Goal: Use online tool/utility: Utilize a website feature to perform a specific function

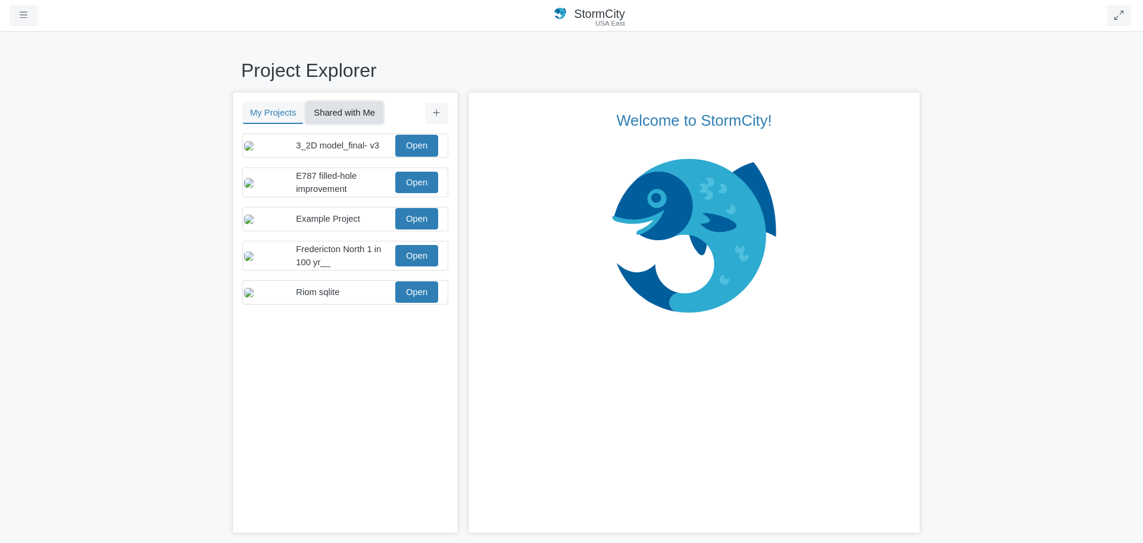
click at [351, 114] on button "Shared with Me" at bounding box center [344, 112] width 77 height 21
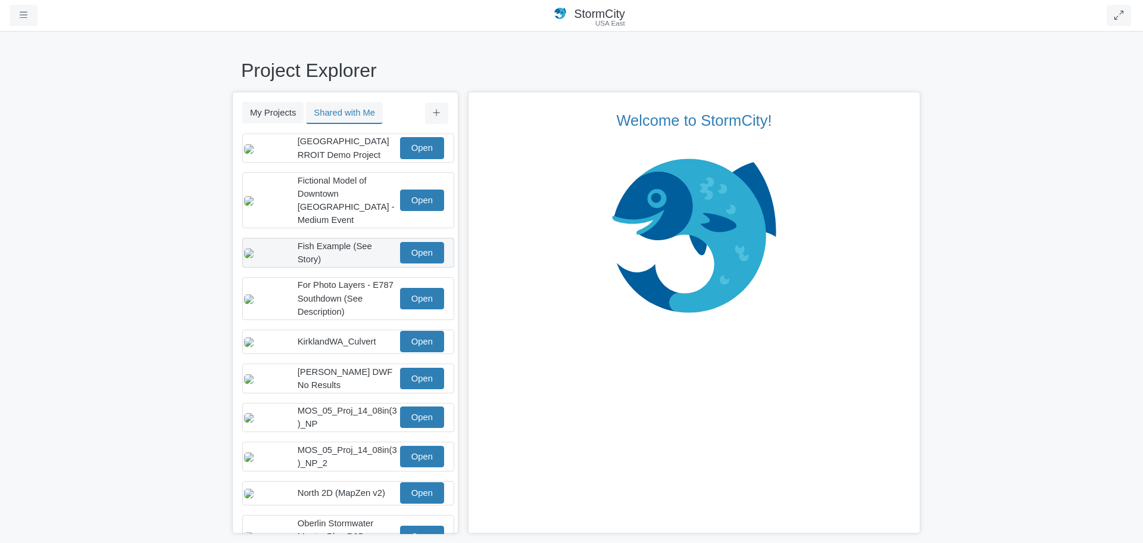
click at [348, 247] on span "Fish Example (See Story)" at bounding box center [335, 252] width 74 height 23
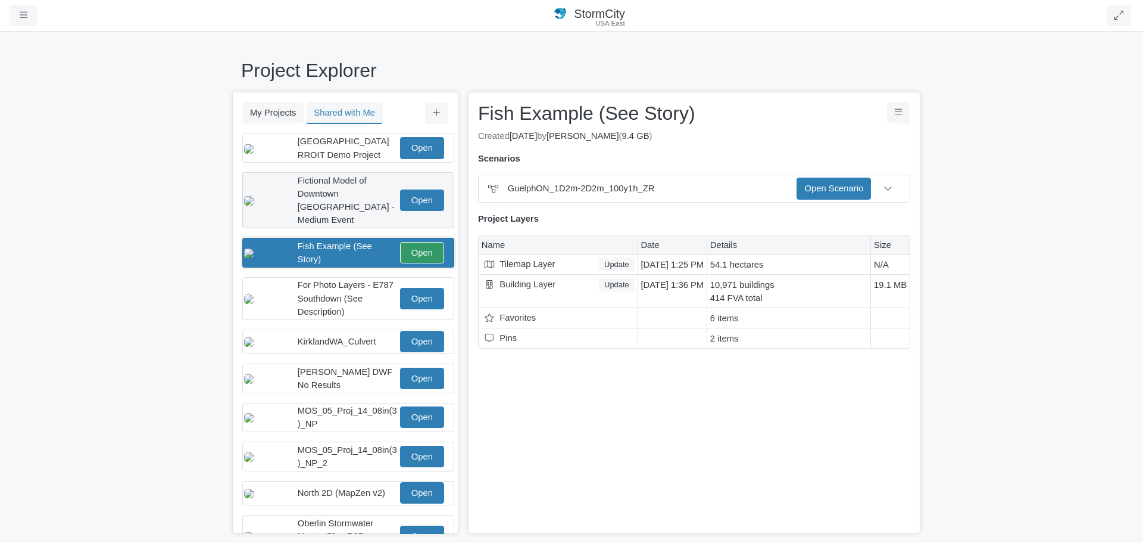
click at [344, 201] on span "Fictional Model of Downtown [GEOGRAPHIC_DATA] - Medium Event" at bounding box center [346, 200] width 97 height 49
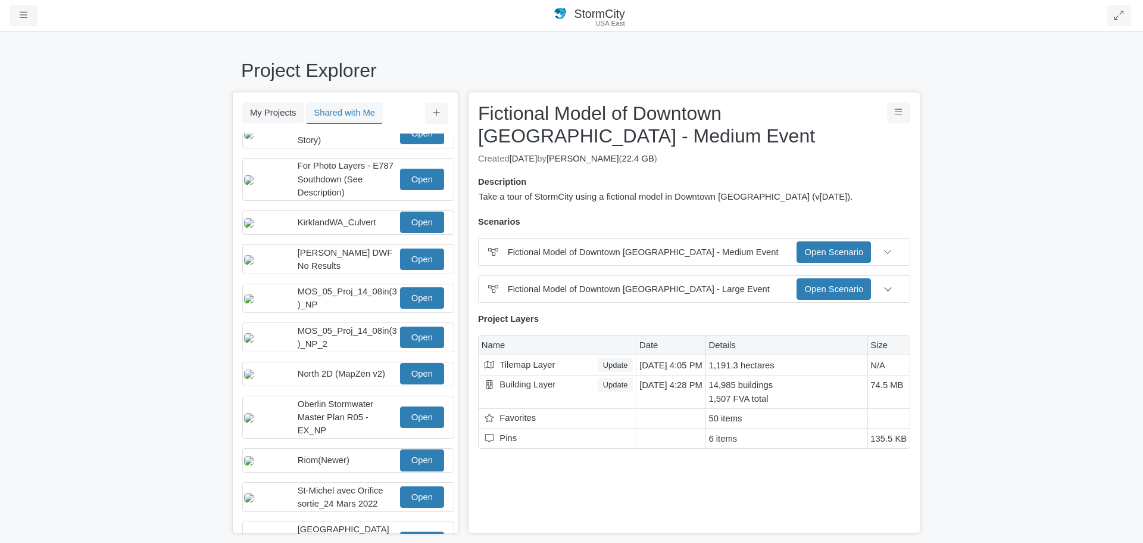
scroll to position [150, 0]
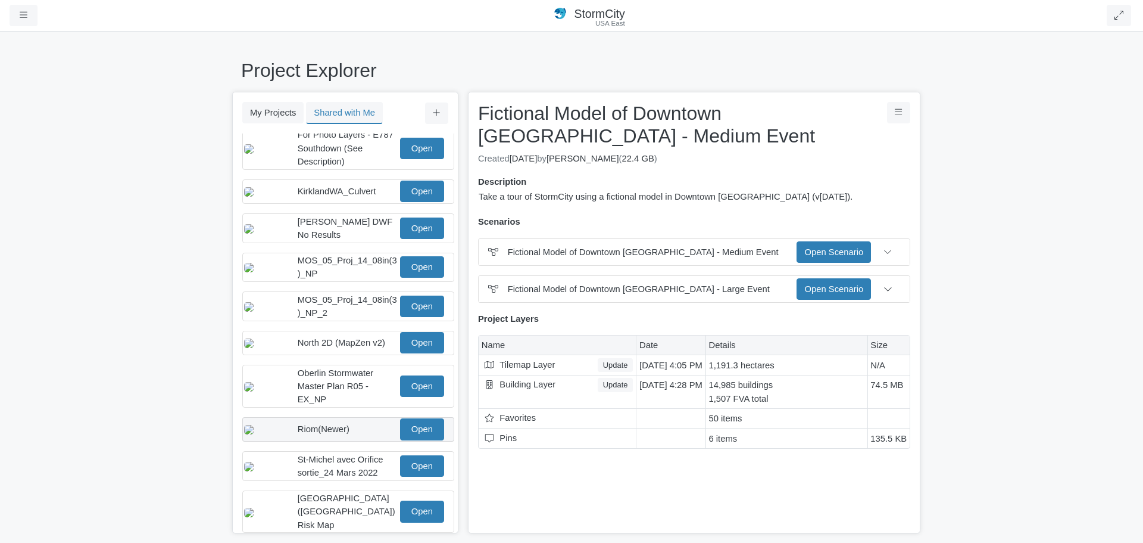
click at [339, 434] on div "Riom(Newer) Open" at bounding box center [344, 428] width 200 height 21
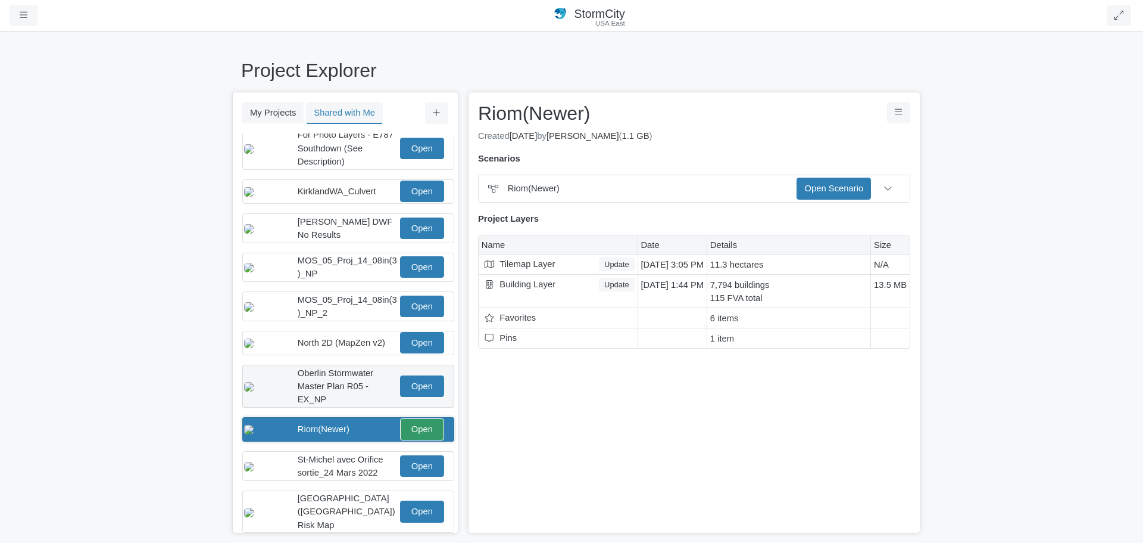
click at [341, 392] on span "Oberlin Stormwater Master Plan R05 - EX_NP" at bounding box center [336, 386] width 76 height 36
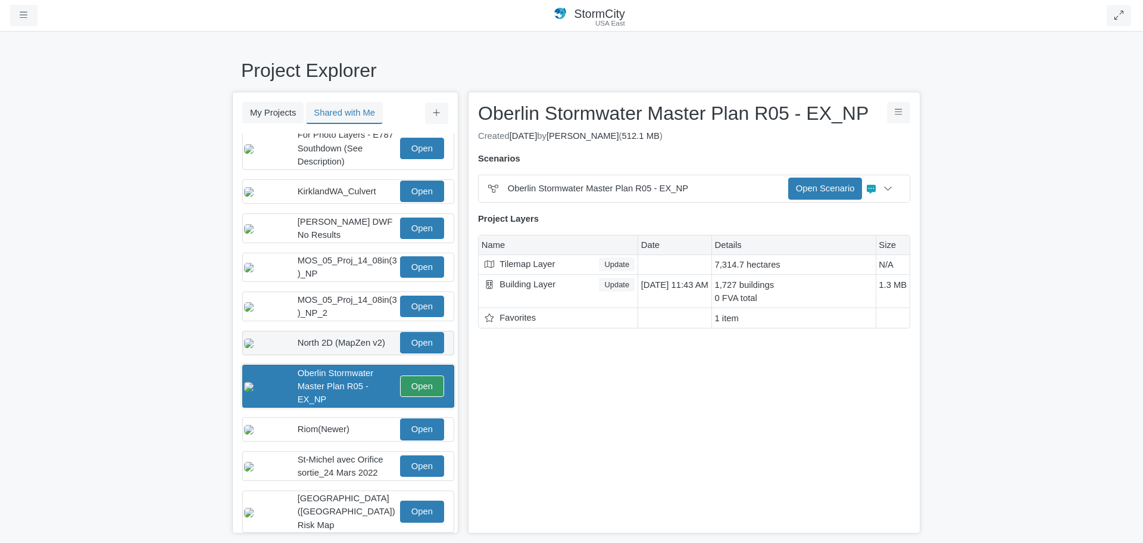
click at [337, 353] on div "North 2D (MapZen v2) Open" at bounding box center [344, 342] width 200 height 21
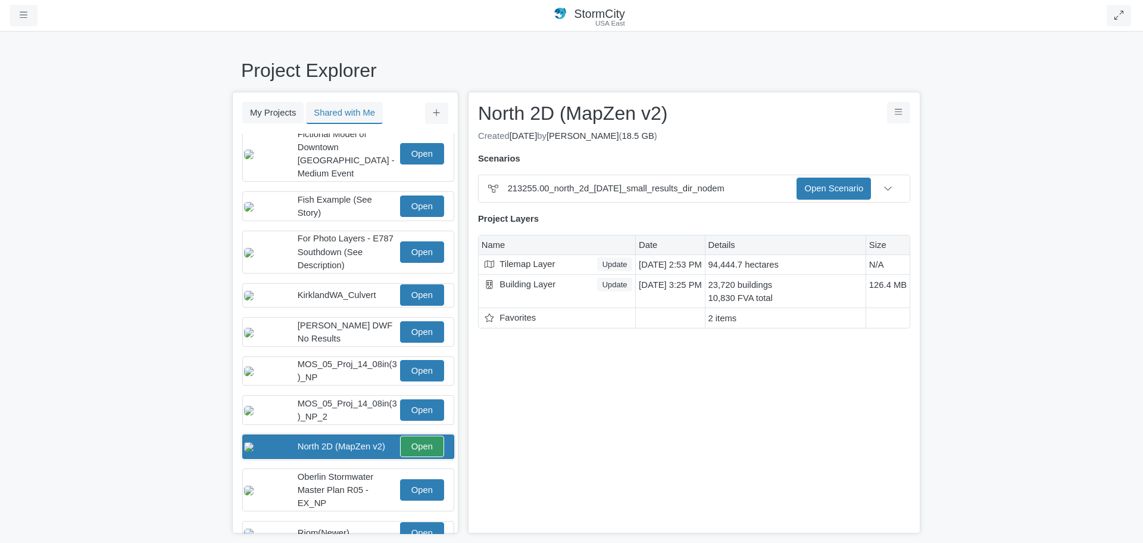
scroll to position [31, 0]
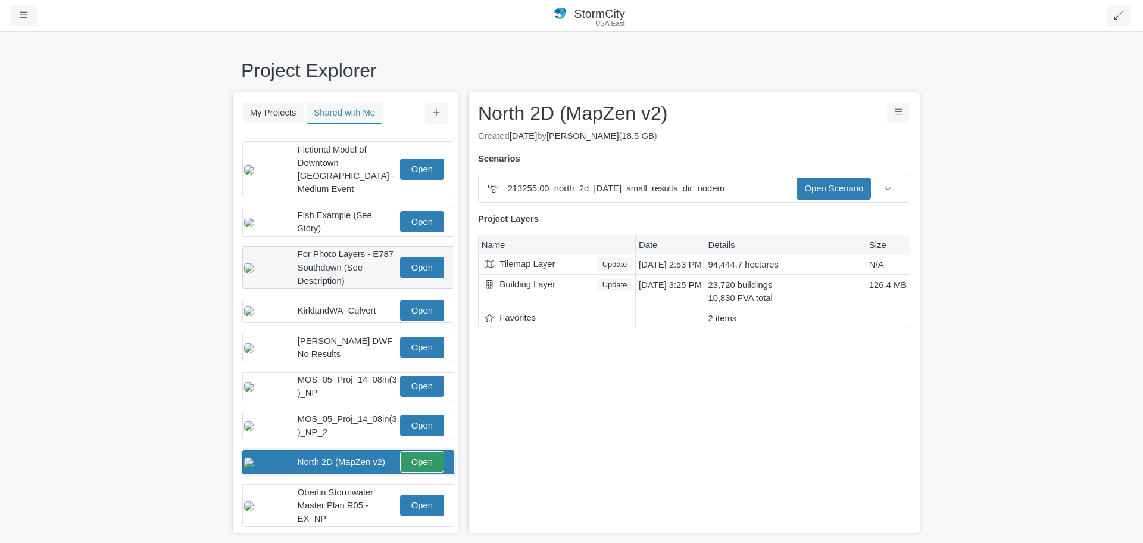
click at [325, 261] on span "For Photo Layers - E787 Southdown (See Description)" at bounding box center [346, 267] width 96 height 36
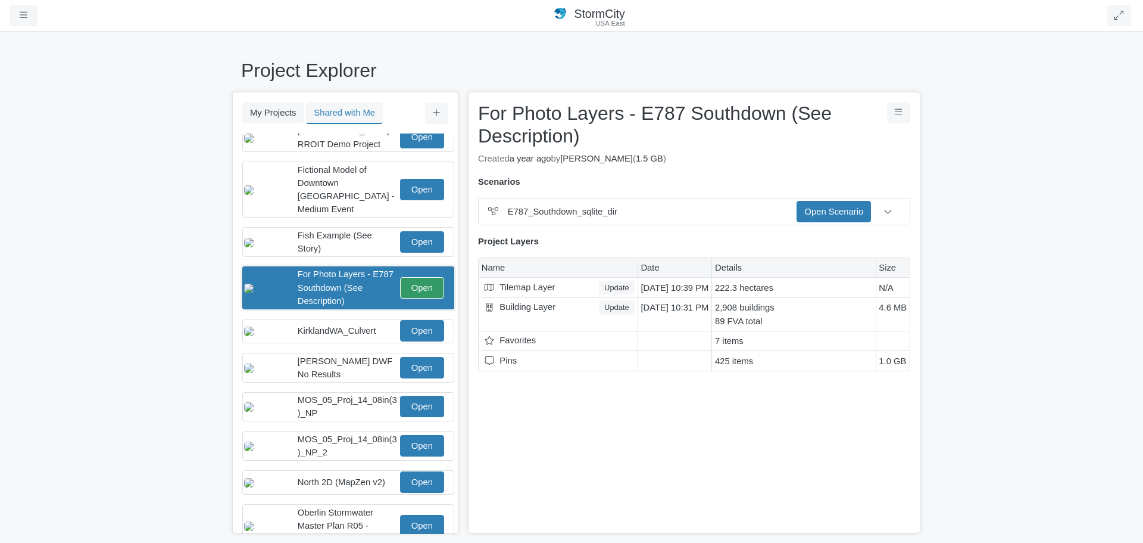
scroll to position [0, 0]
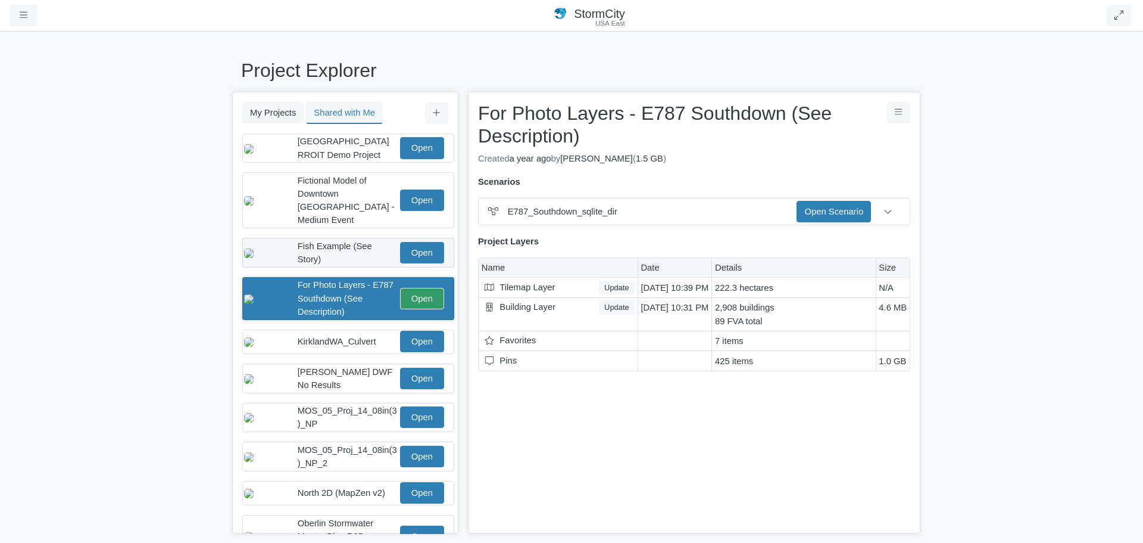
click at [317, 252] on div "Fish Example (See Story) Open" at bounding box center [344, 252] width 200 height 26
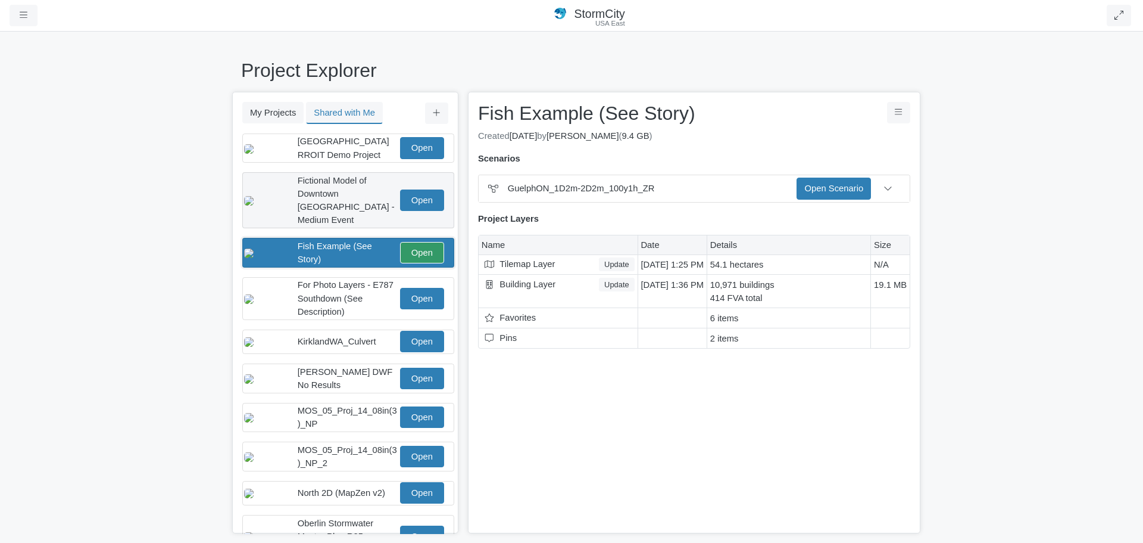
click at [319, 199] on span "Fictional Model of Downtown [GEOGRAPHIC_DATA] - Medium Event" at bounding box center [346, 200] width 97 height 49
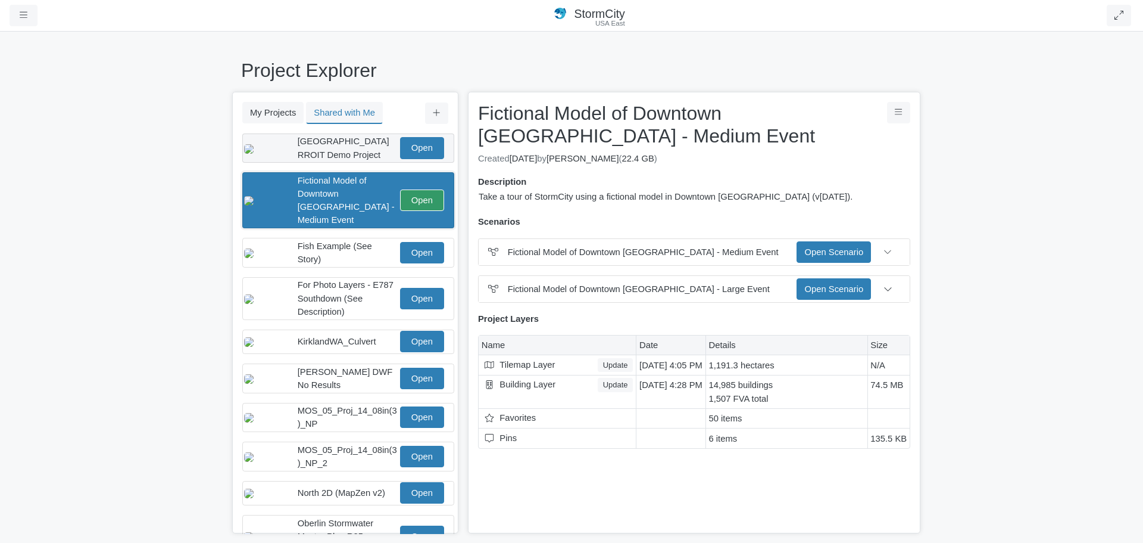
click at [338, 155] on span "[GEOGRAPHIC_DATA] RROIT Demo Project" at bounding box center [344, 147] width 92 height 23
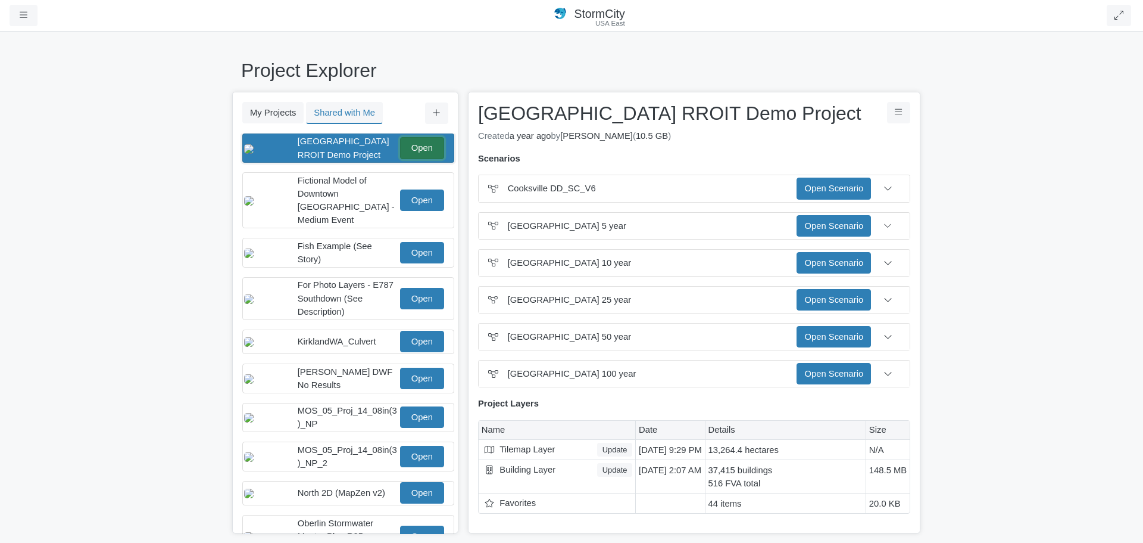
click at [419, 146] on link "Open" at bounding box center [422, 147] width 44 height 21
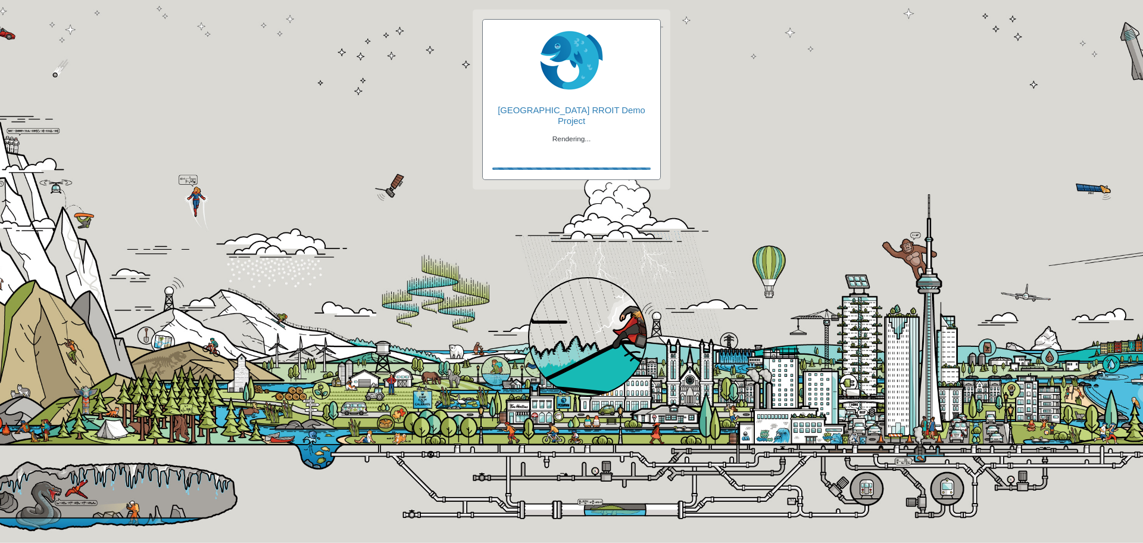
checkbox input "true"
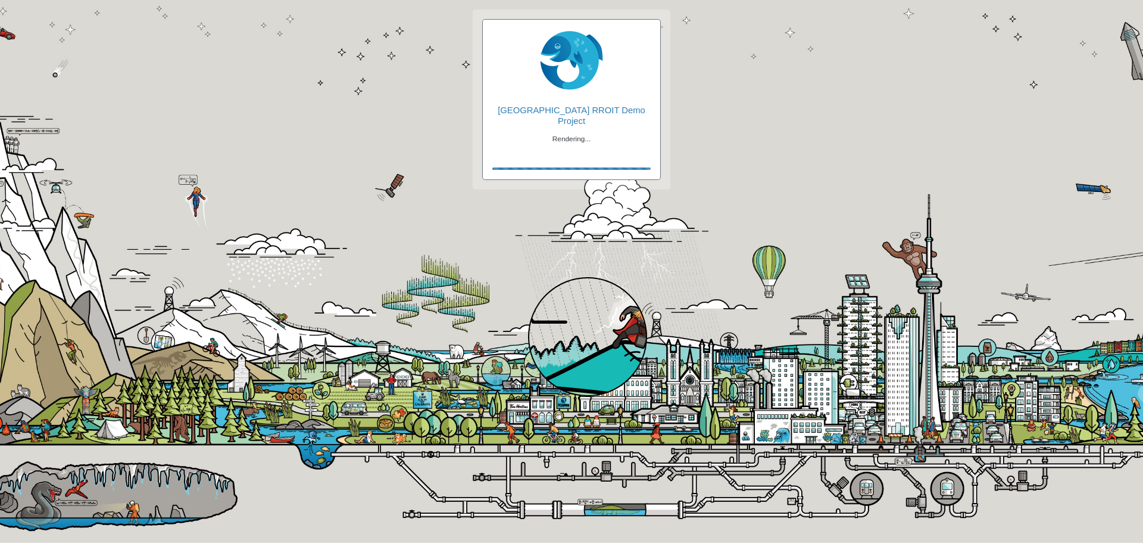
checkbox input "true"
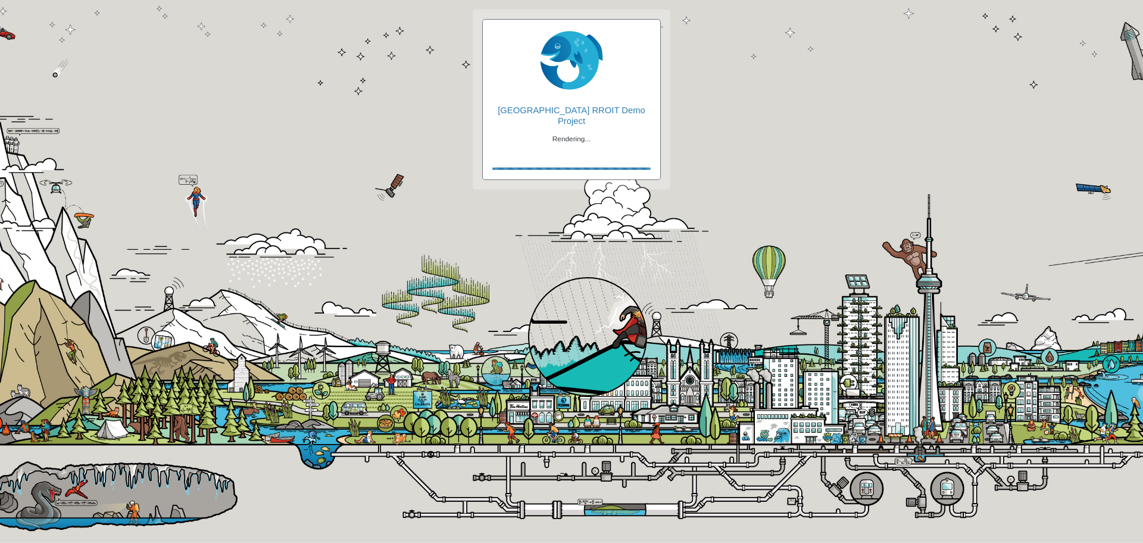
checkbox input "true"
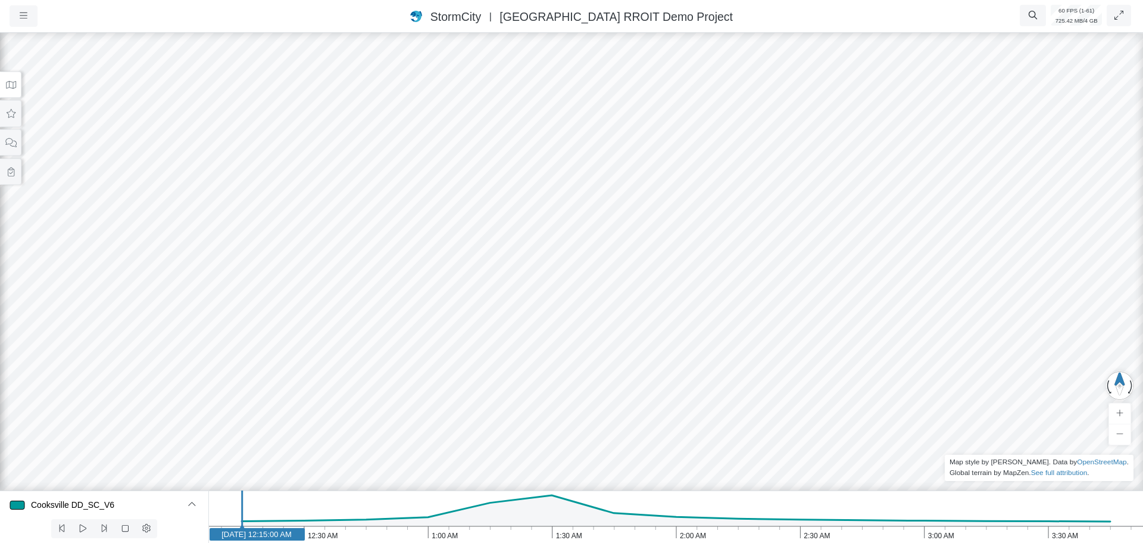
click at [11, 86] on icon at bounding box center [10, 84] width 11 height 9
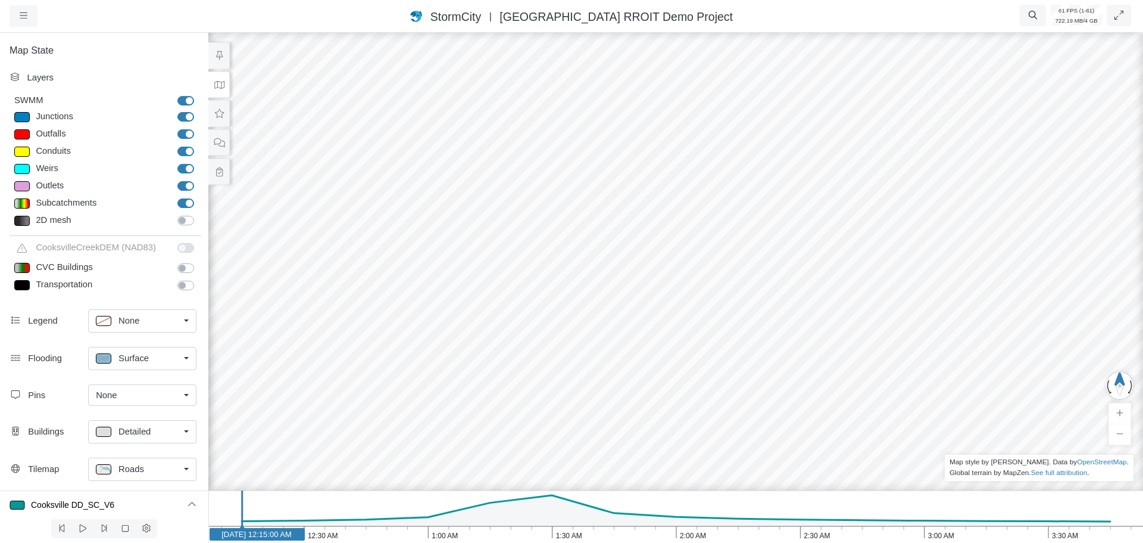
click at [28, 153] on div at bounding box center [21, 151] width 15 height 10
type input "Visible"
checkbox input "true"
type input "2"
checkbox input "true"
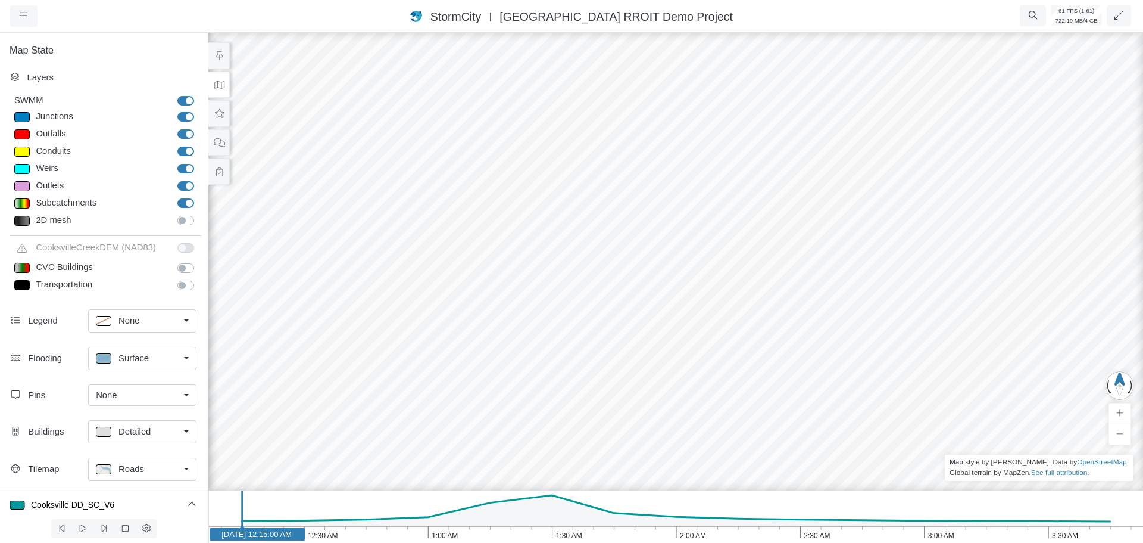
type input "0"
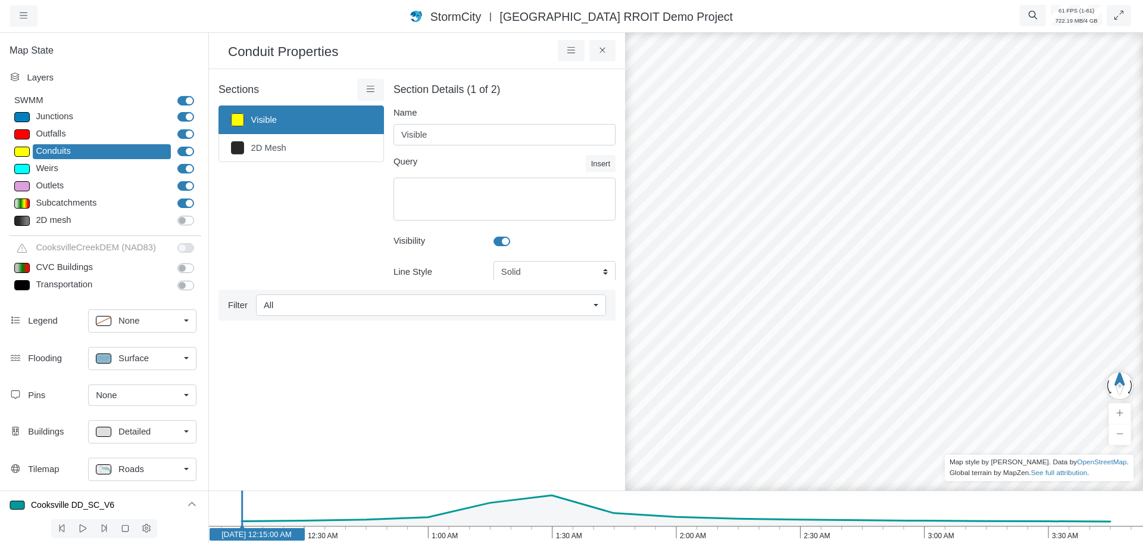
type input "2"
click at [24, 119] on div at bounding box center [21, 117] width 15 height 10
select select "CIRCLE"
type input "7"
checkbox input "true"
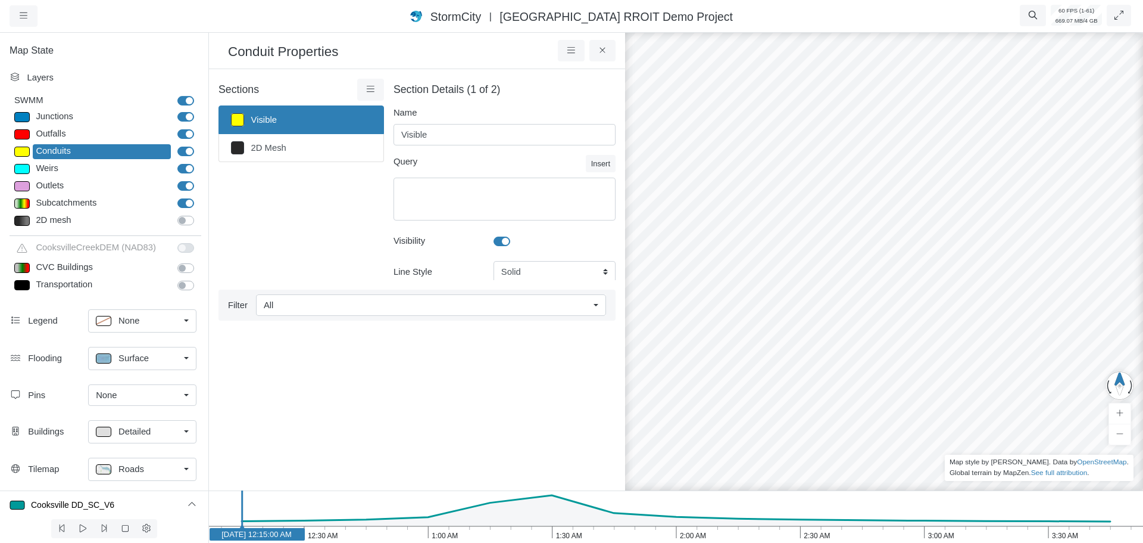
type input "7"
select select "None"
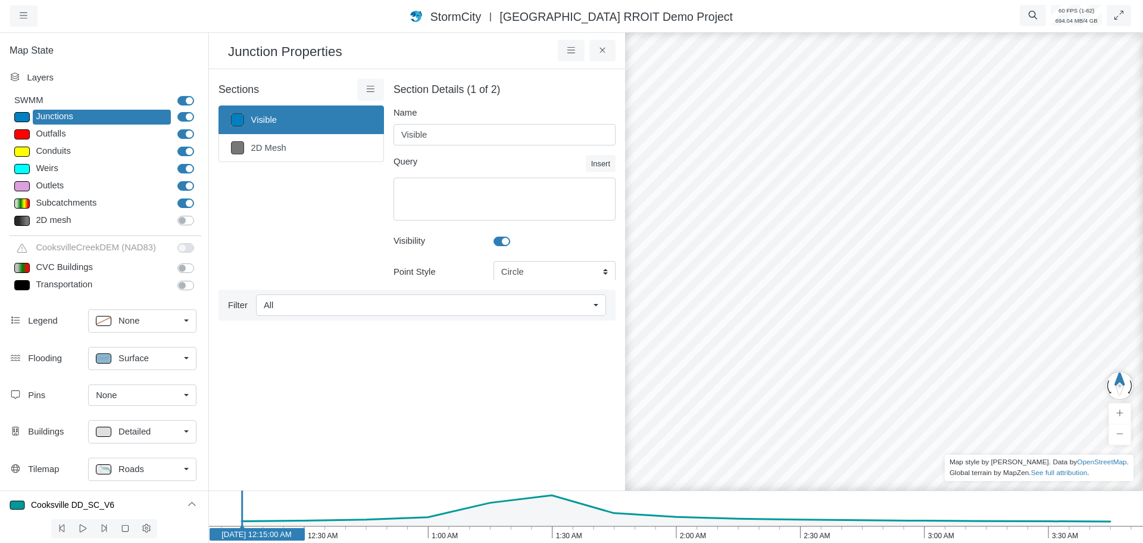
click at [21, 154] on div at bounding box center [21, 151] width 15 height 10
type input "2"
checkbox input "true"
type input "2"
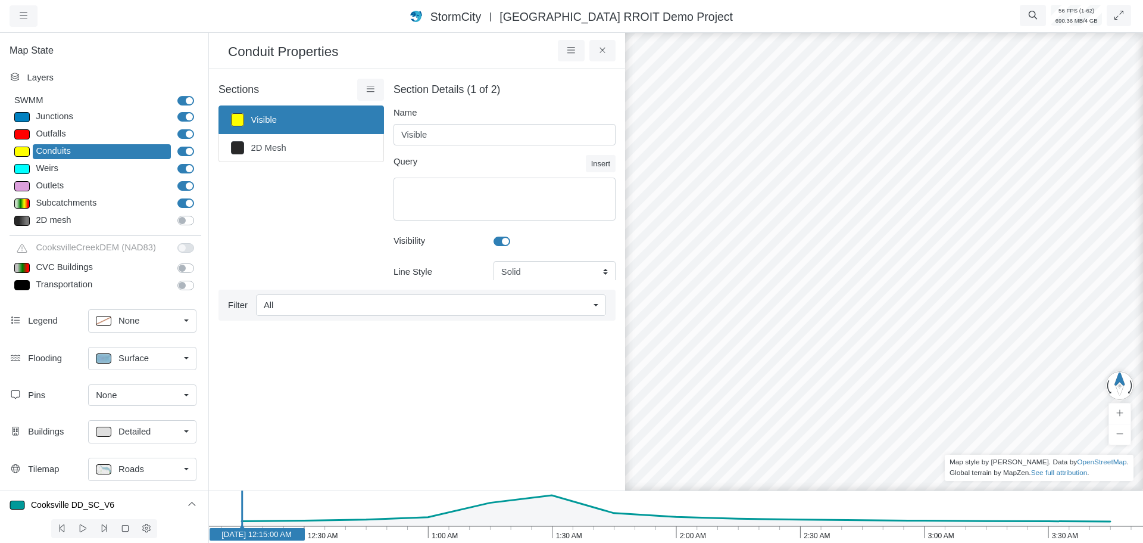
click at [18, 204] on div at bounding box center [21, 203] width 15 height 10
type input "Other"
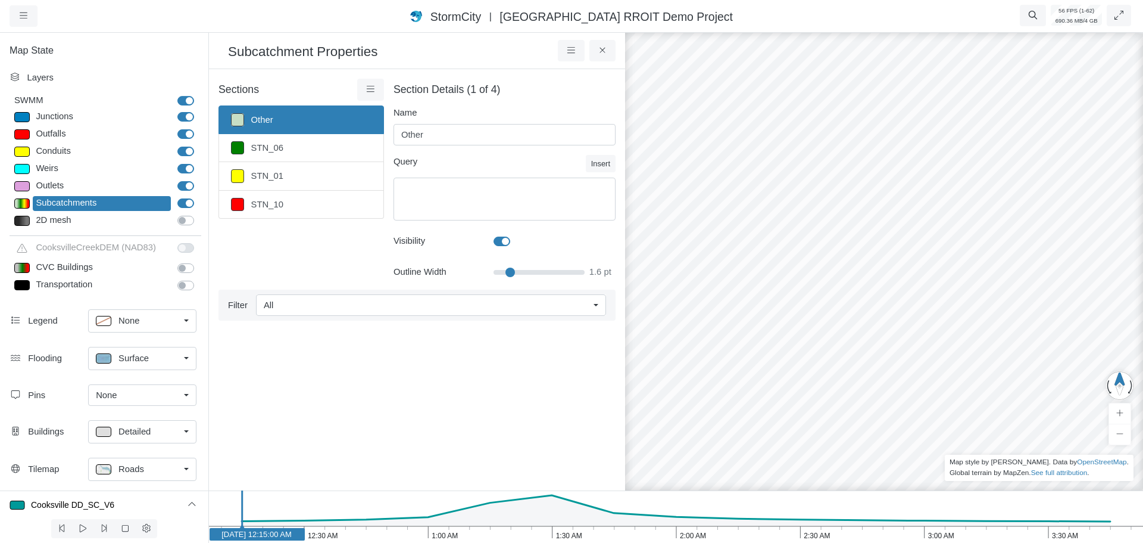
type input "1.5"
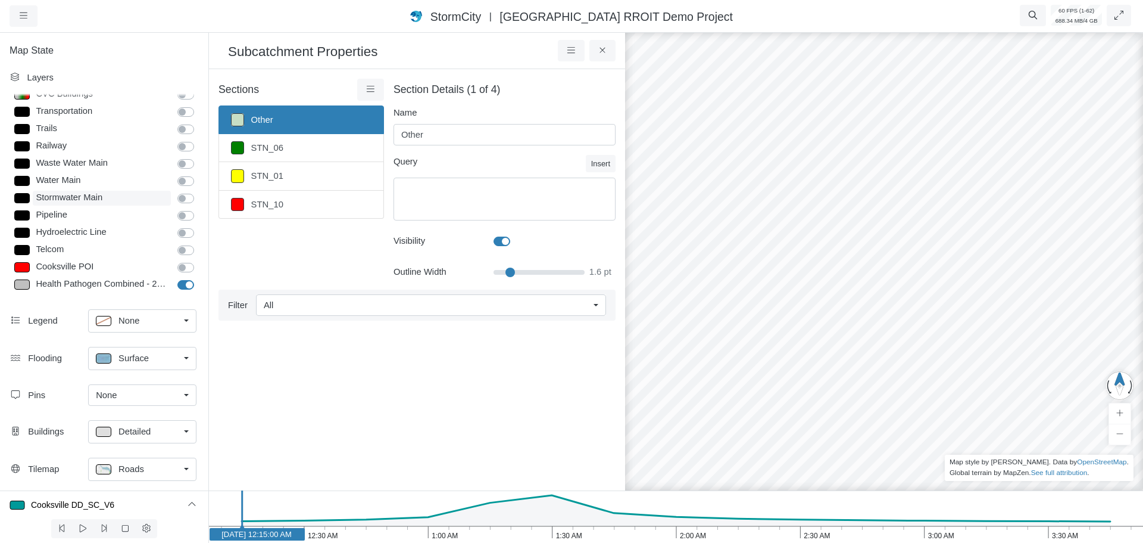
scroll to position [238, 0]
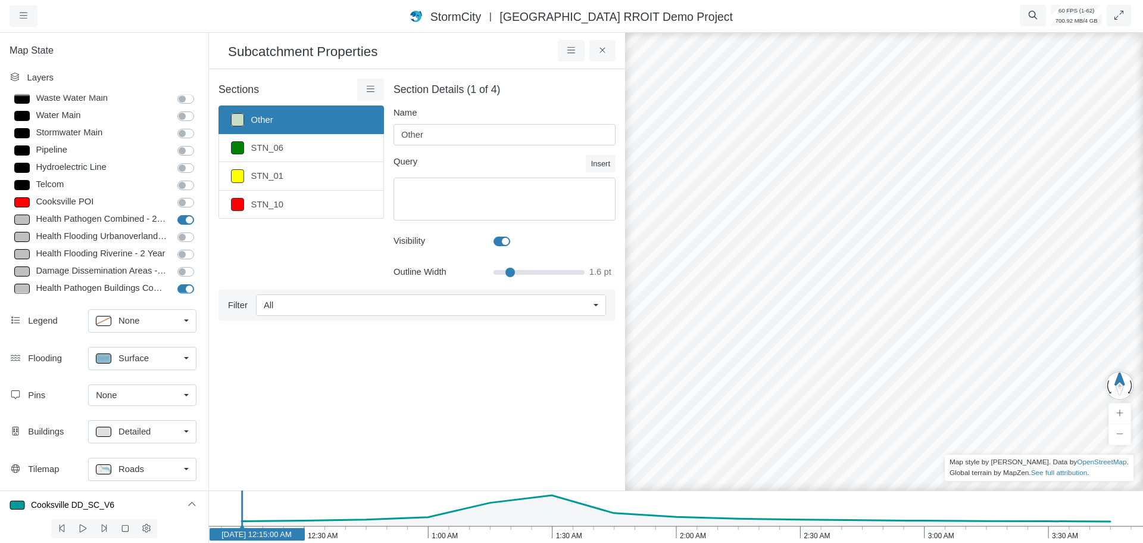
click at [199, 213] on label "Health Pathogen Combined - 2 Year" at bounding box center [199, 213] width 0 height 0
click at [181, 220] on input "Health Pathogen Combined - 2 Year" at bounding box center [182, 218] width 10 height 11
checkbox input "false"
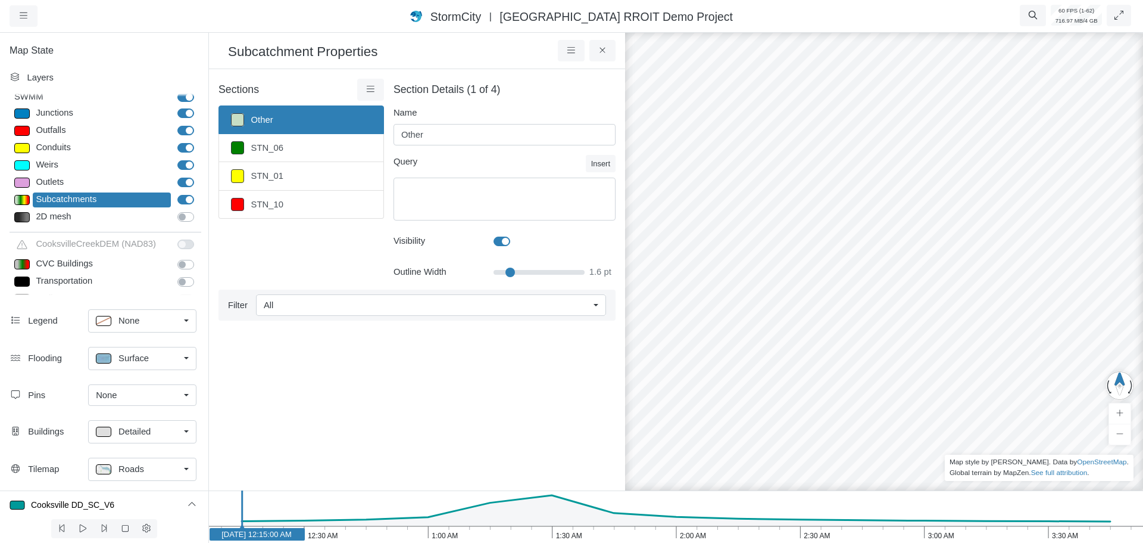
scroll to position [0, 0]
click at [199, 241] on label "CooksvilleCreekDEM (NAD83)" at bounding box center [199, 241] width 0 height 0
click at [199, 94] on label "SWMM" at bounding box center [199, 94] width 0 height 0
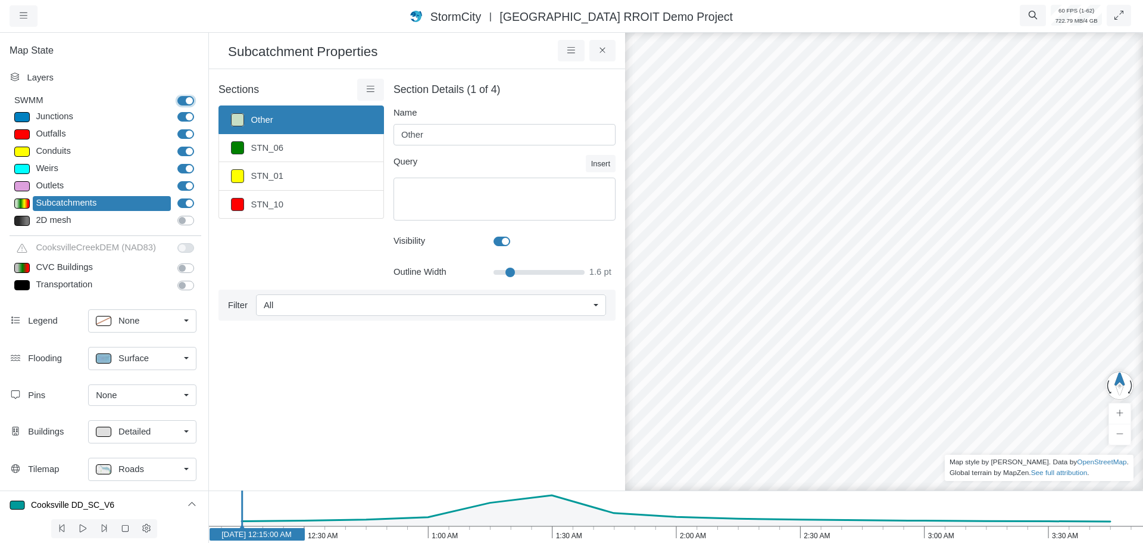
click at [177, 98] on input "SWMM" at bounding box center [182, 99] width 10 height 11
checkbox input "false"
click at [546, 535] on icon "3:30 AM 3:00 AM 2:30 AM 2:00 AM 1:30 AM 1:00 AM 12:30 AM Jun 23, 2009 12:15:00 …" at bounding box center [675, 516] width 935 height 52
click at [1042, 228] on div at bounding box center [884, 286] width 1143 height 512
drag, startPoint x: 983, startPoint y: 232, endPoint x: 819, endPoint y: 191, distance: 169.3
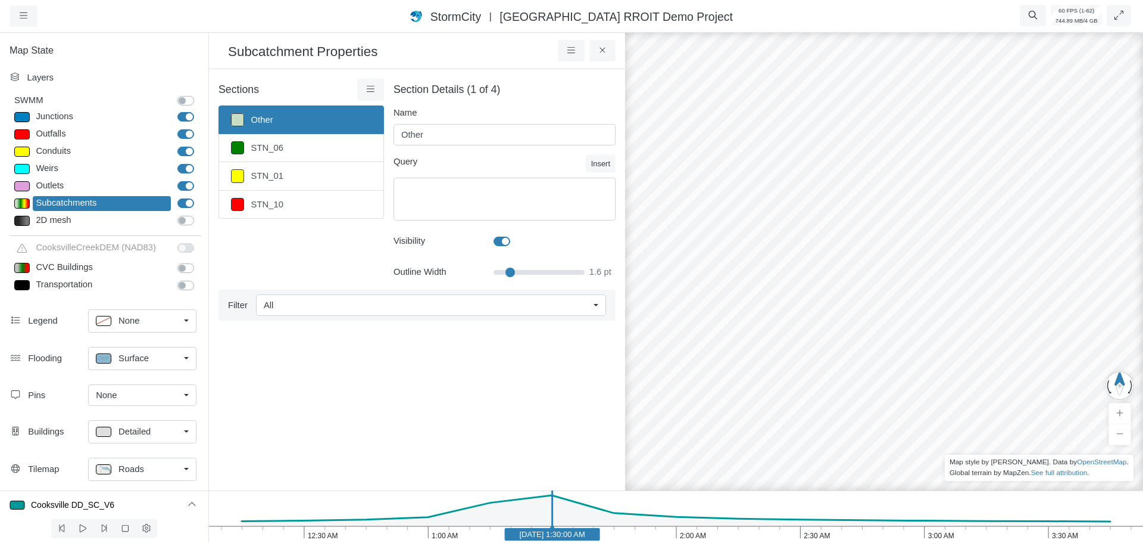
click at [819, 191] on div at bounding box center [884, 286] width 1143 height 512
click at [570, 534] on text "Jun 23, 2009 1:30:00 AM" at bounding box center [552, 533] width 66 height 9
drag, startPoint x: 132, startPoint y: 361, endPoint x: 135, endPoint y: 386, distance: 25.2
click at [132, 363] on span "Surface" at bounding box center [134, 357] width 30 height 13
click at [117, 492] on label "Fill Holes" at bounding box center [135, 489] width 36 height 13
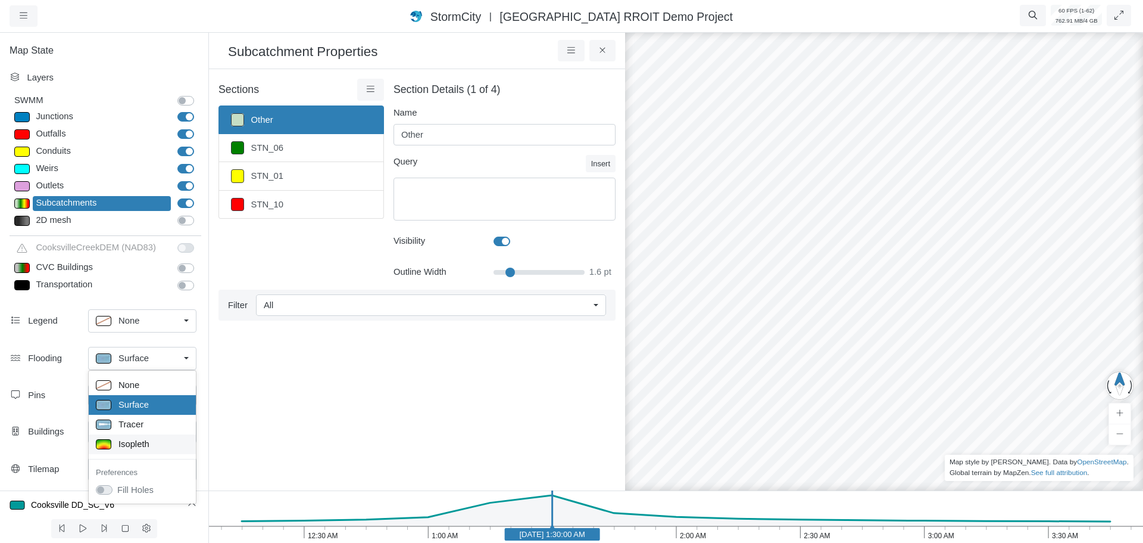
click at [130, 445] on span "Isopleth" at bounding box center [134, 443] width 31 height 13
drag, startPoint x: 1034, startPoint y: 282, endPoint x: 883, endPoint y: 207, distance: 168.3
click at [883, 207] on div at bounding box center [884, 286] width 1143 height 512
drag, startPoint x: 1021, startPoint y: 378, endPoint x: 713, endPoint y: 222, distance: 344.4
drag, startPoint x: 1046, startPoint y: 211, endPoint x: 859, endPoint y: 239, distance: 188.5
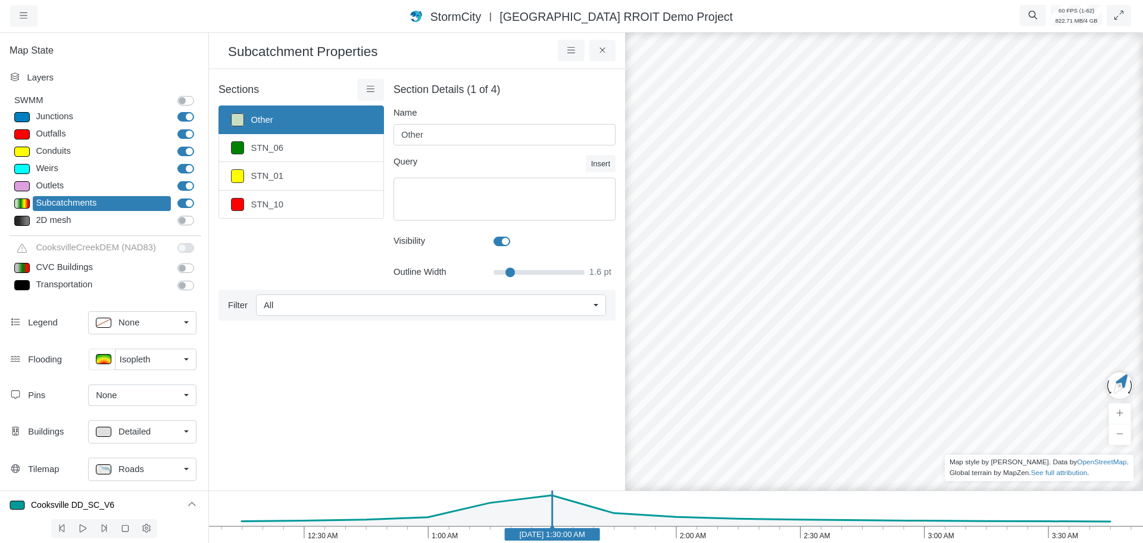
click at [859, 239] on div at bounding box center [884, 286] width 1143 height 512
drag, startPoint x: 1001, startPoint y: 204, endPoint x: 897, endPoint y: 255, distance: 116.1
click at [897, 255] on div at bounding box center [884, 286] width 1143 height 512
drag, startPoint x: 933, startPoint y: 214, endPoint x: 687, endPoint y: 247, distance: 248.2
click at [148, 466] on div "Roads" at bounding box center [137, 469] width 83 height 15
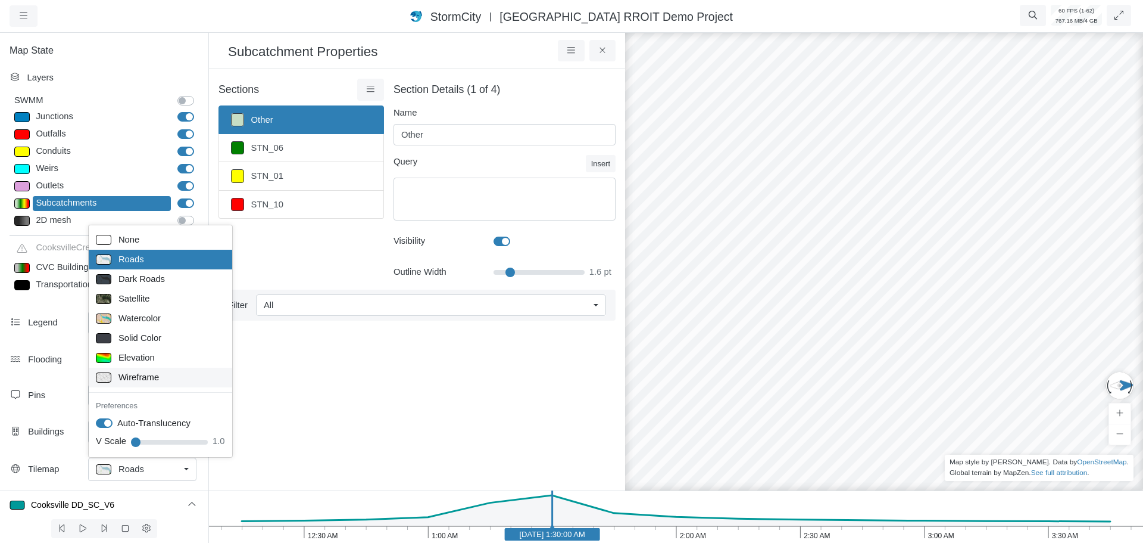
click at [141, 379] on span "Wireframe" at bounding box center [139, 376] width 40 height 13
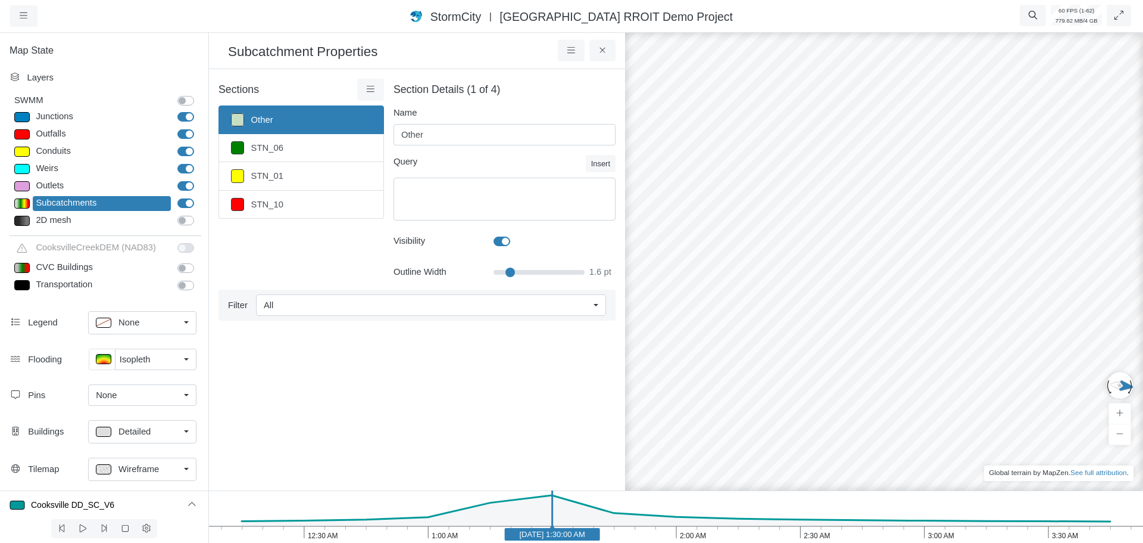
drag, startPoint x: 930, startPoint y: 261, endPoint x: 875, endPoint y: 422, distance: 169.9
click at [291, 155] on link "STN_06" at bounding box center [302, 148] width 166 height 28
type input "STN_06"
type textarea "RainGage = 'STN_06'"
type input "1.5"
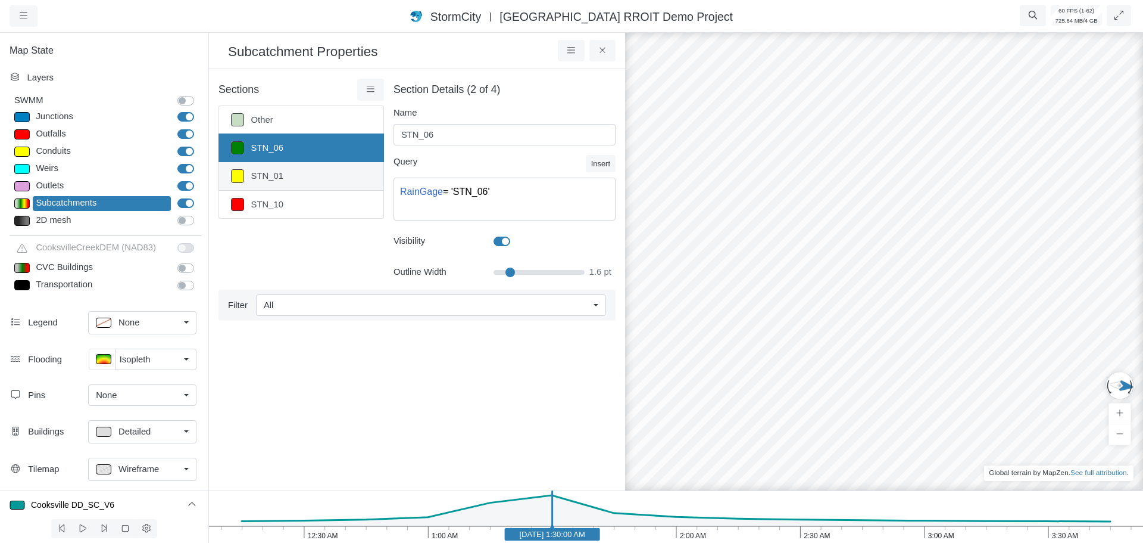
click at [294, 180] on link "STN_01" at bounding box center [302, 176] width 166 height 28
type input "STN_01"
type textarea "RainGage = 'STN_01'"
type input "1.5"
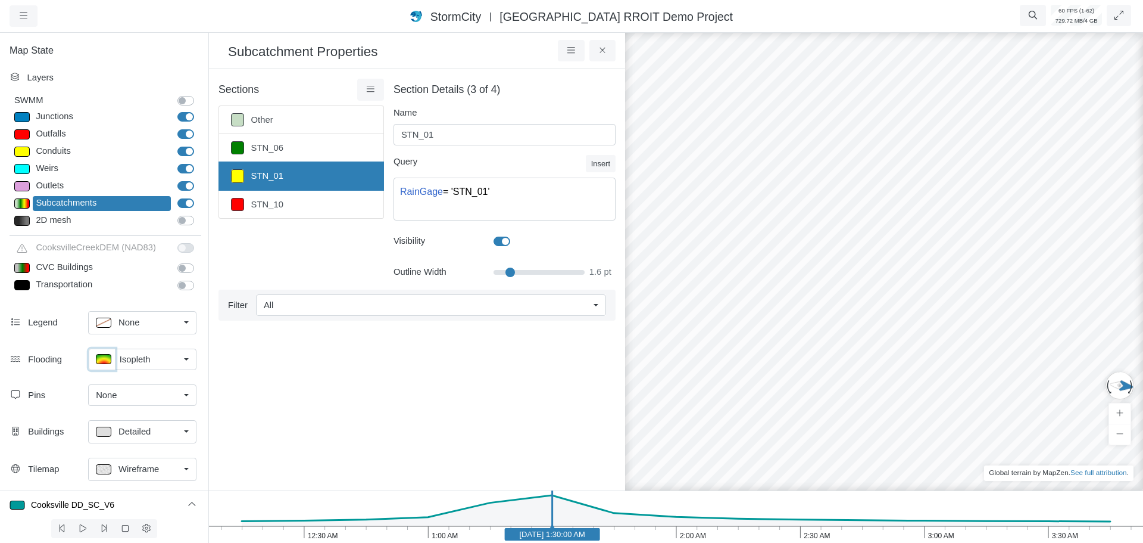
click at [98, 364] on p at bounding box center [103, 359] width 15 height 10
type input "< 1 m"
type textarea "TS_Depth < 1"
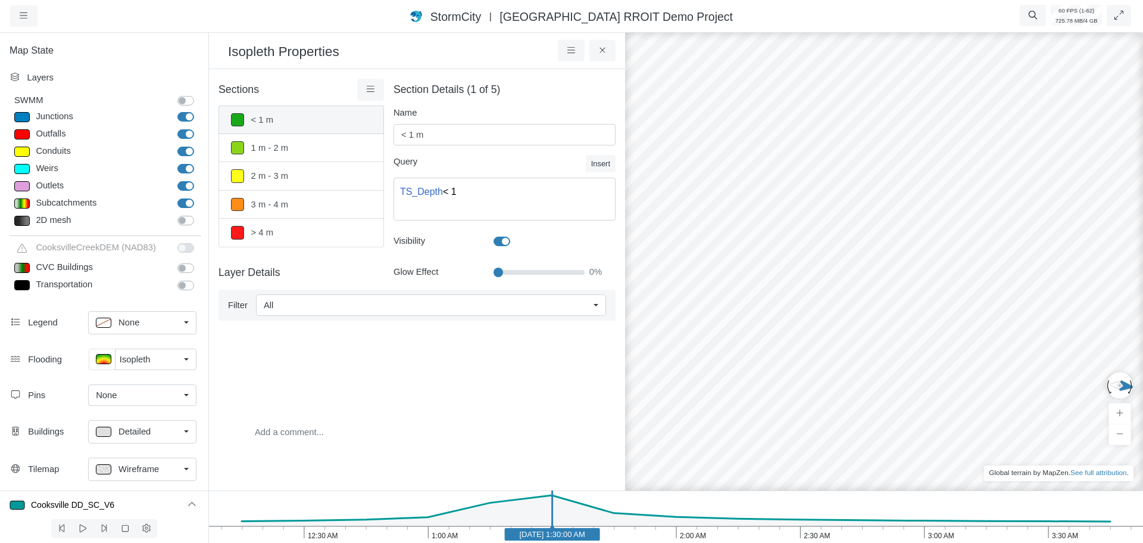
click at [322, 121] on link "< 1 m" at bounding box center [302, 119] width 166 height 29
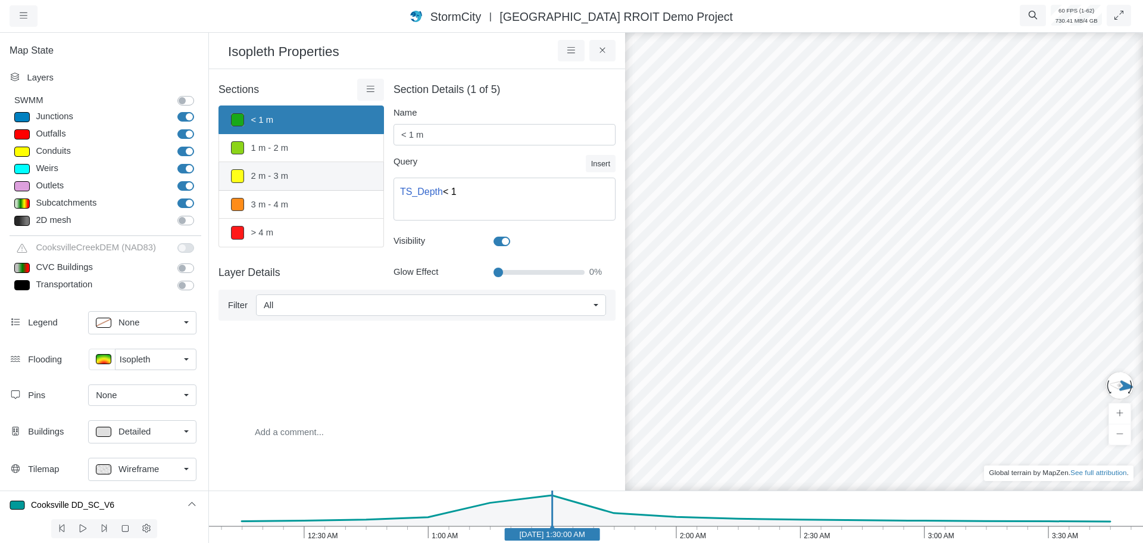
click at [320, 176] on link "2 m - 3 m" at bounding box center [302, 176] width 166 height 28
type input "2 m - 3 m"
type textarea "TS_Depth >= 2 AND TS_Depth < 3"
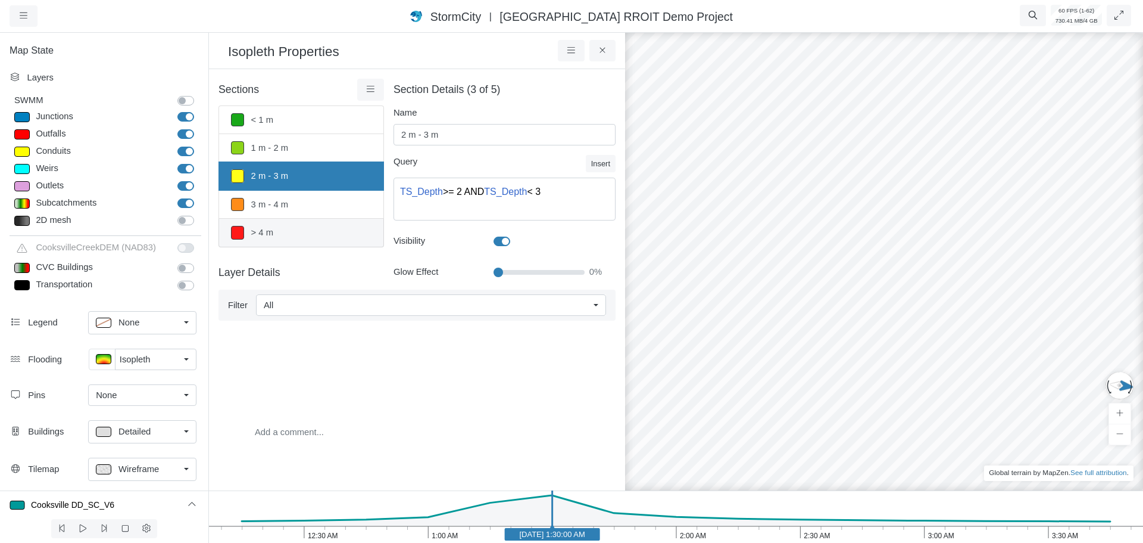
click at [305, 221] on link "> 4 m" at bounding box center [302, 233] width 166 height 28
type input "> 4 m"
type textarea "TS_Depth >= 4"
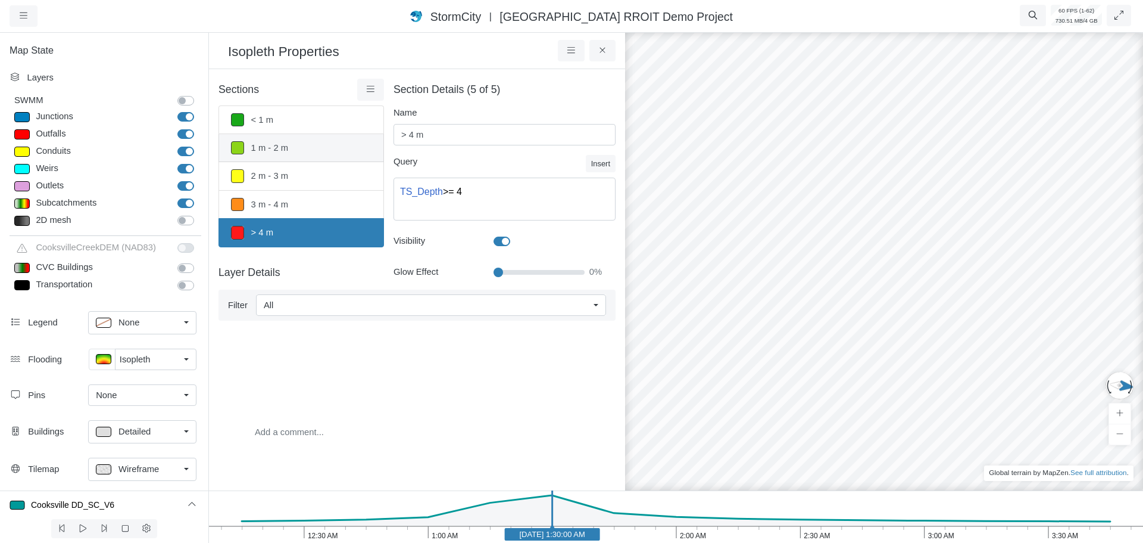
drag, startPoint x: 304, startPoint y: 158, endPoint x: 303, endPoint y: 149, distance: 9.0
click at [304, 158] on link "1 m - 2 m" at bounding box center [302, 148] width 166 height 28
type input "1 m - 2 m"
type textarea "TS_Depth >= 1 AND TS_Depth < 2"
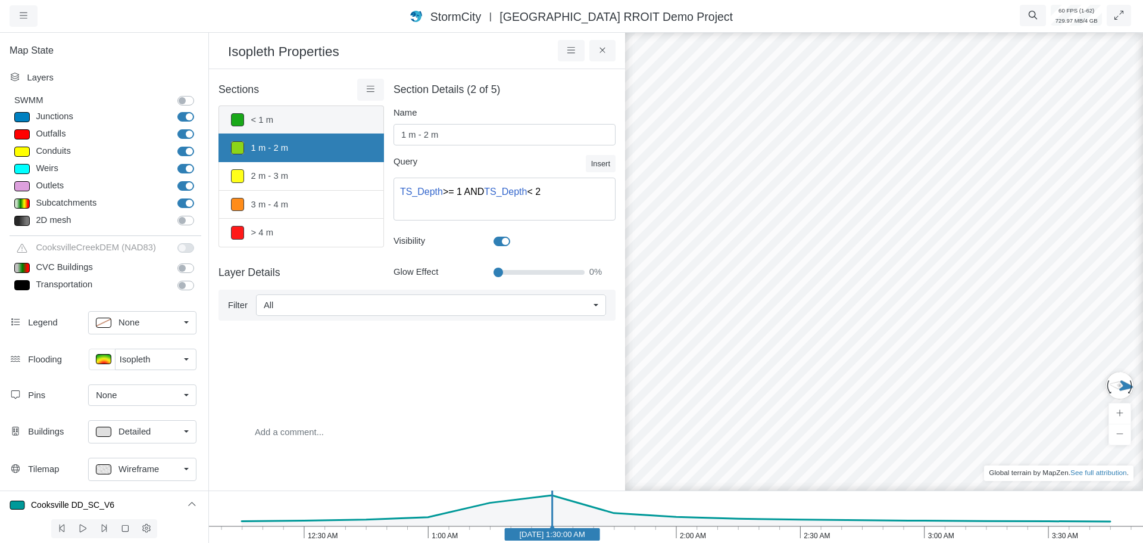
click at [303, 123] on link "< 1 m" at bounding box center [302, 119] width 166 height 29
type input "< 1 m"
type textarea "TS_Depth < 1"
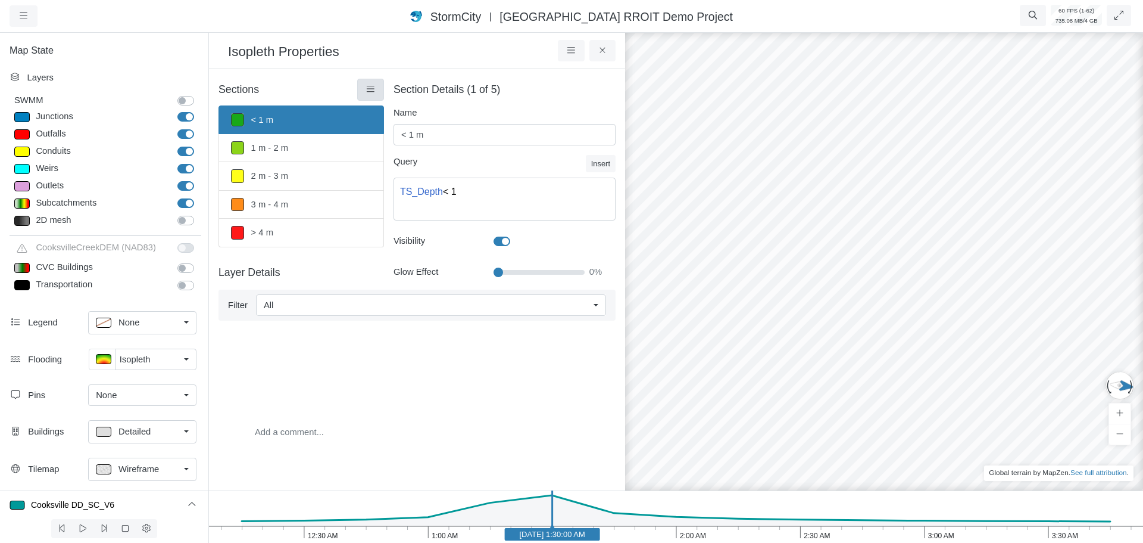
click at [365, 91] on icon at bounding box center [370, 89] width 11 height 9
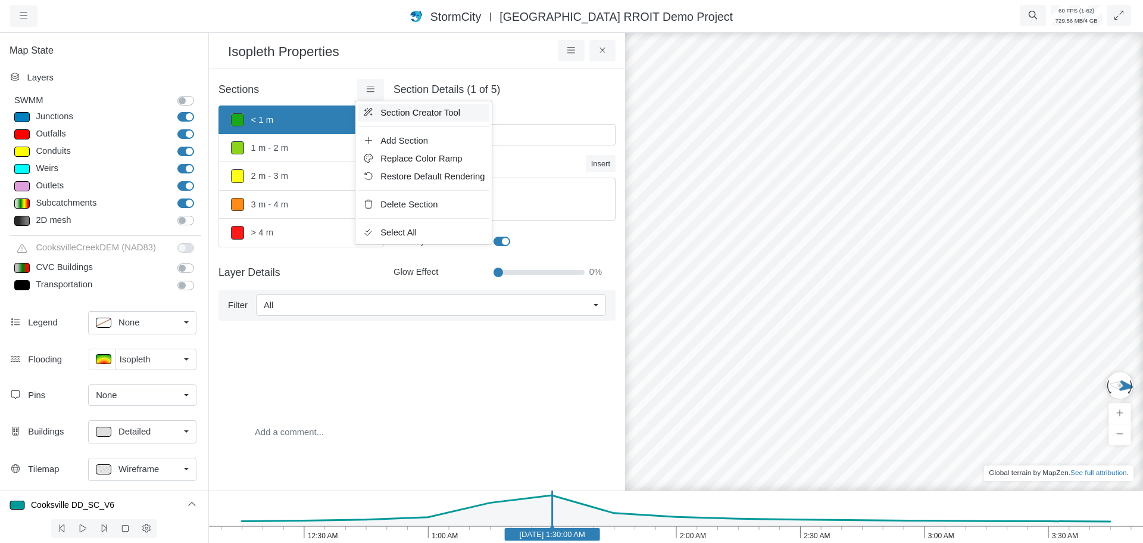
click at [404, 112] on span "Section Creator Tool" at bounding box center [421, 113] width 80 height 10
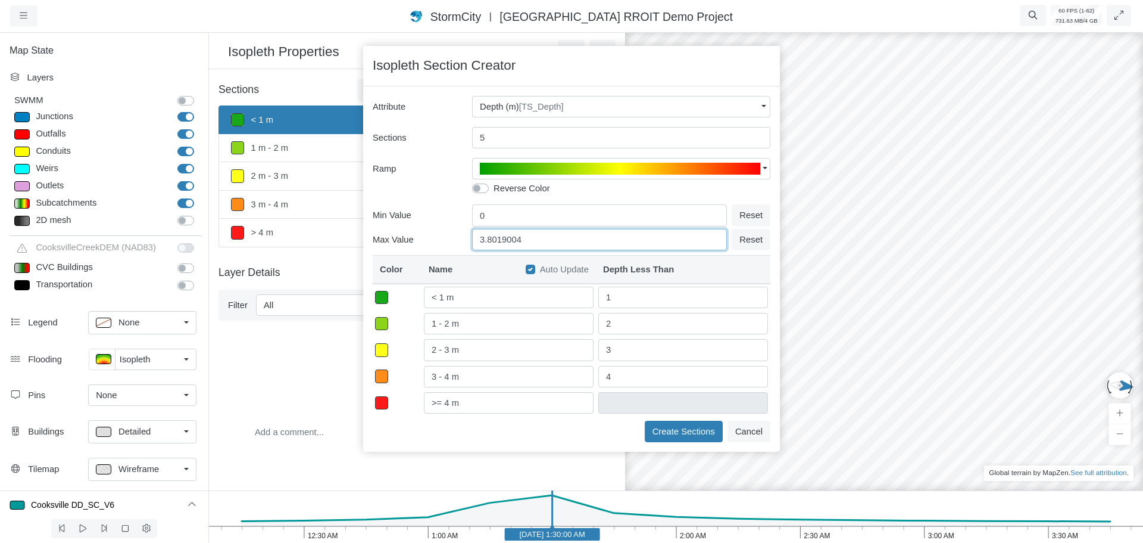
drag, startPoint x: 528, startPoint y: 238, endPoint x: 459, endPoint y: 235, distance: 69.1
click at [459, 235] on div "Max Value 3.8019004 Reset" at bounding box center [572, 238] width 398 height 24
type input "2"
type input "< 0.5 m"
type input "0.5"
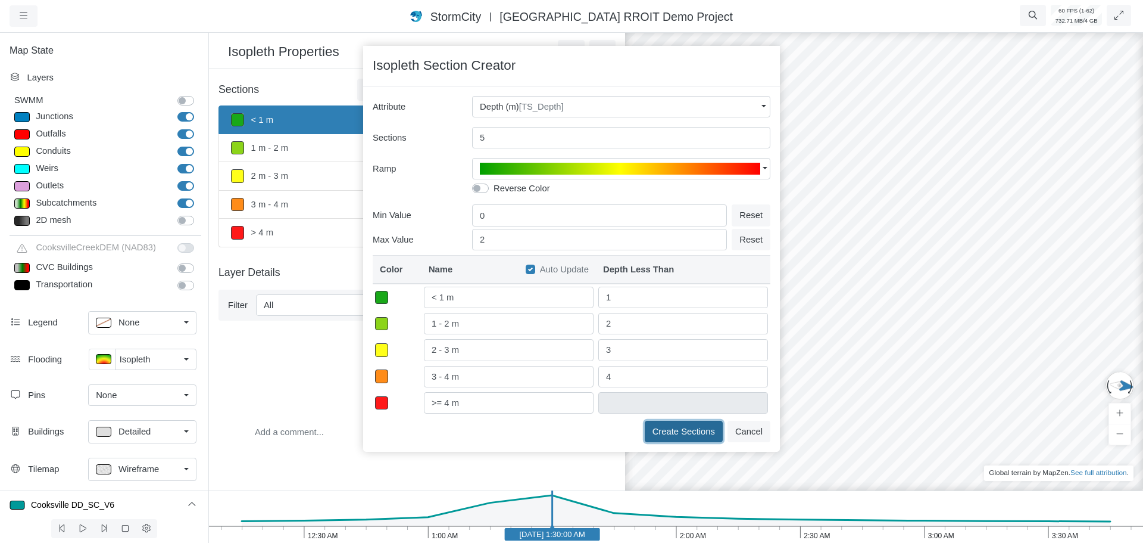
type input "0.5 - 1 m"
type input "1"
type input "1 - 1.5 m"
type input "1.5"
type input "1.5 - 2 m"
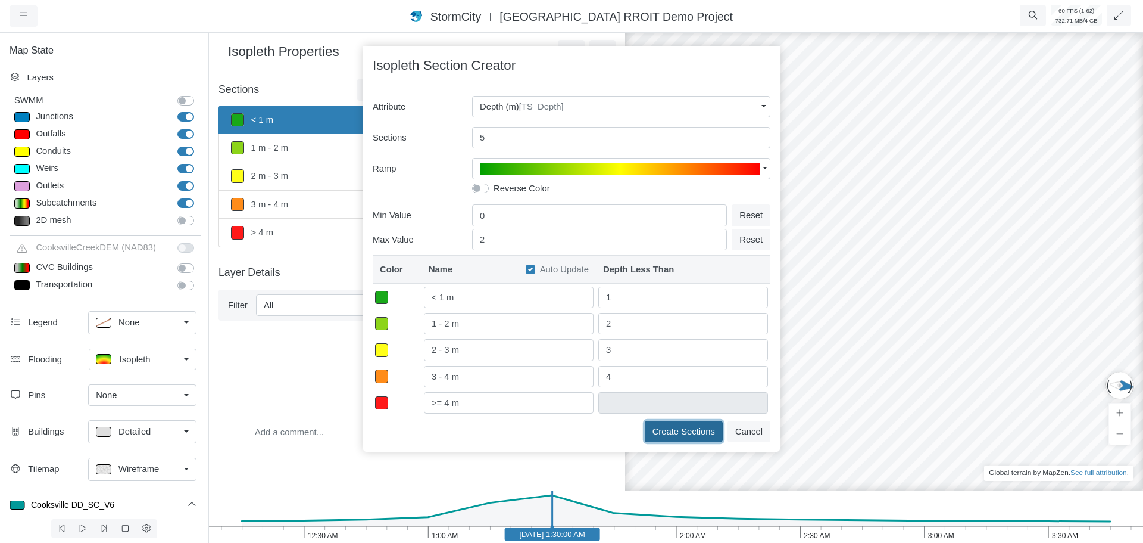
type input "2"
type input ">= 2 m"
click at [665, 434] on button "Create Sections" at bounding box center [684, 430] width 78 height 21
type input "< 0.5 m"
type textarea "TS_Depth < 0.5"
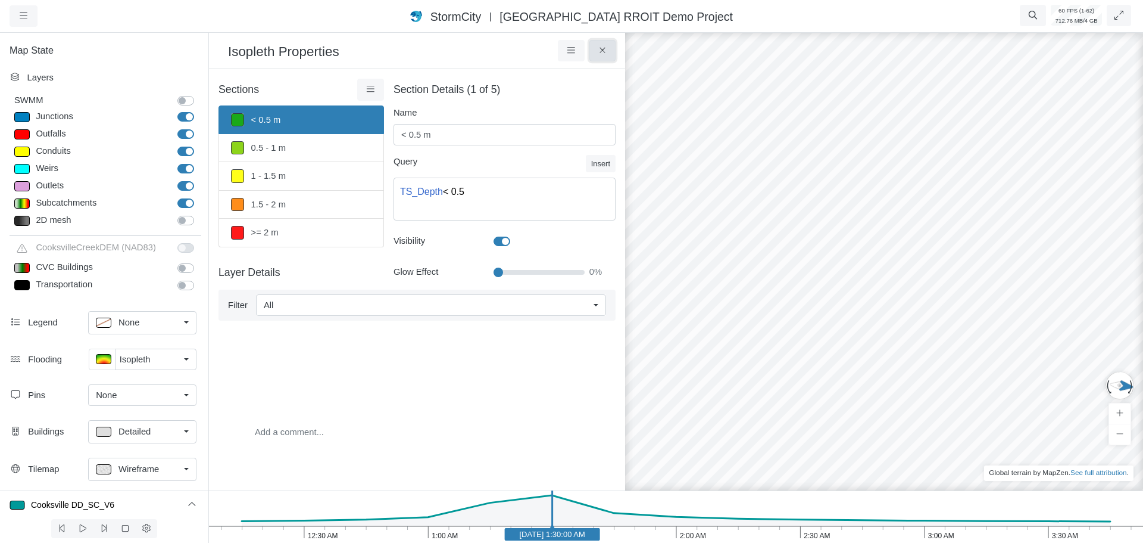
click at [605, 49] on icon at bounding box center [602, 50] width 5 height 5
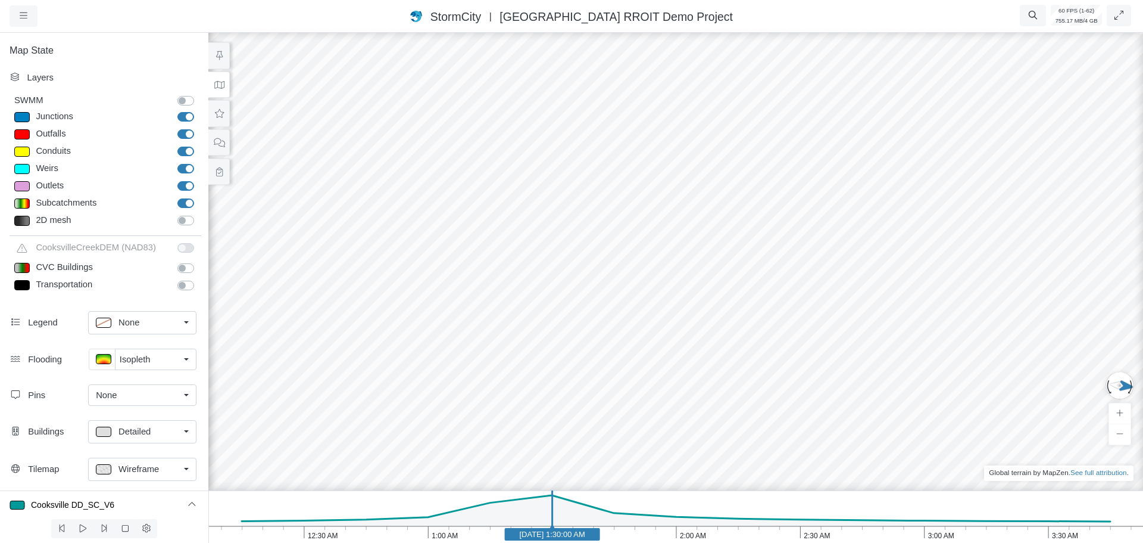
click at [199, 214] on label "2D mesh" at bounding box center [199, 214] width 0 height 0
click at [180, 223] on input "2D mesh" at bounding box center [182, 219] width 10 height 11
checkbox input "true"
click at [199, 94] on label "SWMM" at bounding box center [199, 94] width 0 height 0
click at [179, 99] on input "SWMM" at bounding box center [182, 99] width 10 height 11
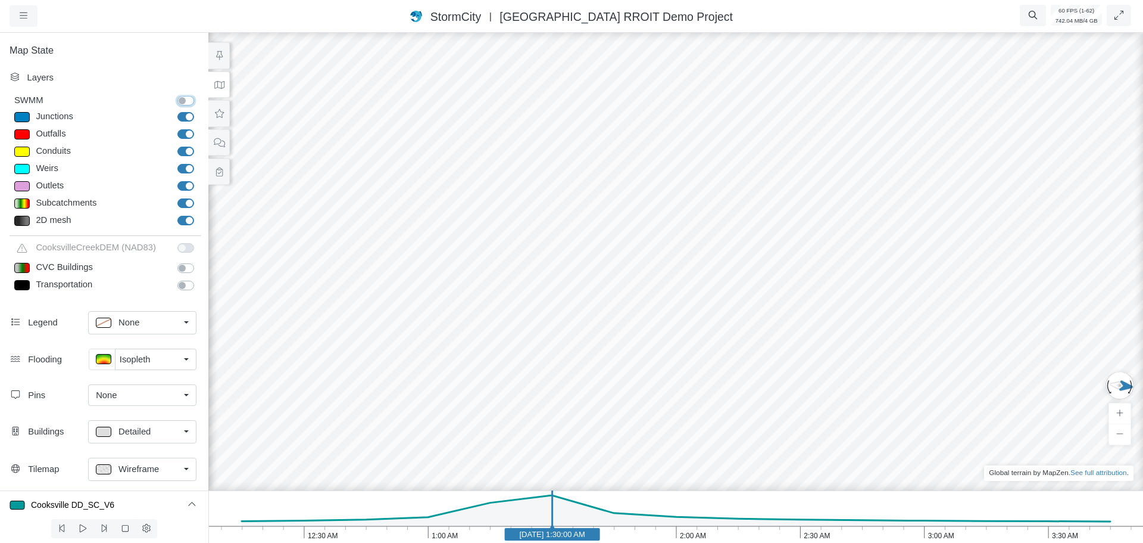
checkbox input "true"
drag, startPoint x: 610, startPoint y: 222, endPoint x: 860, endPoint y: 161, distance: 257.4
click at [860, 161] on div at bounding box center [675, 286] width 1143 height 512
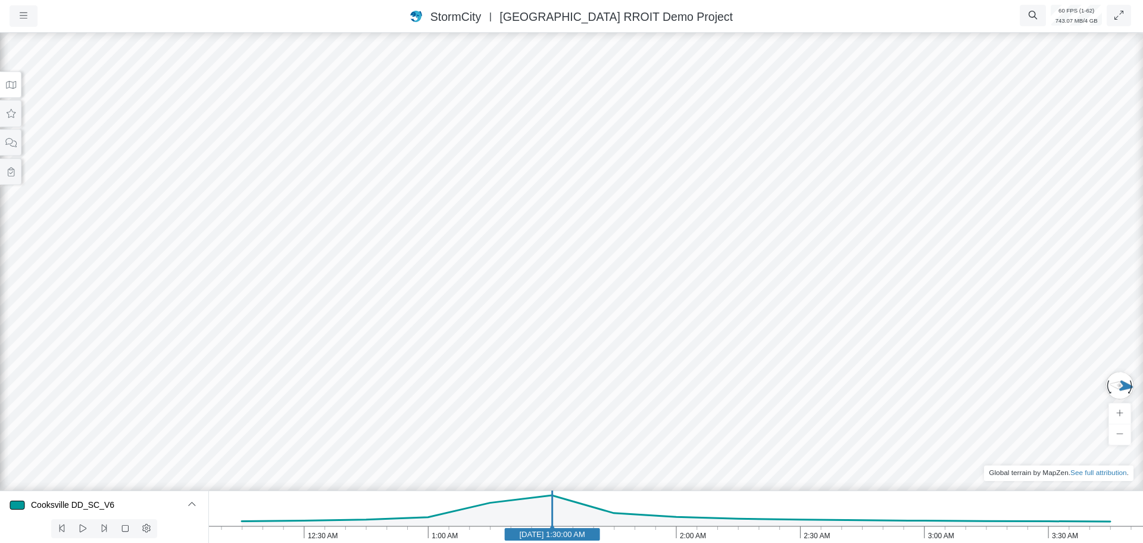
click at [4, 90] on button at bounding box center [10, 84] width 21 height 27
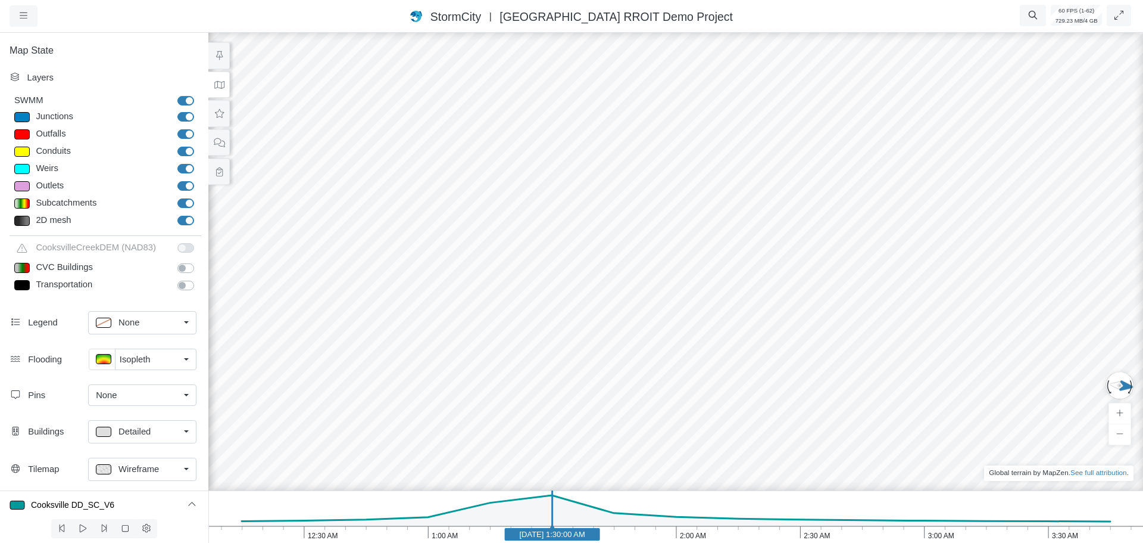
drag, startPoint x: 179, startPoint y: 117, endPoint x: 180, endPoint y: 126, distance: 9.6
click at [199, 110] on label "Junctions" at bounding box center [199, 110] width 0 height 0
click at [179, 117] on input "Junctions" at bounding box center [182, 115] width 10 height 11
checkbox input "false"
click at [199, 127] on label "Outfalls" at bounding box center [199, 127] width 0 height 0
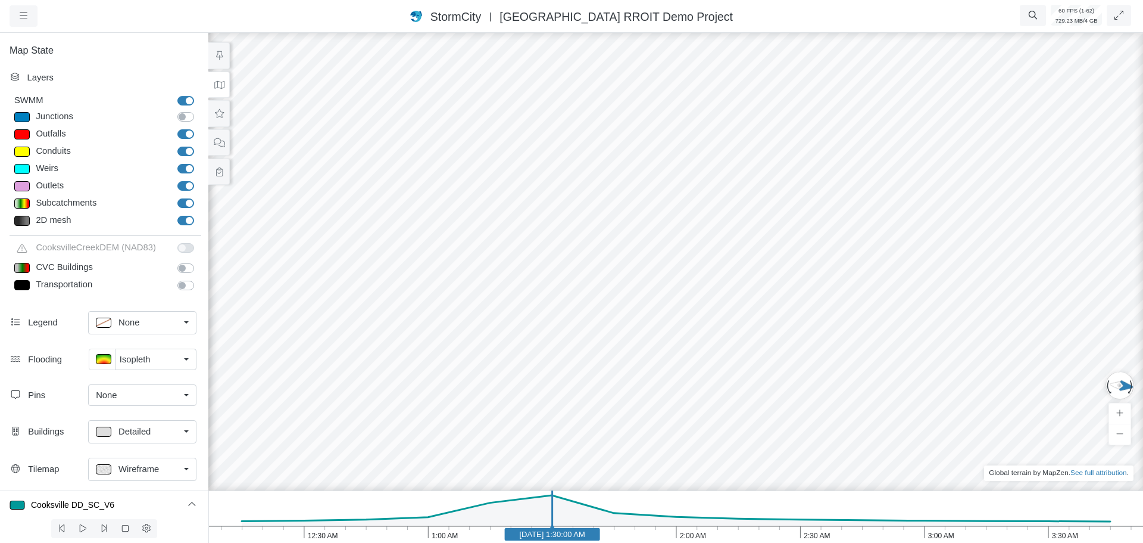
click at [177, 134] on input "Outfalls" at bounding box center [182, 132] width 10 height 11
checkbox input "false"
click at [199, 145] on label "Conduits" at bounding box center [199, 145] width 0 height 0
click at [177, 149] on input "Conduits" at bounding box center [182, 150] width 10 height 11
checkbox input "false"
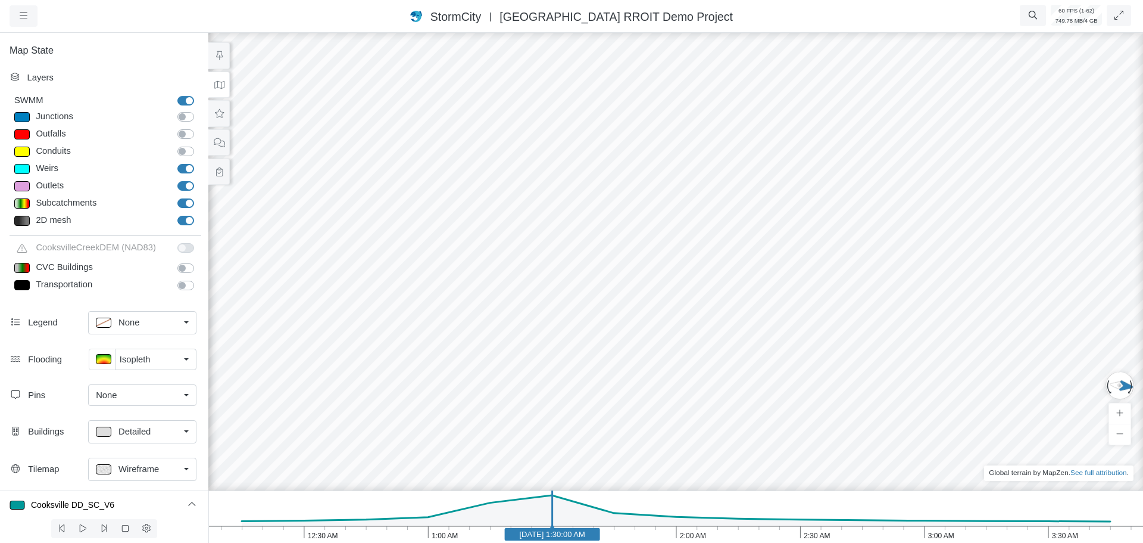
click at [199, 162] on label "Weirs" at bounding box center [199, 162] width 0 height 0
click at [177, 170] on input "Weirs" at bounding box center [182, 167] width 10 height 11
checkbox input "false"
click at [199, 179] on label "Outlets" at bounding box center [199, 179] width 0 height 0
click at [178, 185] on input "Outlets" at bounding box center [182, 184] width 10 height 11
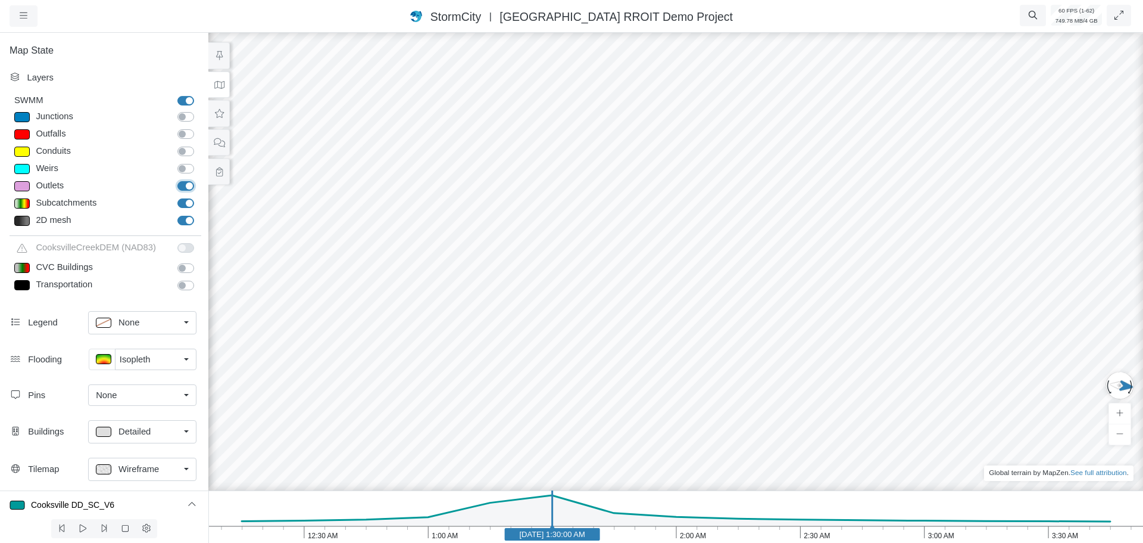
checkbox input "false"
click at [199, 197] on label "Subcatchments" at bounding box center [199, 197] width 0 height 0
click at [177, 202] on input "Subcatchments" at bounding box center [182, 202] width 10 height 11
checkbox input "false"
drag, startPoint x: 950, startPoint y: 122, endPoint x: 789, endPoint y: 196, distance: 177.5
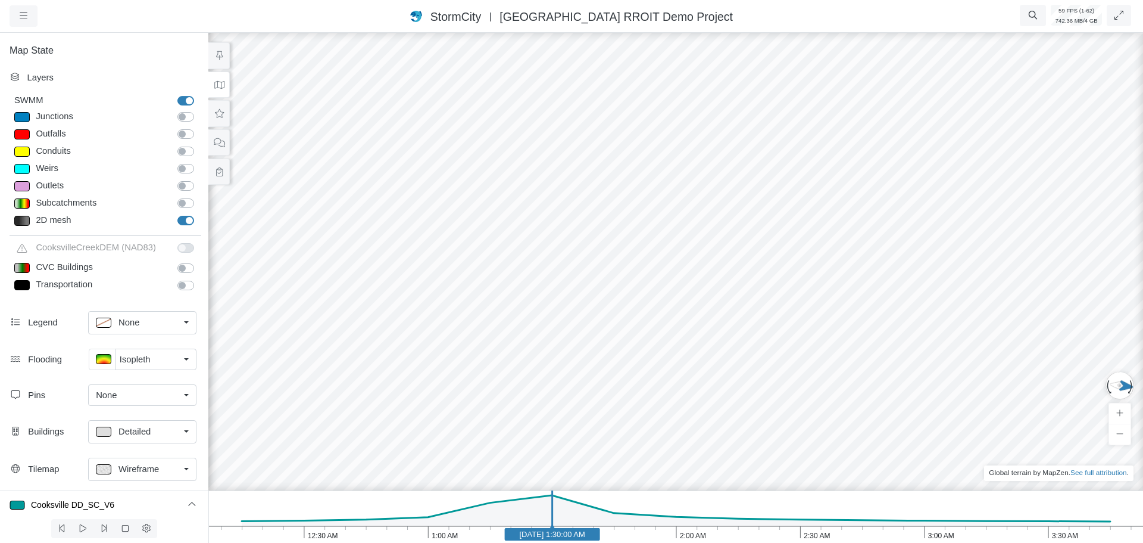
click at [789, 197] on div at bounding box center [675, 286] width 1143 height 512
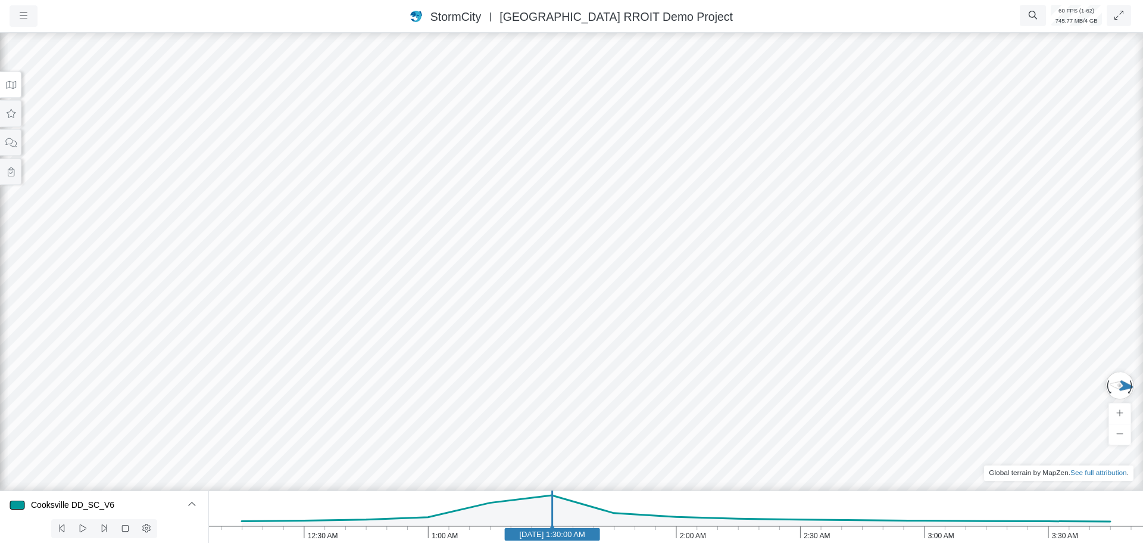
click at [14, 85] on icon at bounding box center [10, 84] width 11 height 9
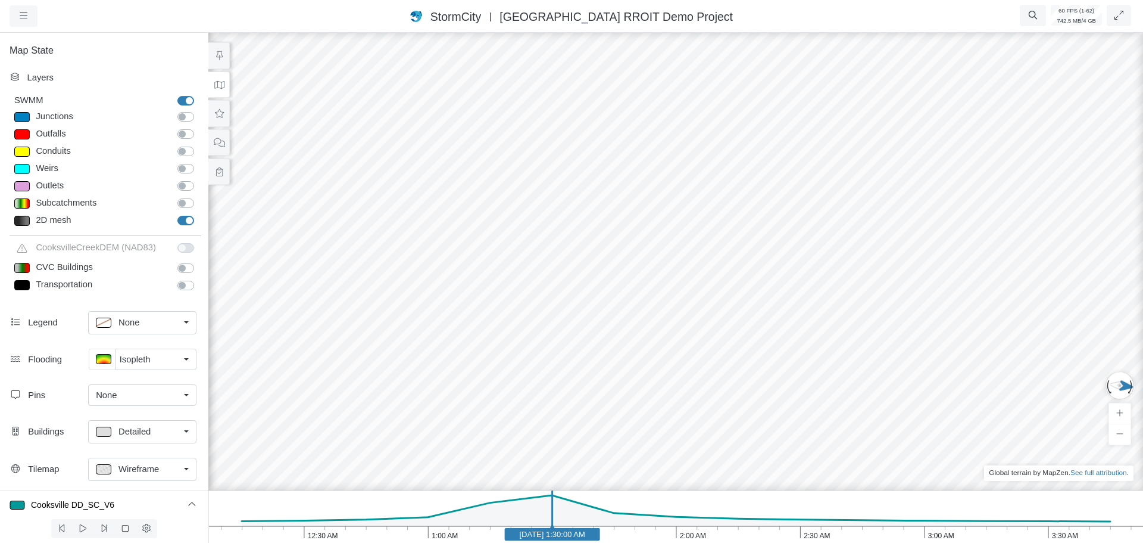
click at [199, 214] on label "2D mesh" at bounding box center [199, 214] width 0 height 0
click at [177, 223] on input "2D mesh" at bounding box center [182, 219] width 10 height 11
checkbox input "false"
drag, startPoint x: 509, startPoint y: 345, endPoint x: 861, endPoint y: 115, distance: 420.7
click at [851, 119] on div at bounding box center [675, 286] width 1143 height 512
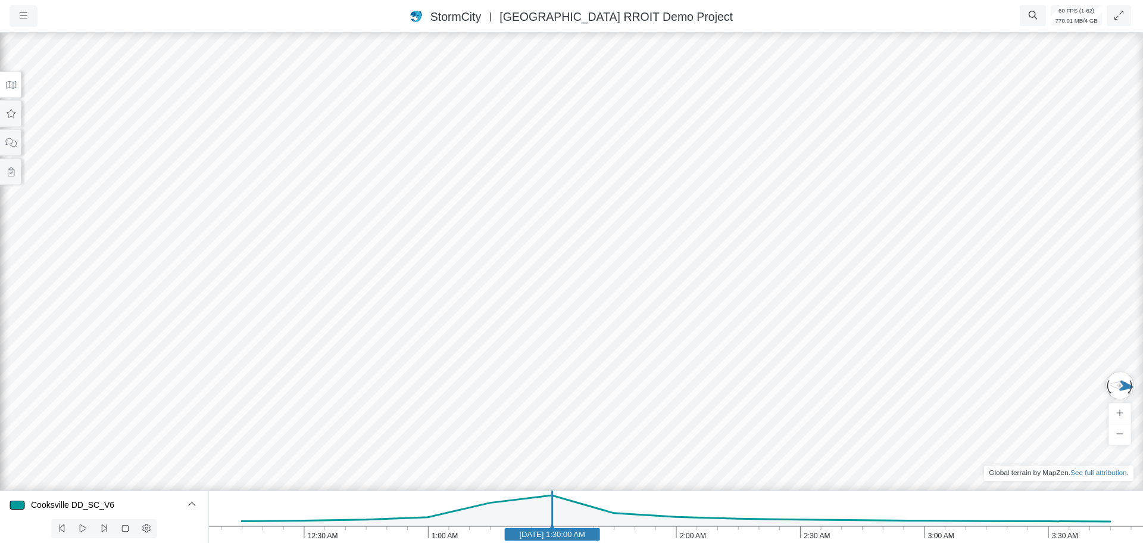
drag, startPoint x: 448, startPoint y: 332, endPoint x: 764, endPoint y: 229, distance: 332.8
click at [763, 229] on div at bounding box center [571, 286] width 1143 height 512
drag, startPoint x: 381, startPoint y: 337, endPoint x: 659, endPoint y: 325, distance: 278.4
click at [659, 325] on div at bounding box center [571, 286] width 1143 height 512
drag, startPoint x: 701, startPoint y: 310, endPoint x: 601, endPoint y: 124, distance: 211.0
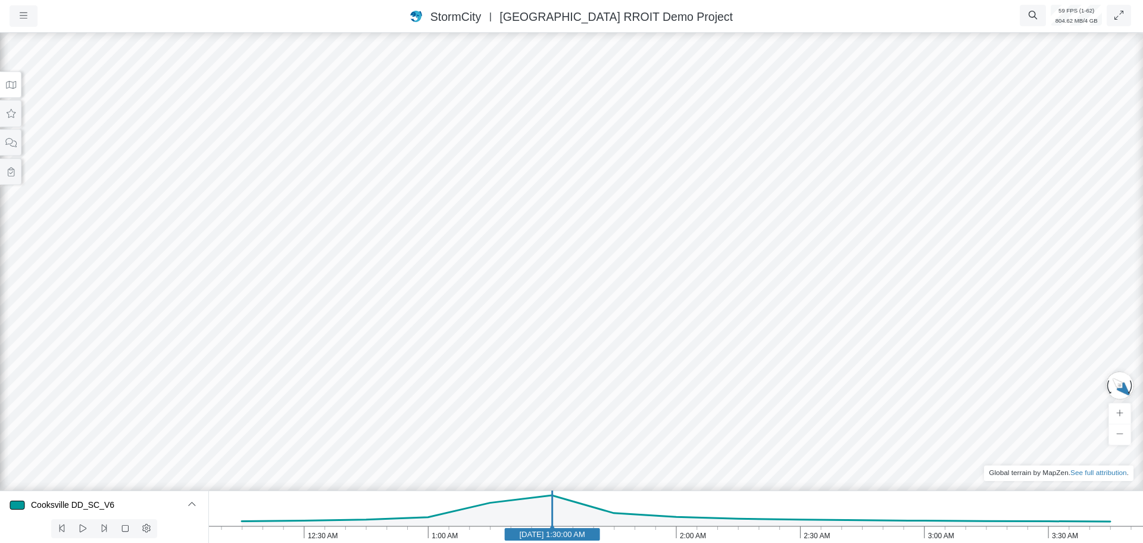
drag, startPoint x: 874, startPoint y: 295, endPoint x: 984, endPoint y: 228, distance: 128.3
click at [984, 228] on div at bounding box center [571, 286] width 1143 height 512
drag, startPoint x: 646, startPoint y: 258, endPoint x: 627, endPoint y: 378, distance: 120.6
drag, startPoint x: 348, startPoint y: 275, endPoint x: 702, endPoint y: 378, distance: 368.4
click at [705, 381] on div at bounding box center [571, 286] width 1143 height 512
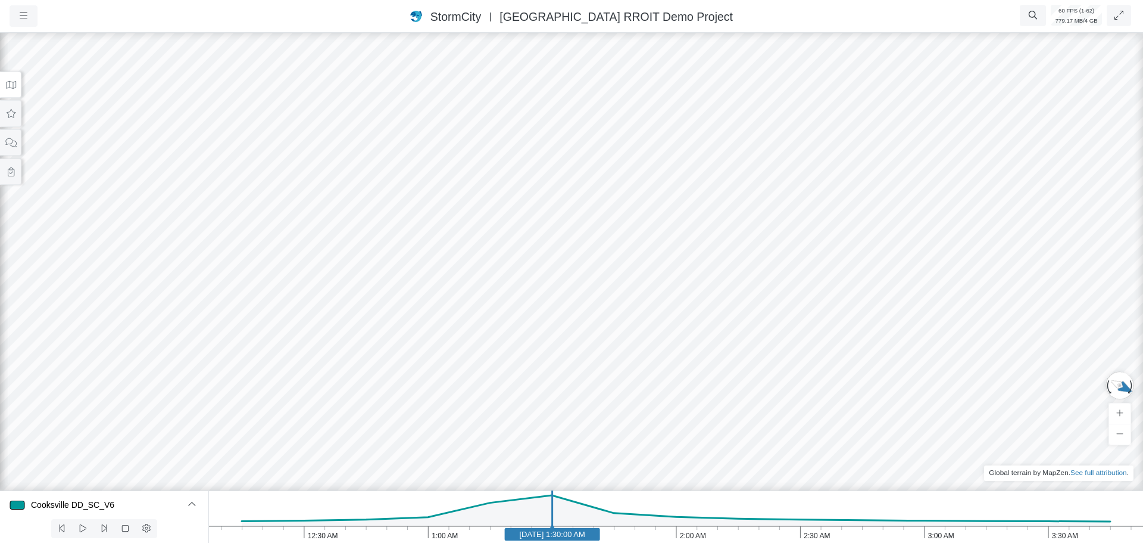
click at [605, 530] on icon "3:30 AM 3:00 AM 2:30 AM 2:00 AM 1:30 AM 1:00 AM 12:30 AM Jun 23, 2009 1:30:00 AM" at bounding box center [675, 516] width 935 height 52
click at [760, 533] on icon "3:30 AM 3:00 AM 2:30 AM 2:00 AM 1:30 AM 1:00 AM 12:30 AM Jun 23, 2009 2:00:00 AM" at bounding box center [675, 516] width 935 height 52
click at [866, 534] on icon "3:30 AM 3:00 AM 2:30 AM 2:00 AM 1:30 AM 1:00 AM 12:30 AM Jun 23, 2009 2:30:00 AM" at bounding box center [675, 516] width 935 height 52
click at [961, 527] on icon "3:30 AM 3:00 AM 2:30 AM 2:00 AM 1:30 AM 1:00 AM 12:30 AM Jun 23, 2009 2:45:00 AM" at bounding box center [675, 516] width 935 height 52
click at [917, 531] on icon "3:30 AM 3:00 AM 2:30 AM 2:00 AM 1:30 AM 1:00 AM 12:30 AM Jun 23, 2009 3:15:00 AM" at bounding box center [675, 516] width 935 height 52
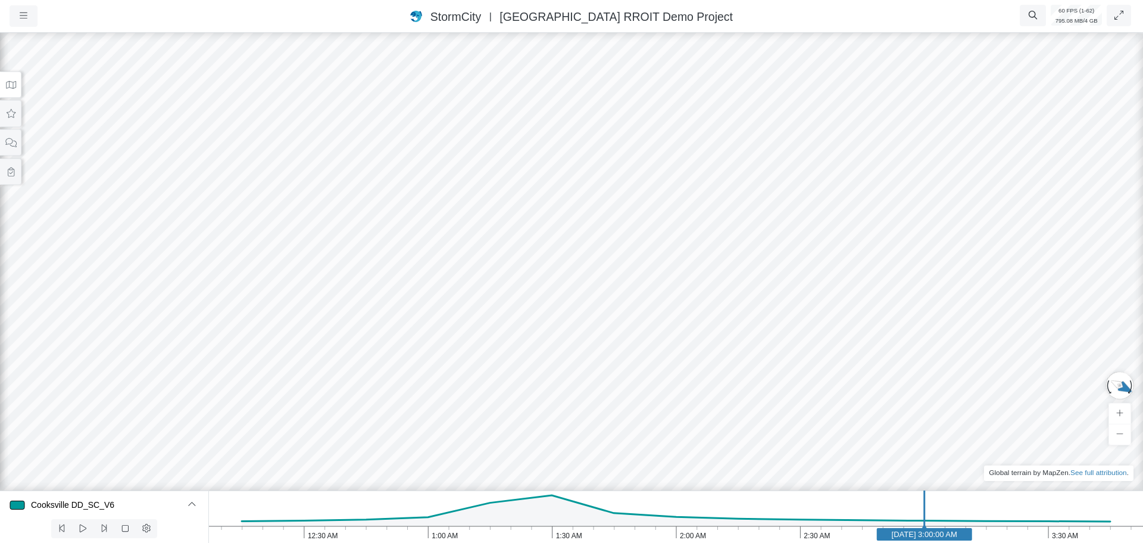
drag, startPoint x: 637, startPoint y: 199, endPoint x: 661, endPoint y: 369, distance: 170.9
click at [661, 369] on div at bounding box center [571, 286] width 1143 height 512
drag, startPoint x: 974, startPoint y: 283, endPoint x: 402, endPoint y: 187, distance: 579.8
click at [10, 88] on icon at bounding box center [11, 85] width 10 height 8
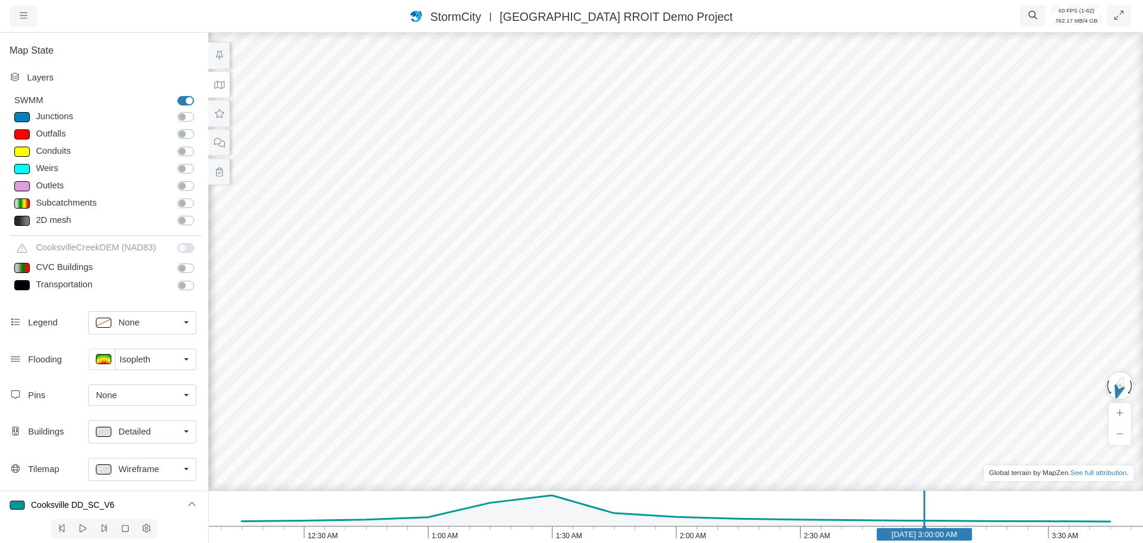
click at [199, 110] on label "Junctions" at bounding box center [199, 110] width 0 height 0
click at [183, 114] on input "Junctions" at bounding box center [182, 115] width 10 height 11
checkbox input "true"
click at [19, 118] on div at bounding box center [21, 117] width 15 height 10
type input "6.973"
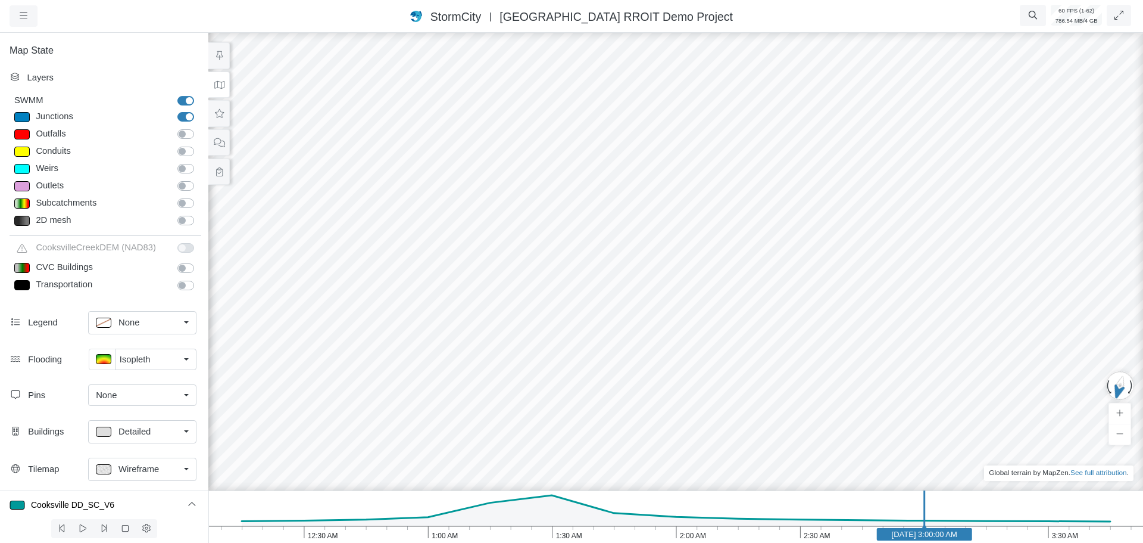
type input "7"
type input "Visible"
select select "CIRCLE"
type input "7"
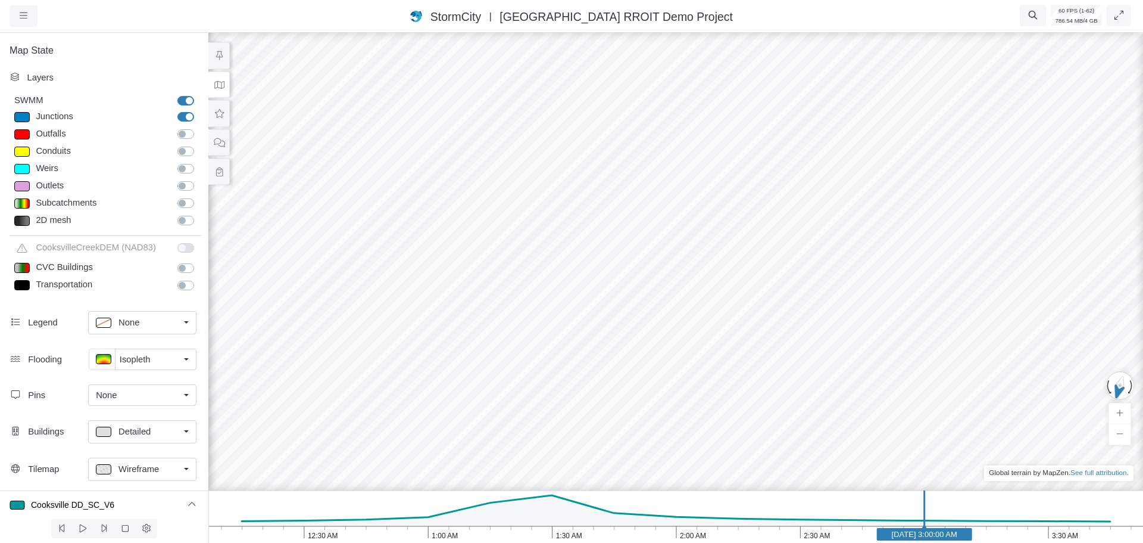
checkbox input "true"
type input "7"
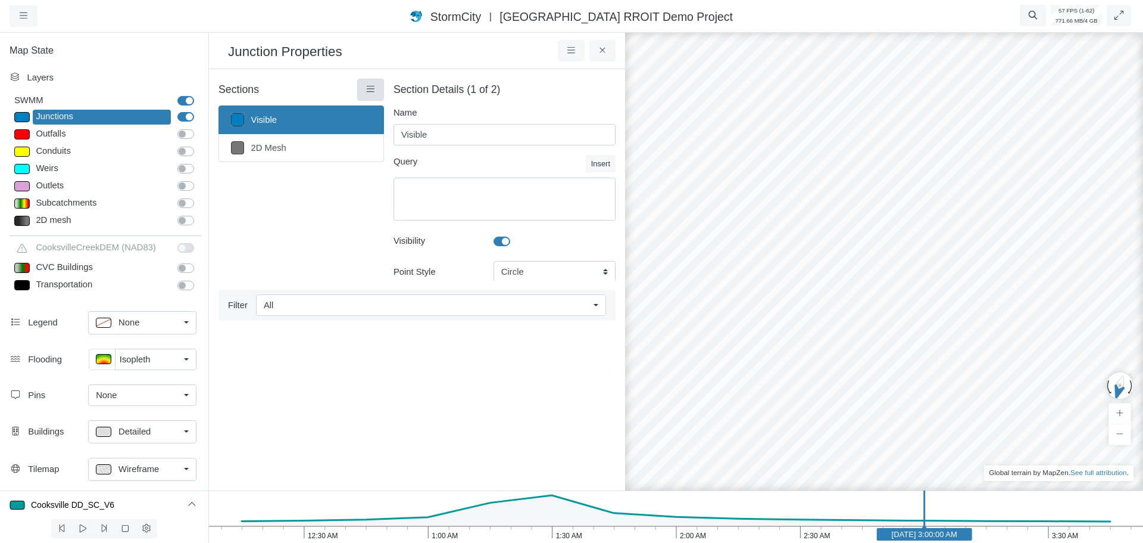
drag, startPoint x: 367, startPoint y: 86, endPoint x: 367, endPoint y: 97, distance: 10.7
click at [367, 88] on icon at bounding box center [370, 89] width 11 height 9
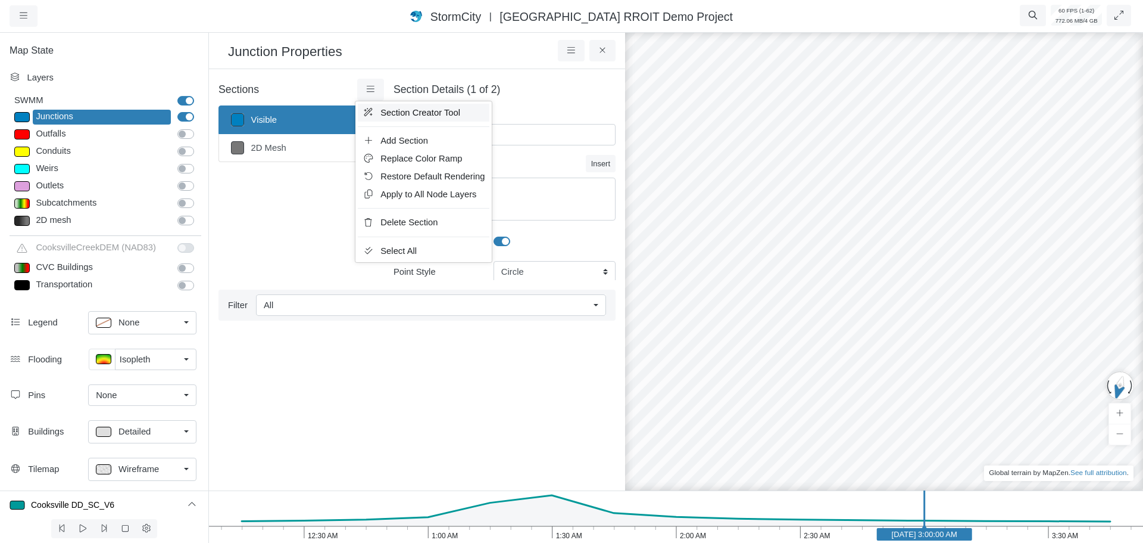
click at [388, 111] on span "Section Creator Tool" at bounding box center [421, 113] width 80 height 10
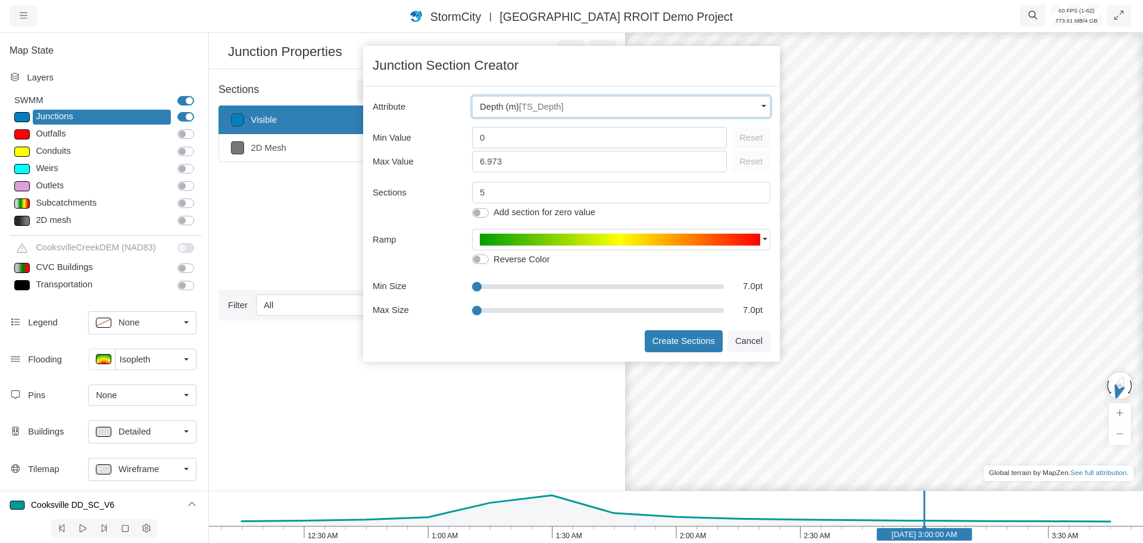
click at [553, 108] on span "[TS_Depth]" at bounding box center [541, 107] width 45 height 10
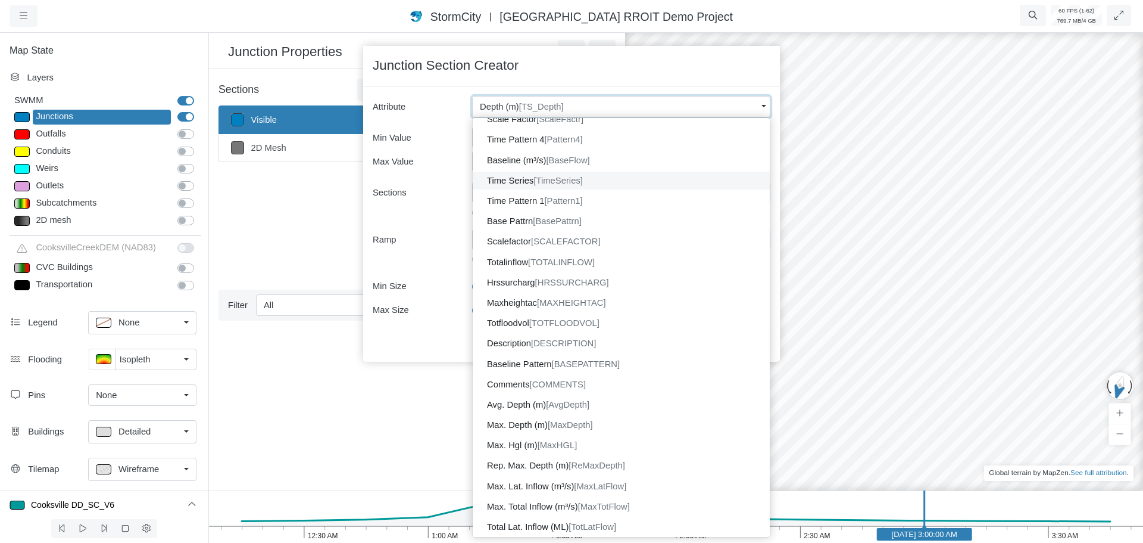
scroll to position [360, 0]
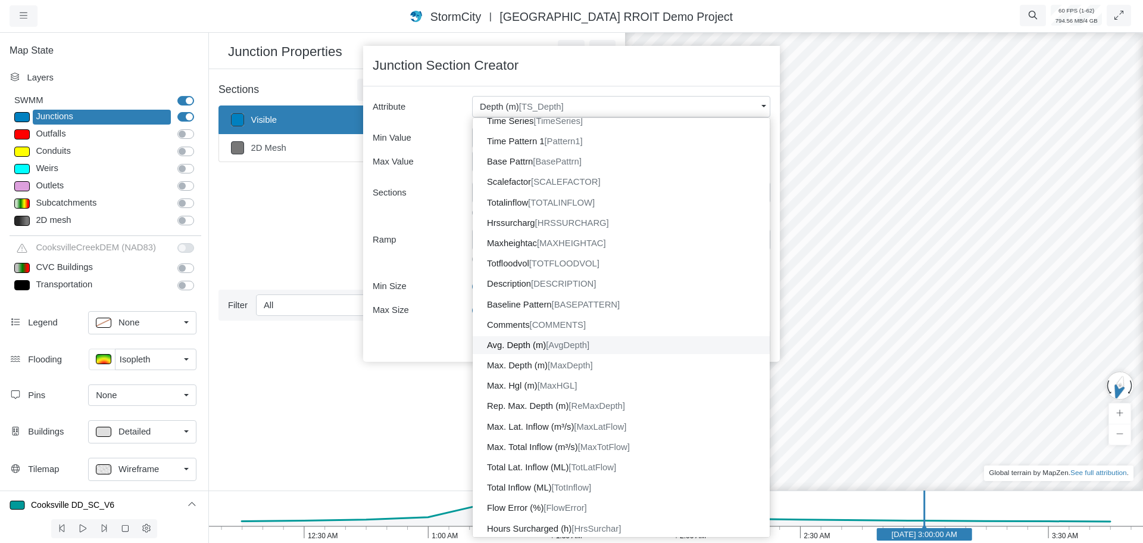
click at [590, 341] on span "[AvgDepth]" at bounding box center [567, 345] width 43 height 10
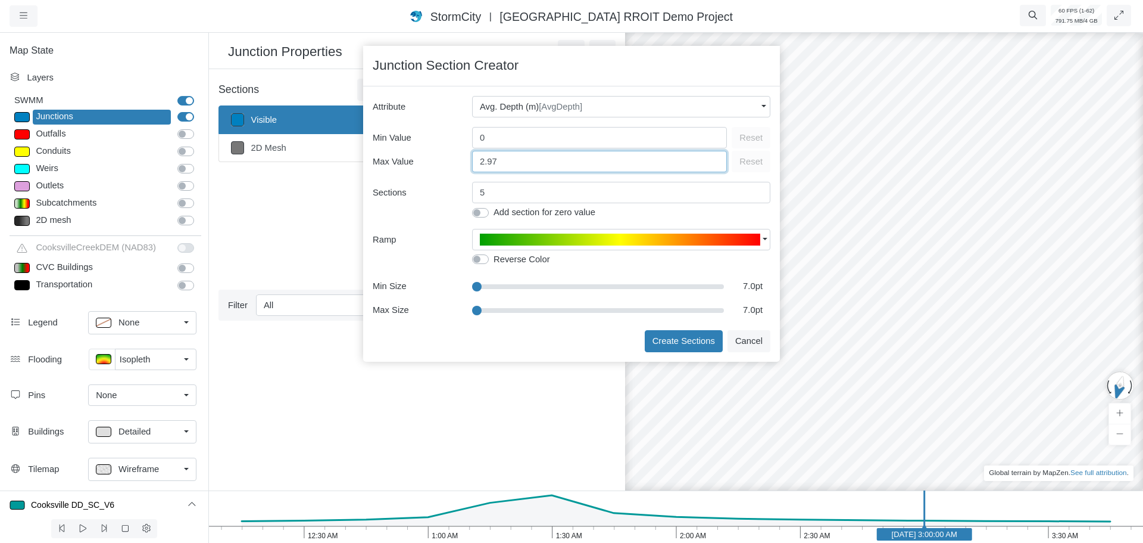
drag, startPoint x: 501, startPoint y: 162, endPoint x: 453, endPoint y: 163, distance: 48.8
click at [453, 163] on div "Max Value 2.97 Reset" at bounding box center [572, 160] width 398 height 24
type input "1"
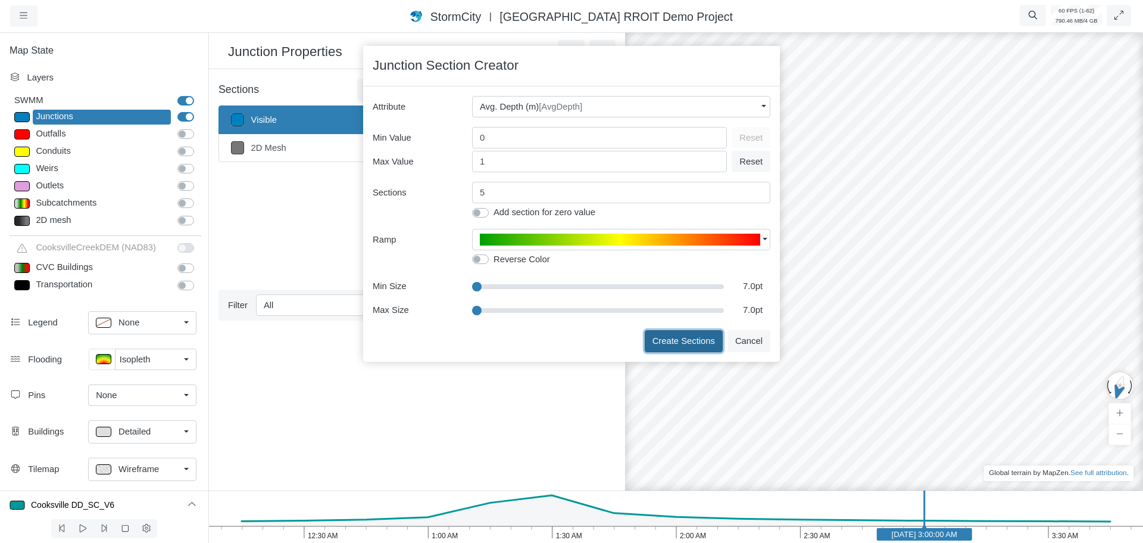
click at [670, 341] on button "Create Sections" at bounding box center [684, 340] width 78 height 21
type input "< 0.2m"
type textarea "AvgDepth < 0.2"
type input "7"
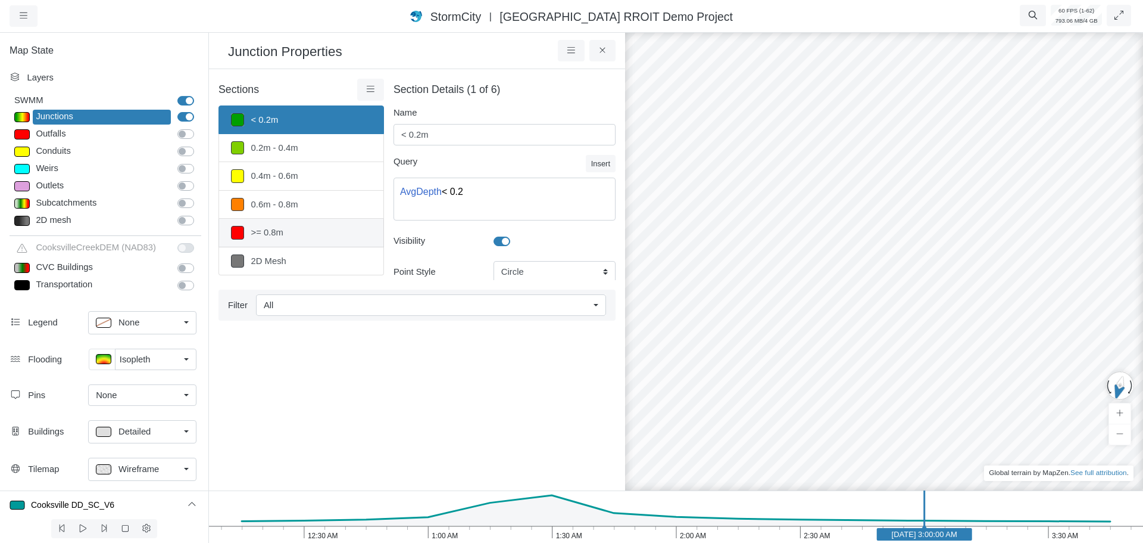
click at [306, 237] on link ">= 0.8m" at bounding box center [302, 233] width 166 height 28
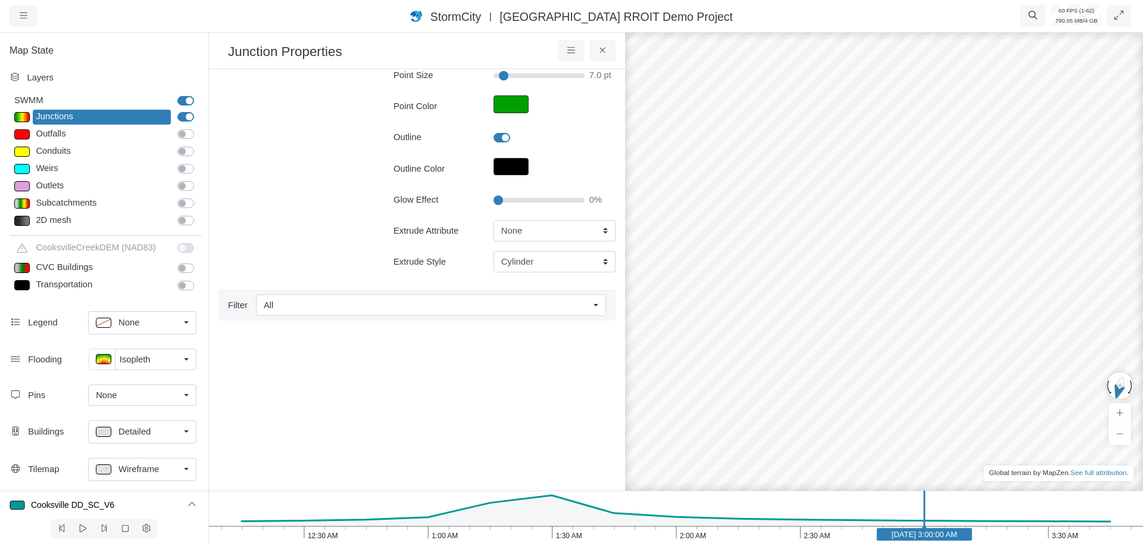
scroll to position [238, 0]
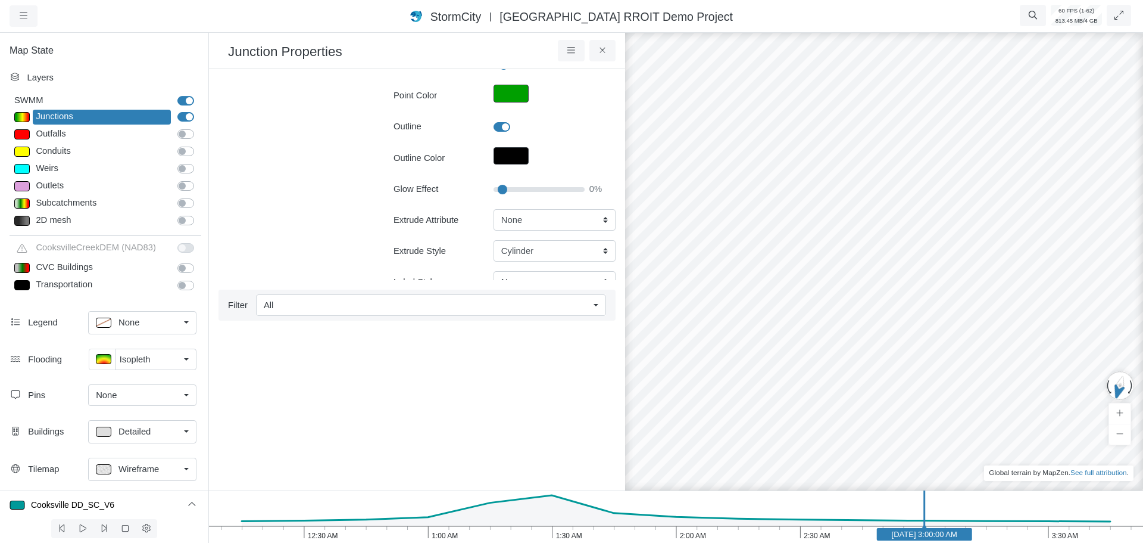
type input "5"
click at [500, 188] on input "Glow Effect" at bounding box center [539, 189] width 91 height 13
type input "7"
type input "10"
click at [502, 188] on input "Glow Effect" at bounding box center [539, 189] width 91 height 13
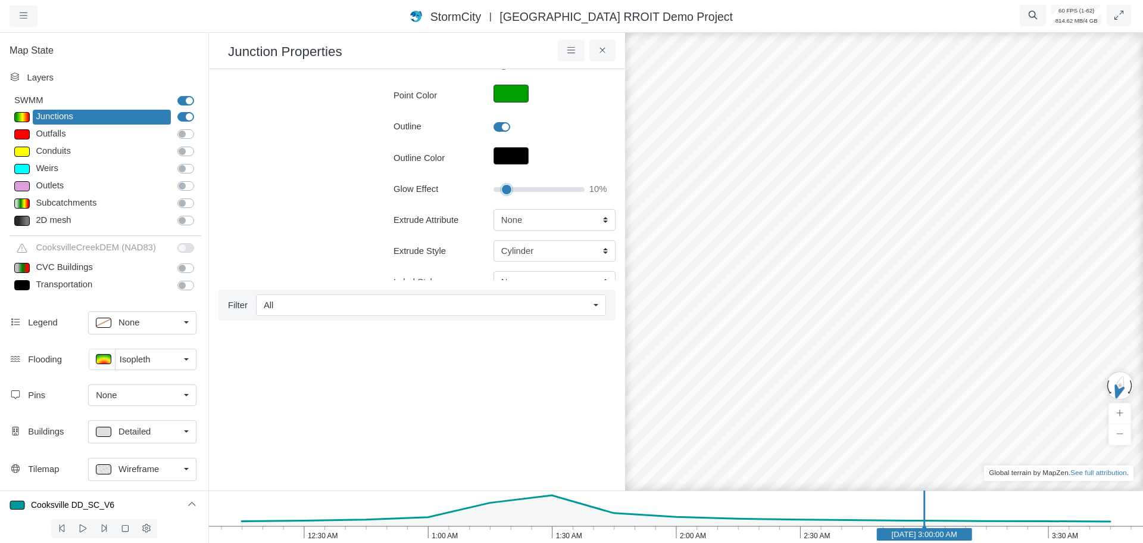
type input "7"
click at [526, 220] on select "None Fixed Height X-Coordinate Y-Coordinate Invert El. Depth Initial Depth Surc…" at bounding box center [555, 219] width 122 height 21
select select "AvgDepth"
click at [494, 209] on select "None Fixed Height X-Coordinate Y-Coordinate Invert El. Depth Initial Depth Surc…" at bounding box center [555, 219] width 122 height 21
type input "7"
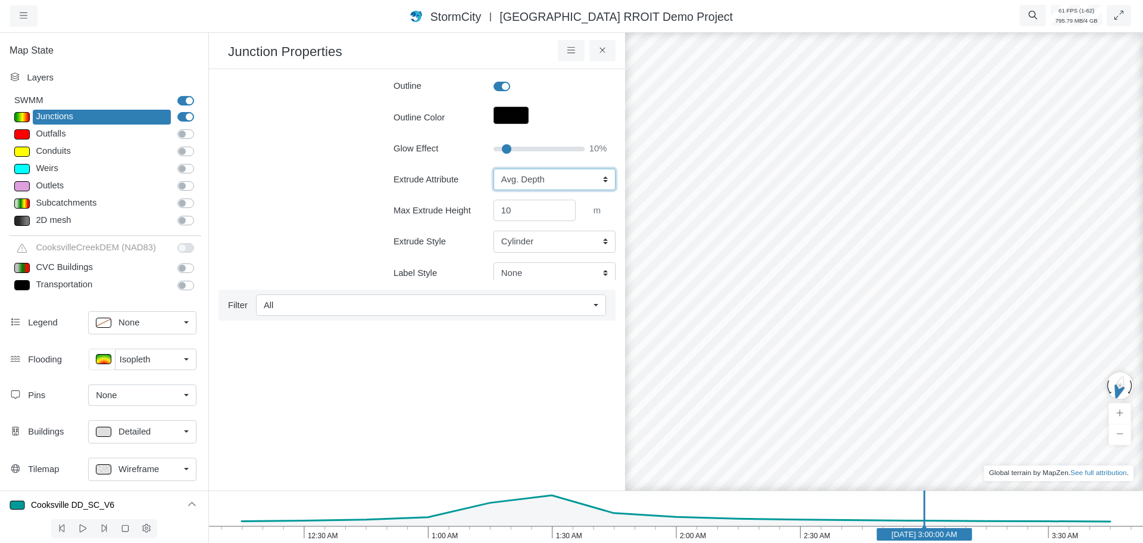
scroll to position [298, 0]
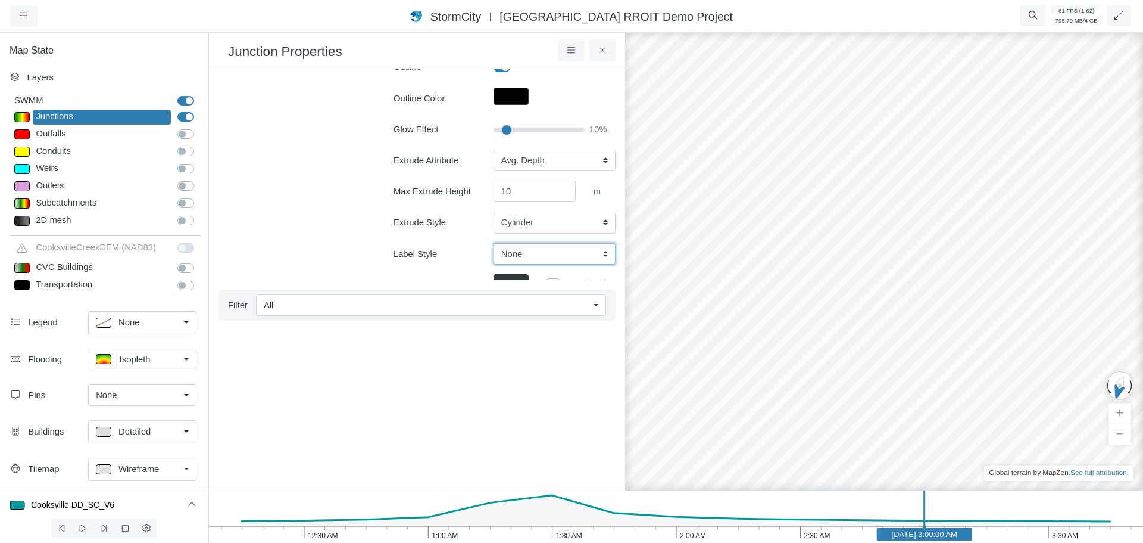
click at [517, 255] on select "None Center Above Right Line Pin" at bounding box center [555, 253] width 122 height 21
click at [346, 261] on div "Sections < 0.2m 0.2m - 0.4m 0.4m - 0.6m 0.6m - 0.8m >= 0.8m 2D Mesh Layer Detai…" at bounding box center [302, 84] width 166 height 606
click at [506, 225] on select "Cylinder Hexagonal Prism Rectangular Prism Sphere" at bounding box center [555, 221] width 122 height 21
select select "SPH"
click at [494, 211] on select "Cylinder Hexagonal Prism Rectangular Prism Sphere" at bounding box center [555, 221] width 122 height 21
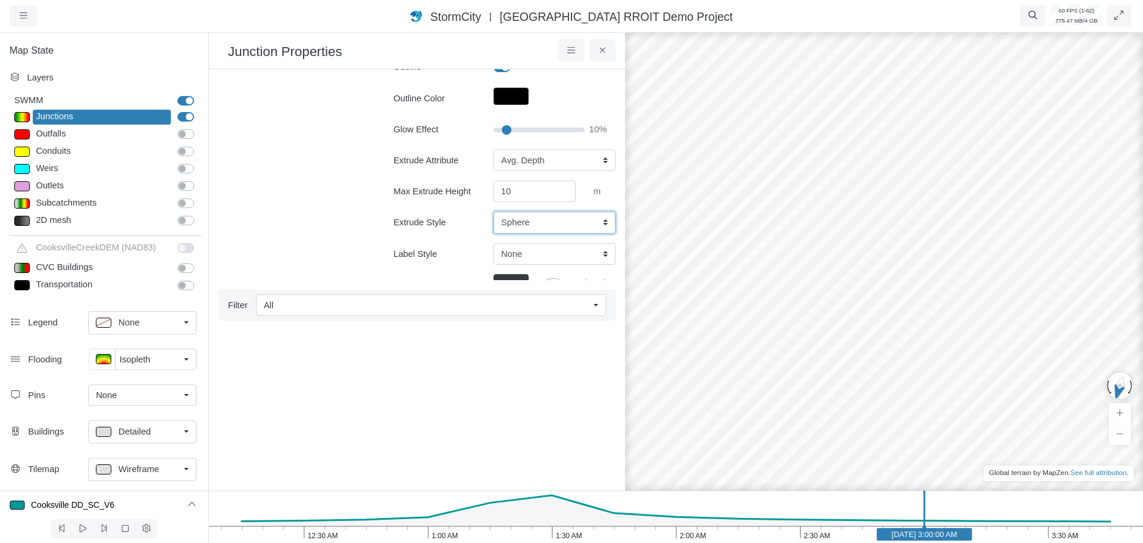
type input "7"
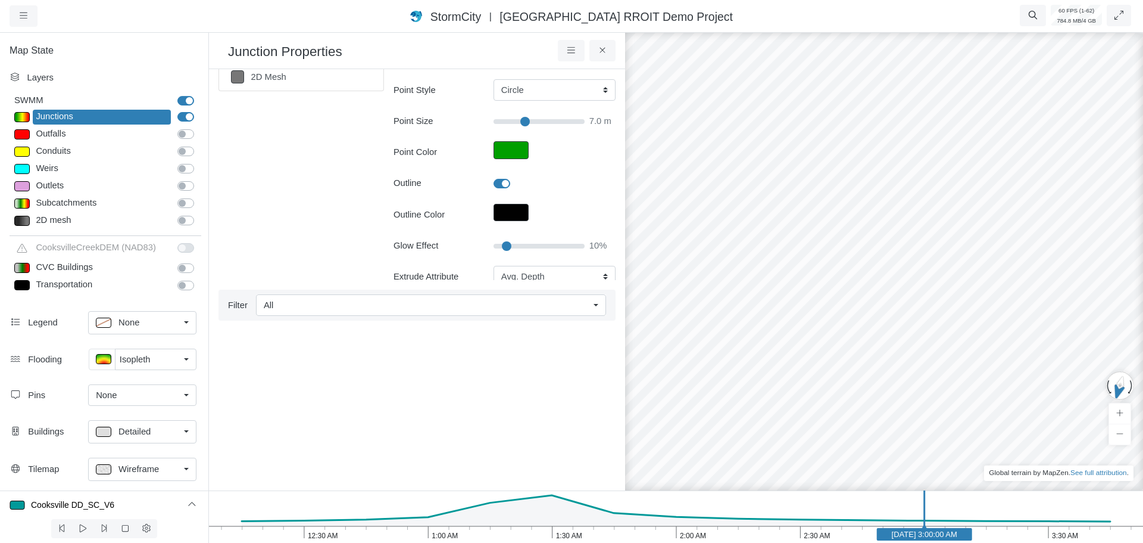
scroll to position [238, 0]
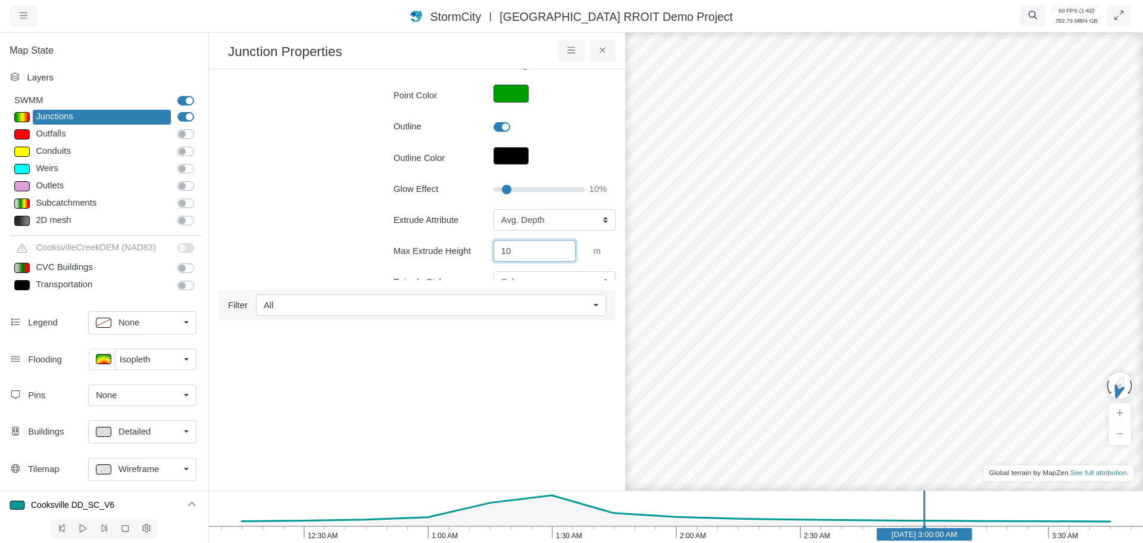
click at [521, 253] on input "10" at bounding box center [535, 250] width 82 height 21
type input "100"
type input "7"
click at [291, 204] on div "Sections < 0.2m 0.2m - 0.4m 0.4m - 0.6m 0.6m - 0.8m >= 0.8m 2D Mesh Layer Detai…" at bounding box center [302, 143] width 166 height 606
drag, startPoint x: 796, startPoint y: 379, endPoint x: 678, endPoint y: 294, distance: 145.9
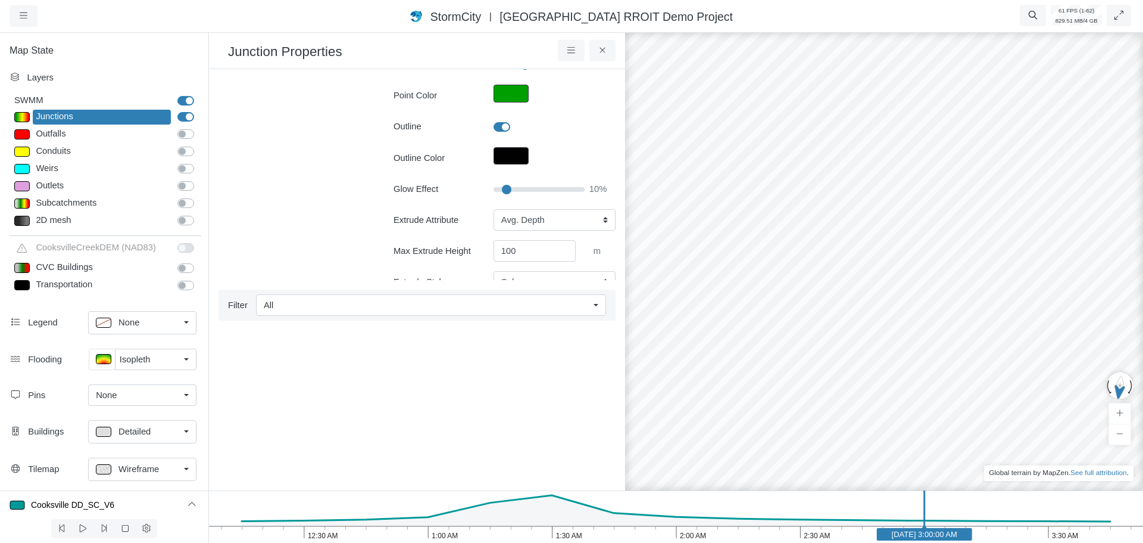
click at [283, 250] on div "Sections < 0.2m 0.2m - 0.4m 0.4m - 0.6m 0.6m - 0.8m >= 0.8m 2D Mesh Layer Detai…" at bounding box center [302, 143] width 166 height 606
drag, startPoint x: 478, startPoint y: 393, endPoint x: 532, endPoint y: 223, distance: 178.2
click at [478, 391] on ul at bounding box center [417, 392] width 397 height 139
click at [604, 50] on icon at bounding box center [602, 50] width 5 height 5
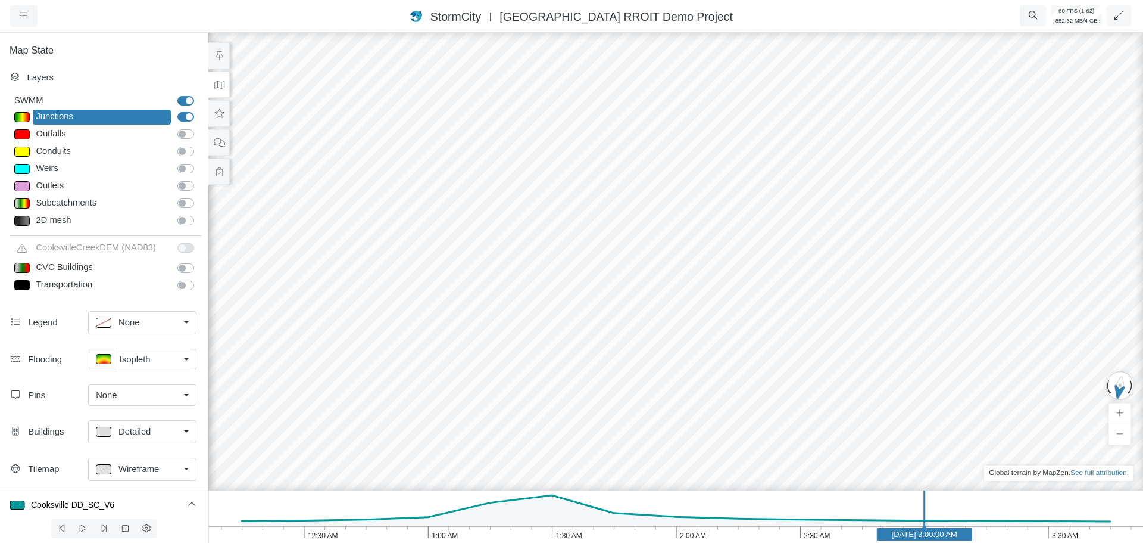
drag, startPoint x: 495, startPoint y: 375, endPoint x: 398, endPoint y: 370, distance: 96.6
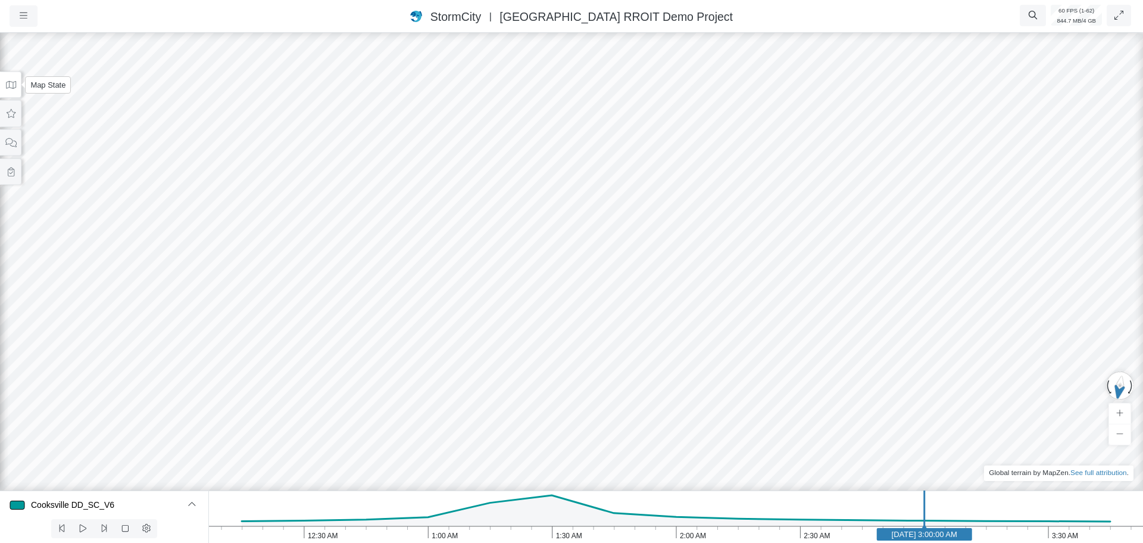
click at [12, 89] on button at bounding box center [10, 84] width 21 height 27
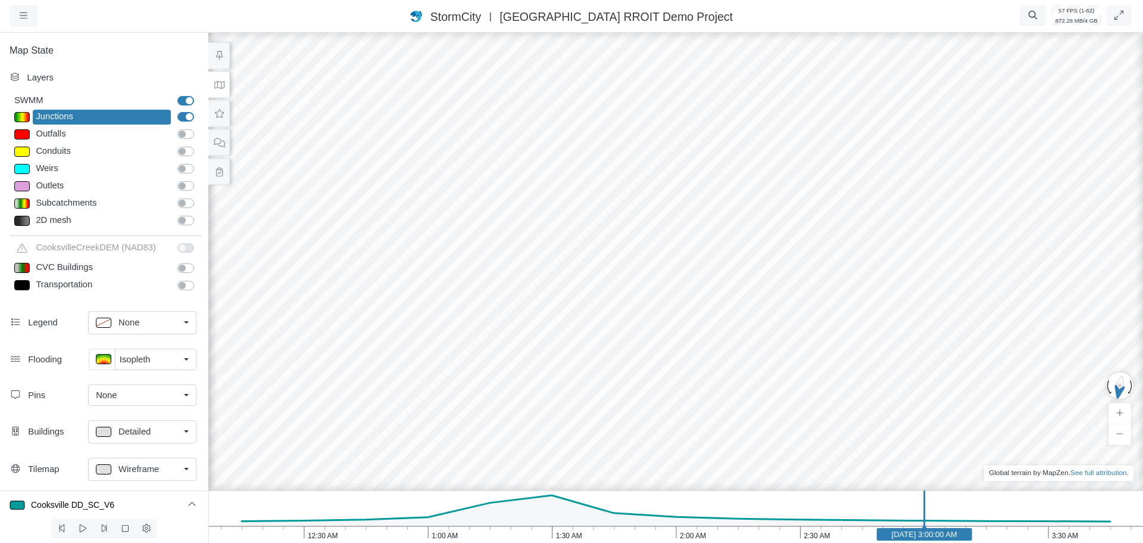
click at [23, 119] on div at bounding box center [21, 117] width 15 height 10
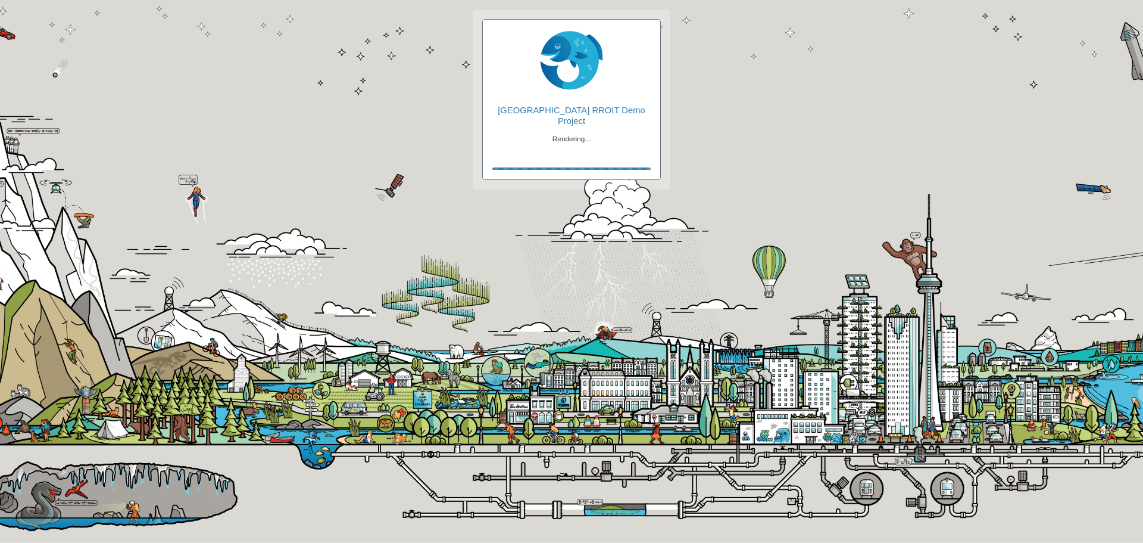
checkbox input "true"
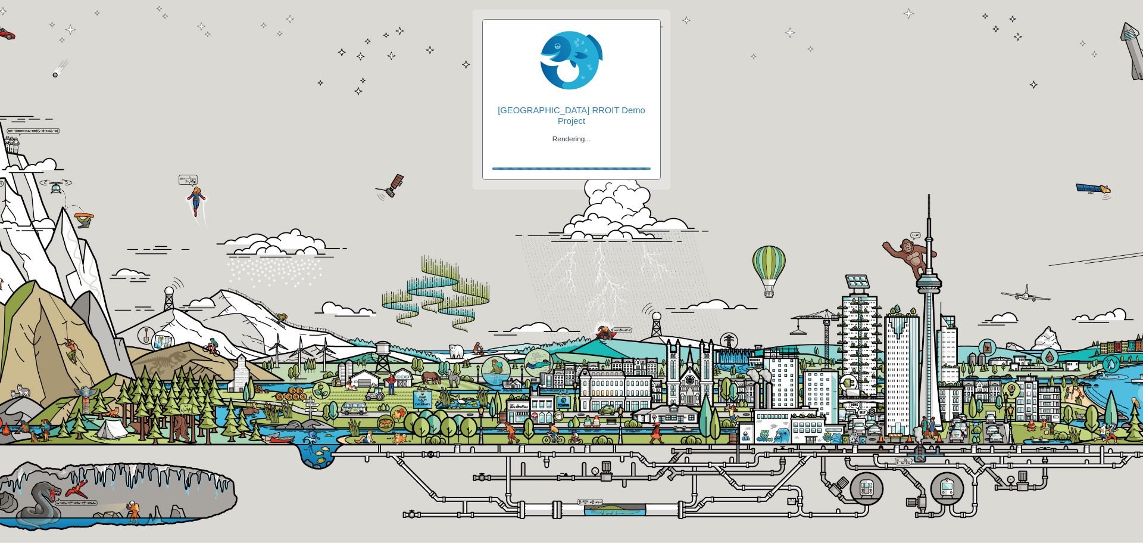
checkbox input "true"
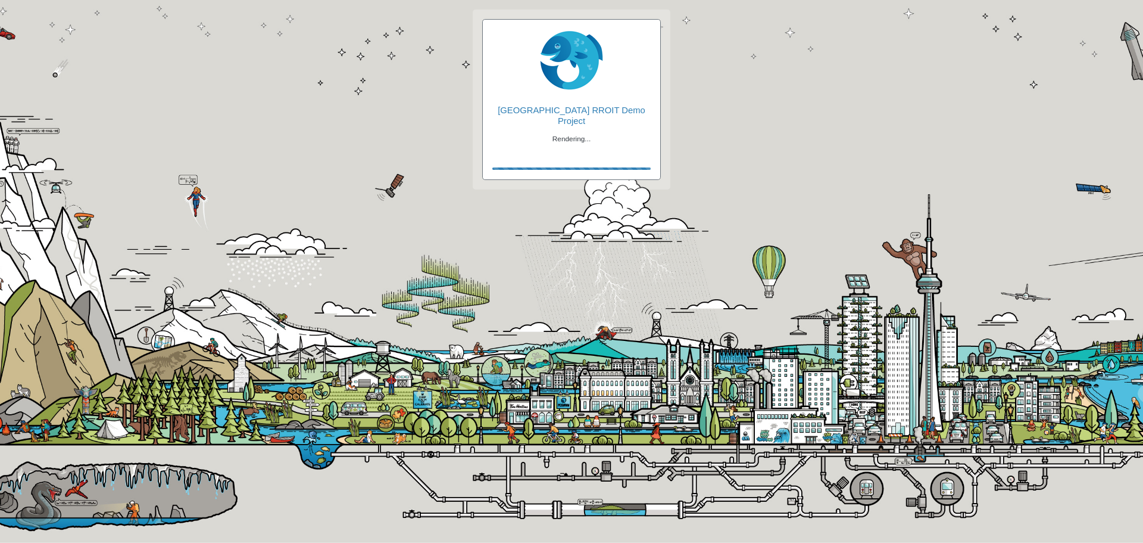
checkbox input "true"
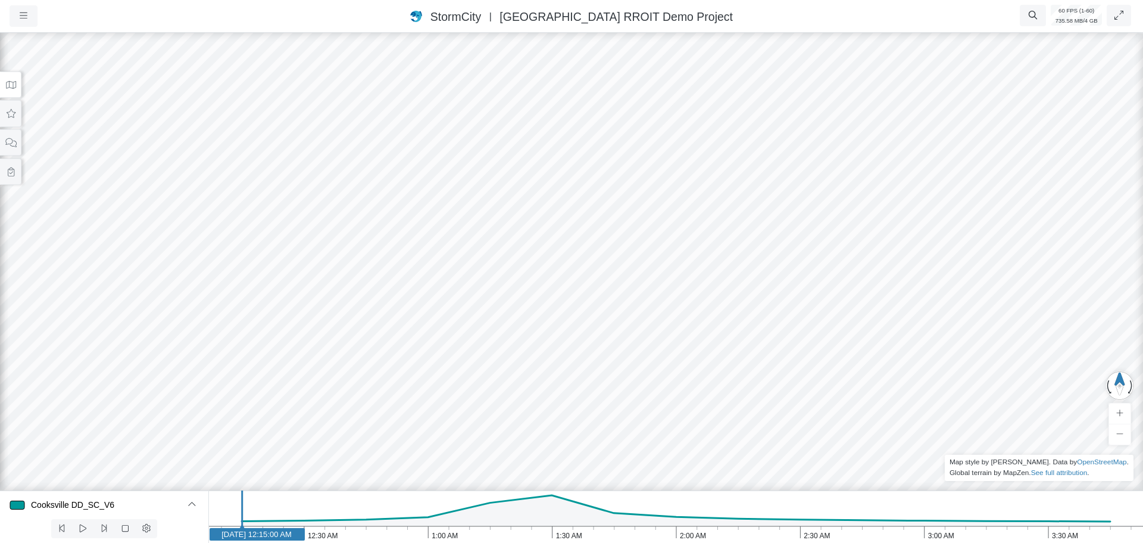
click at [11, 84] on icon at bounding box center [10, 84] width 11 height 9
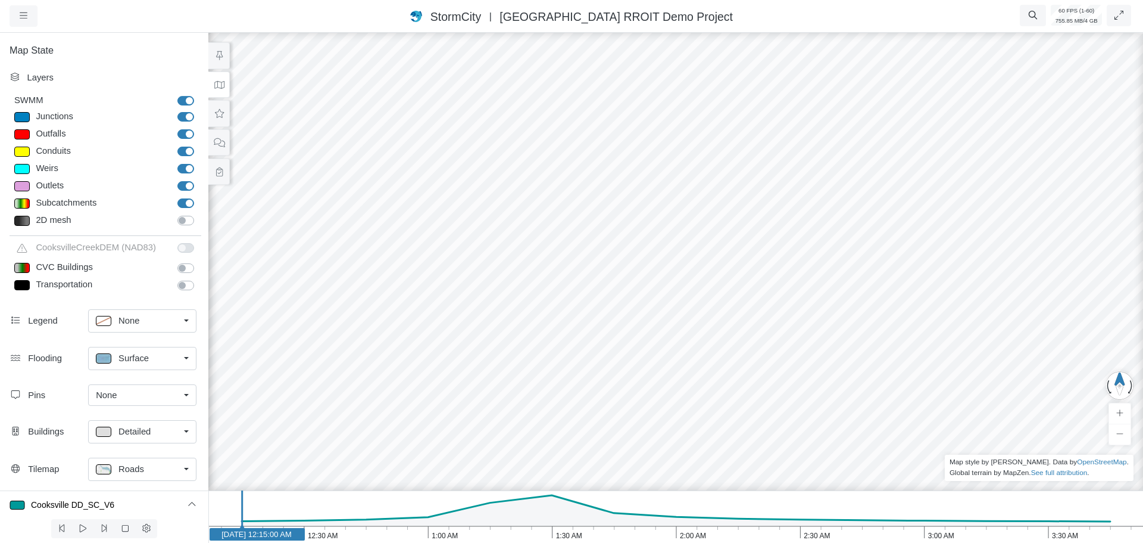
click at [199, 127] on label "Outfalls" at bounding box center [199, 127] width 0 height 0
click at [179, 132] on input "Outfalls" at bounding box center [182, 132] width 10 height 11
checkbox input "false"
click at [199, 145] on label "Conduits" at bounding box center [199, 145] width 0 height 0
click at [178, 148] on input "Conduits" at bounding box center [182, 150] width 10 height 11
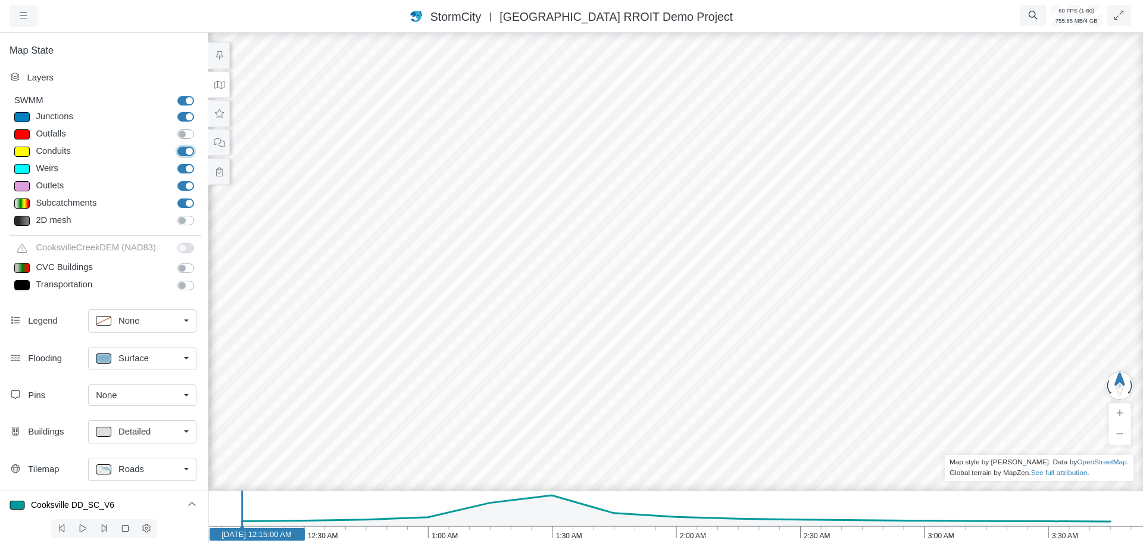
checkbox input "false"
click at [199, 162] on label "Weirs" at bounding box center [199, 162] width 0 height 0
click at [178, 167] on input "Weirs" at bounding box center [182, 167] width 10 height 11
checkbox input "false"
click at [199, 179] on label "Outlets" at bounding box center [199, 179] width 0 height 0
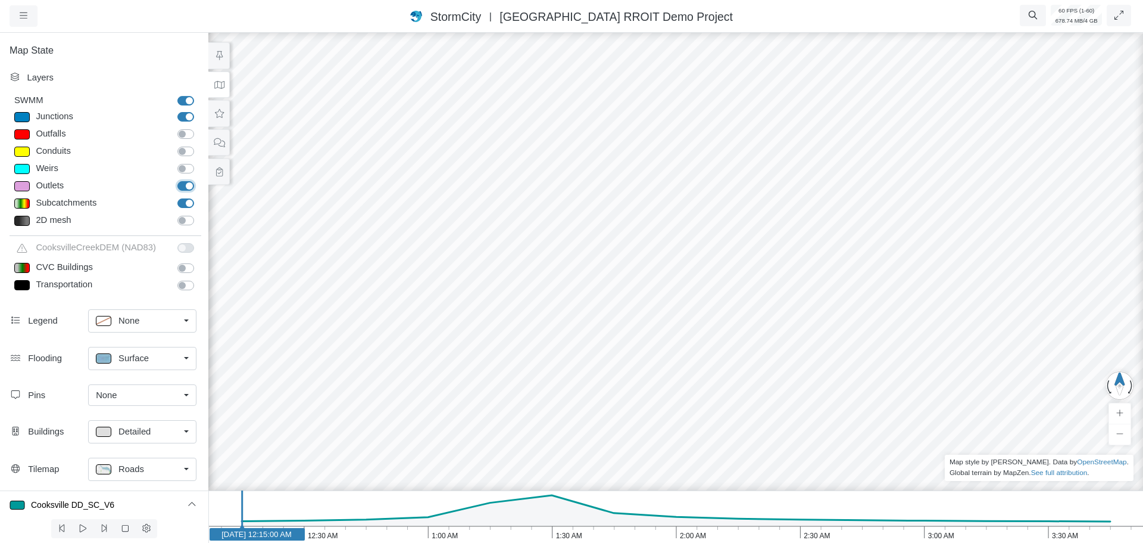
click at [177, 185] on input "Outlets" at bounding box center [182, 184] width 10 height 11
checkbox input "false"
drag, startPoint x: 177, startPoint y: 201, endPoint x: 177, endPoint y: 208, distance: 7.1
click at [199, 197] on label "Subcatchments" at bounding box center [199, 197] width 0 height 0
click at [177, 202] on input "Subcatchments" at bounding box center [182, 202] width 10 height 11
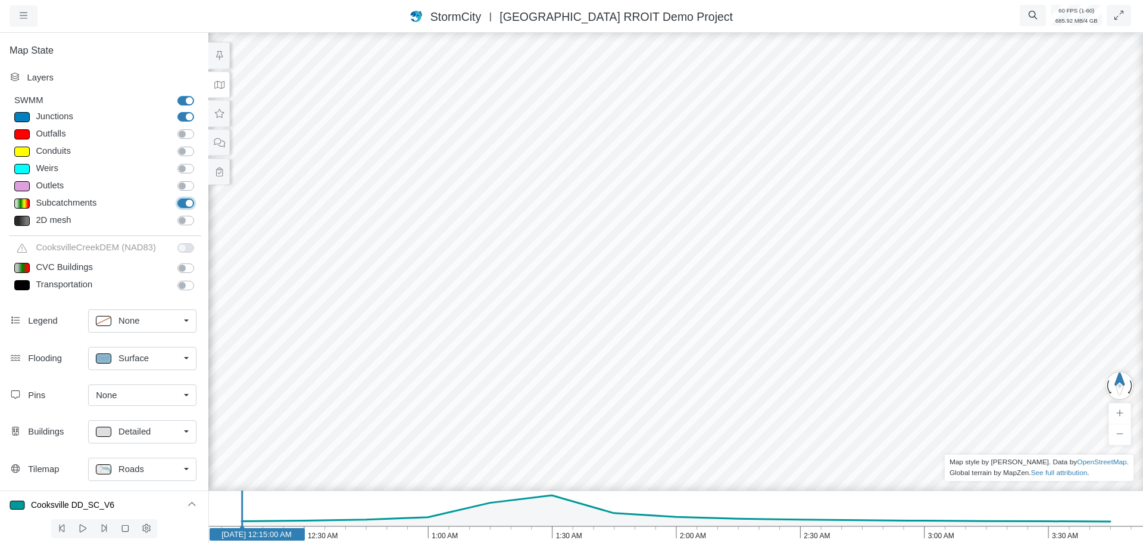
checkbox input "false"
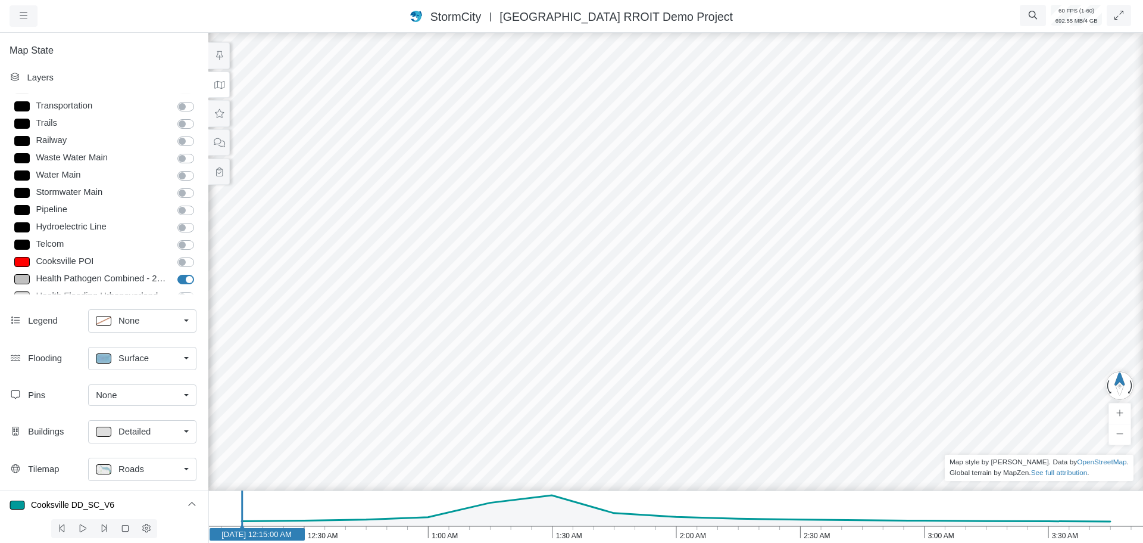
scroll to position [238, 0]
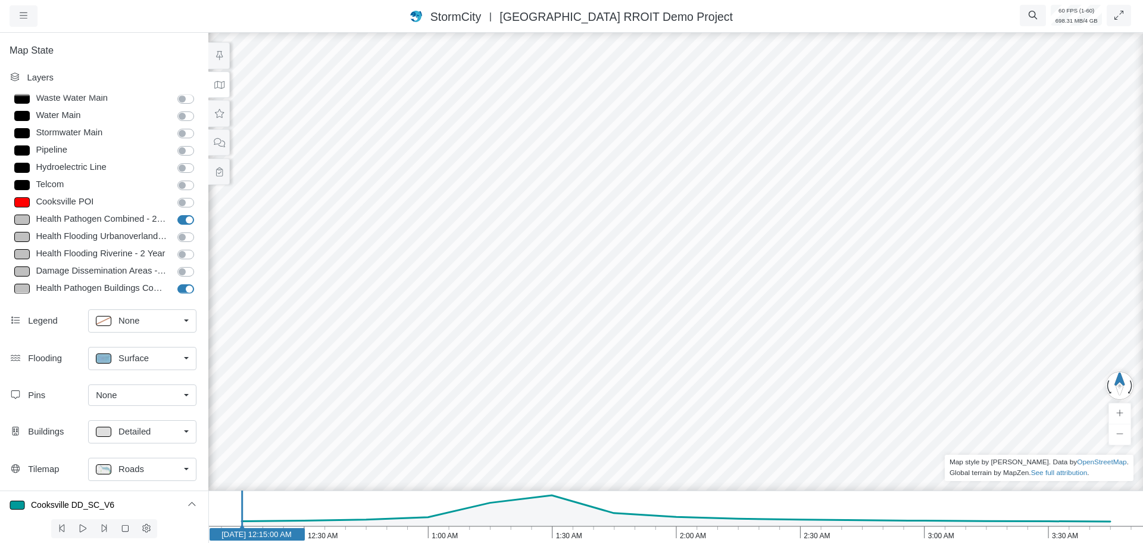
click at [199, 213] on label "Health Pathogen Combined - 2 Year" at bounding box center [199, 213] width 0 height 0
click at [177, 216] on input "Health Pathogen Combined - 2 Year" at bounding box center [182, 218] width 10 height 11
checkbox input "false"
click at [199, 282] on label "Health Pathogen Buildings Combined - 2 Year" at bounding box center [199, 282] width 0 height 0
click at [182, 284] on input "Health Pathogen Buildings Combined - 2 Year" at bounding box center [182, 287] width 10 height 11
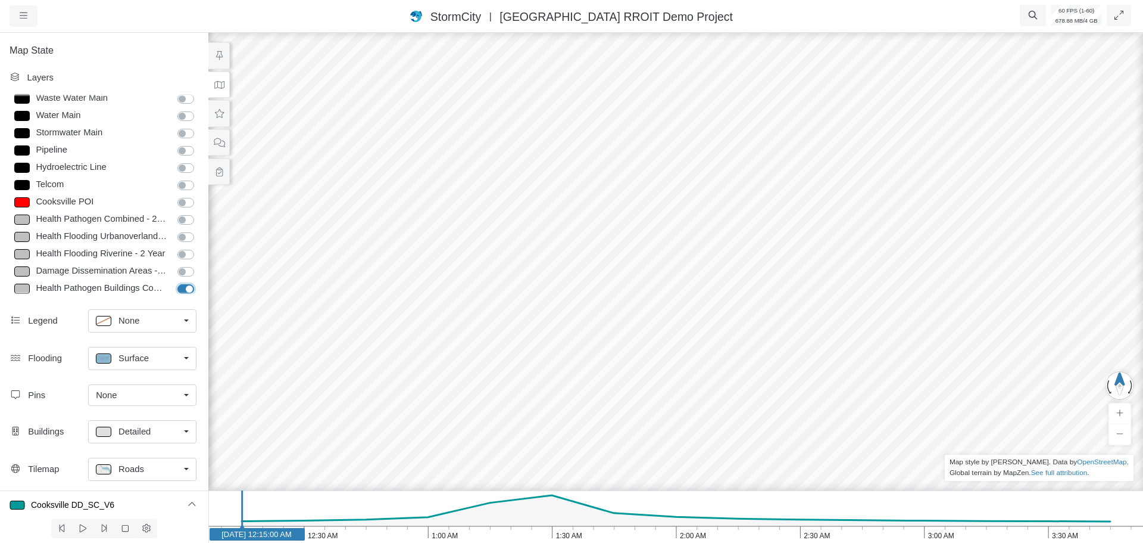
checkbox input "false"
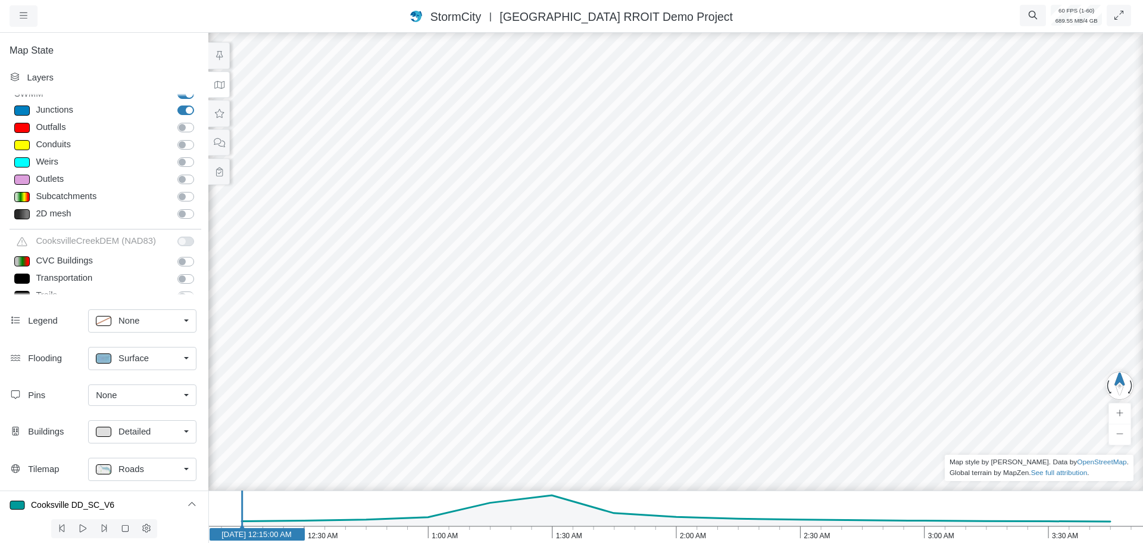
scroll to position [0, 0]
click at [199, 214] on label "2D mesh" at bounding box center [199, 214] width 0 height 0
click at [181, 220] on input "2D mesh" at bounding box center [182, 219] width 10 height 11
checkbox input "true"
drag, startPoint x: 671, startPoint y: 391, endPoint x: 482, endPoint y: 328, distance: 199.6
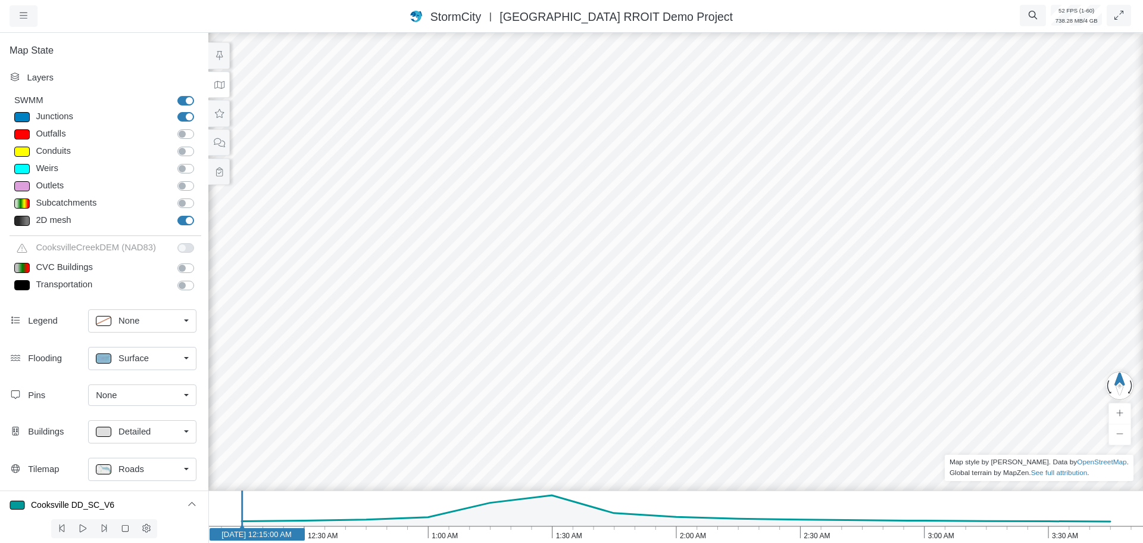
click at [480, 328] on div at bounding box center [675, 286] width 1143 height 512
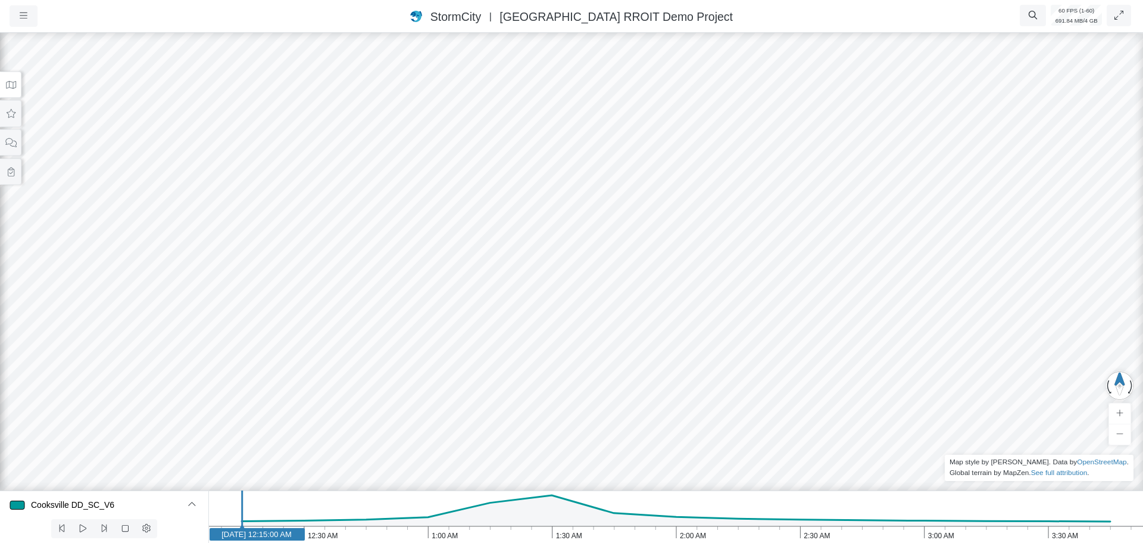
click at [10, 90] on button at bounding box center [10, 84] width 21 height 27
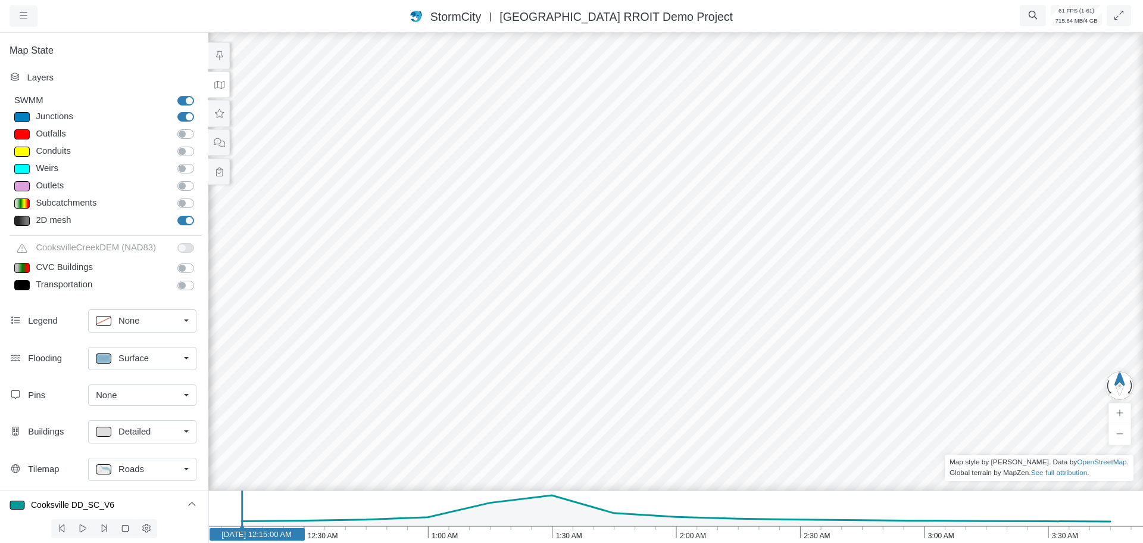
click at [99, 356] on p at bounding box center [103, 358] width 15 height 10
click at [130, 442] on span "Isopleth" at bounding box center [134, 443] width 31 height 13
click at [103, 361] on p at bounding box center [103, 359] width 15 height 10
type input "3.8019004"
type input "< 1 m"
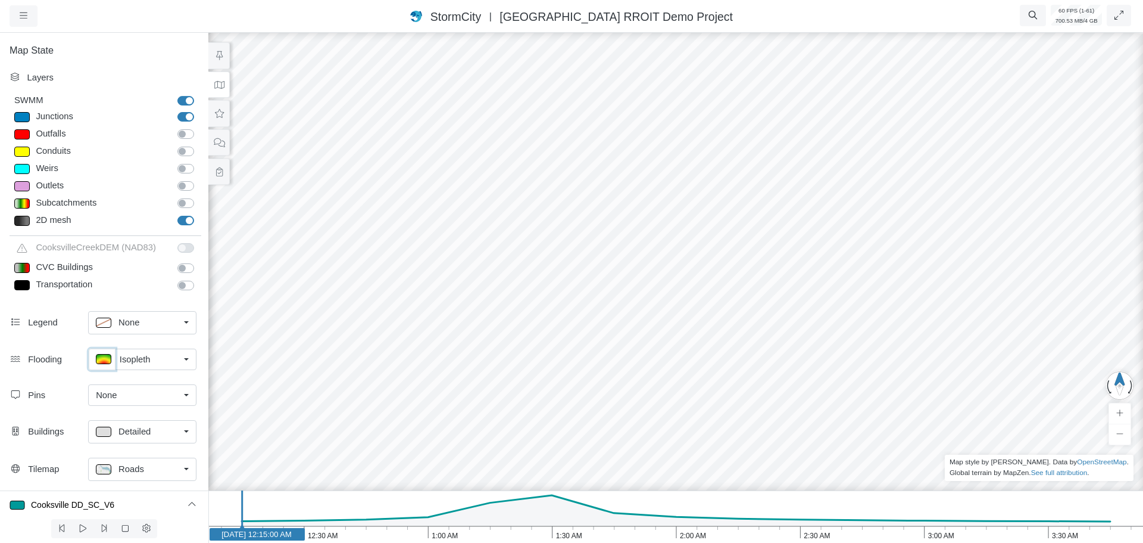
type textarea "TS_Depth < 1"
checkbox input "true"
type input "0"
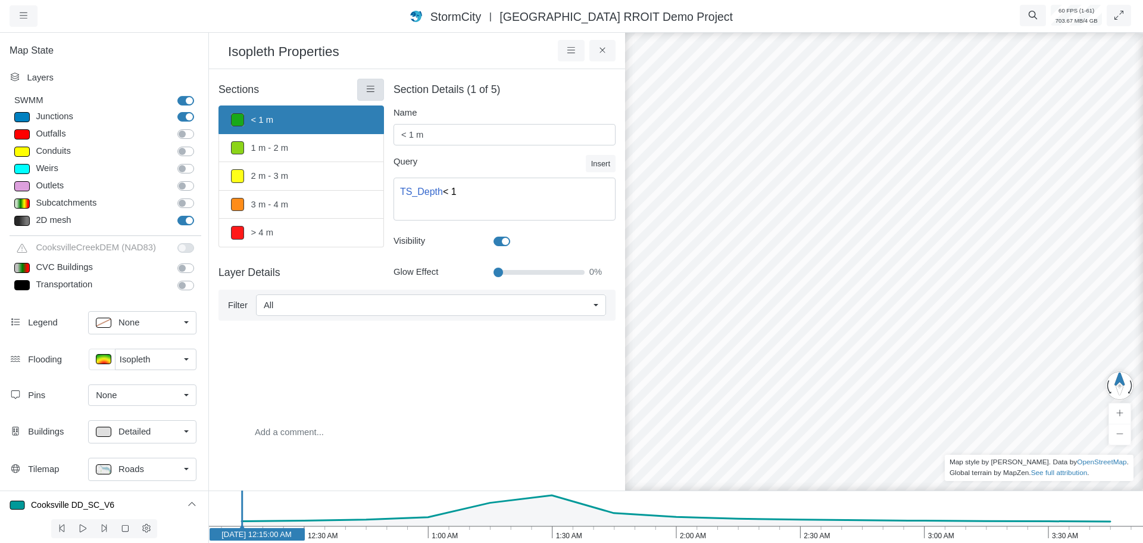
click at [370, 86] on icon at bounding box center [370, 89] width 11 height 9
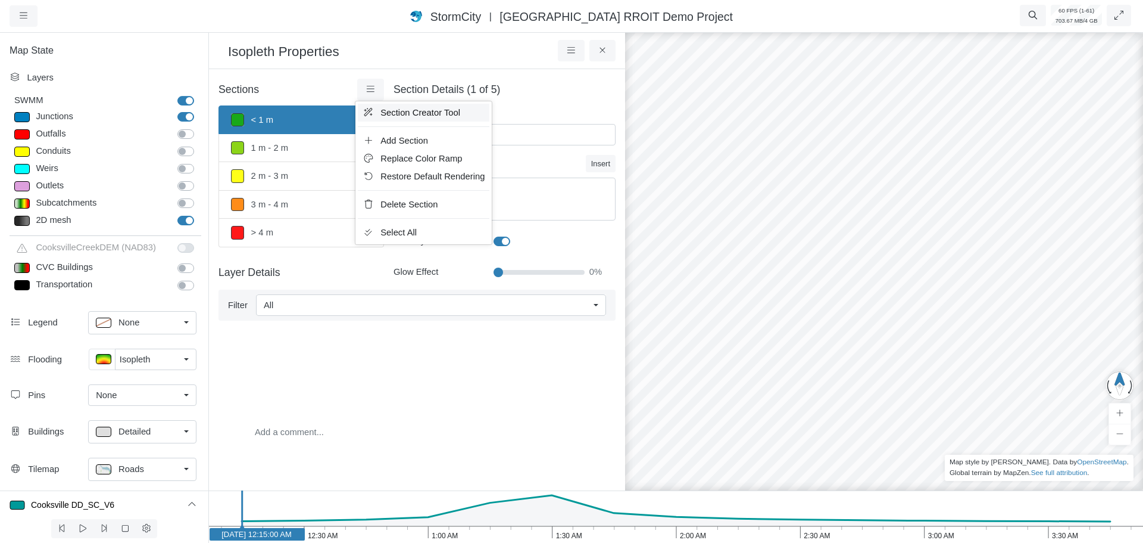
click at [391, 111] on span "Section Creator Tool" at bounding box center [421, 113] width 80 height 10
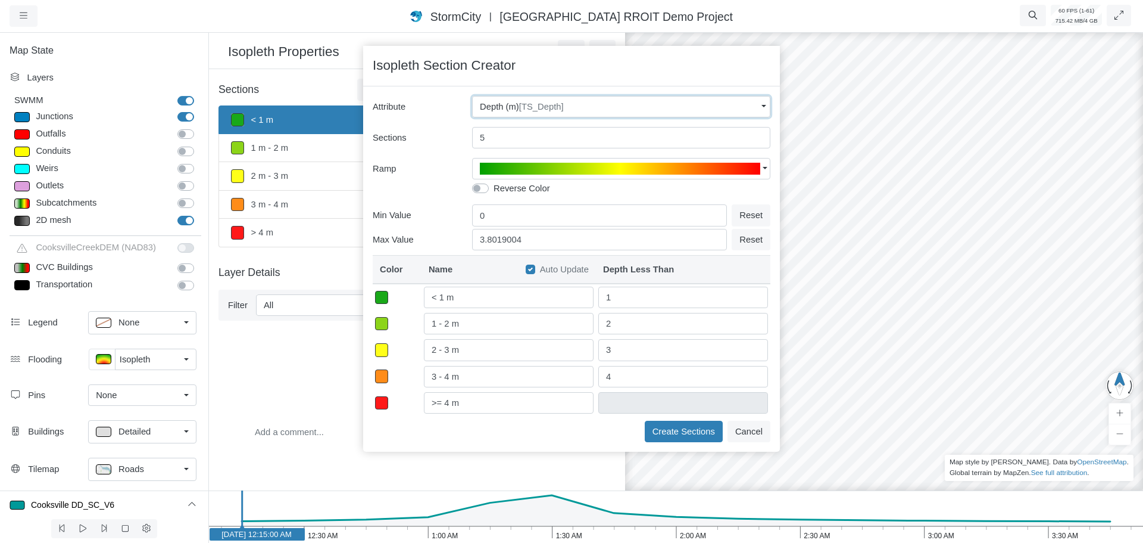
click at [533, 111] on span "[TS_Depth]" at bounding box center [541, 107] width 45 height 10
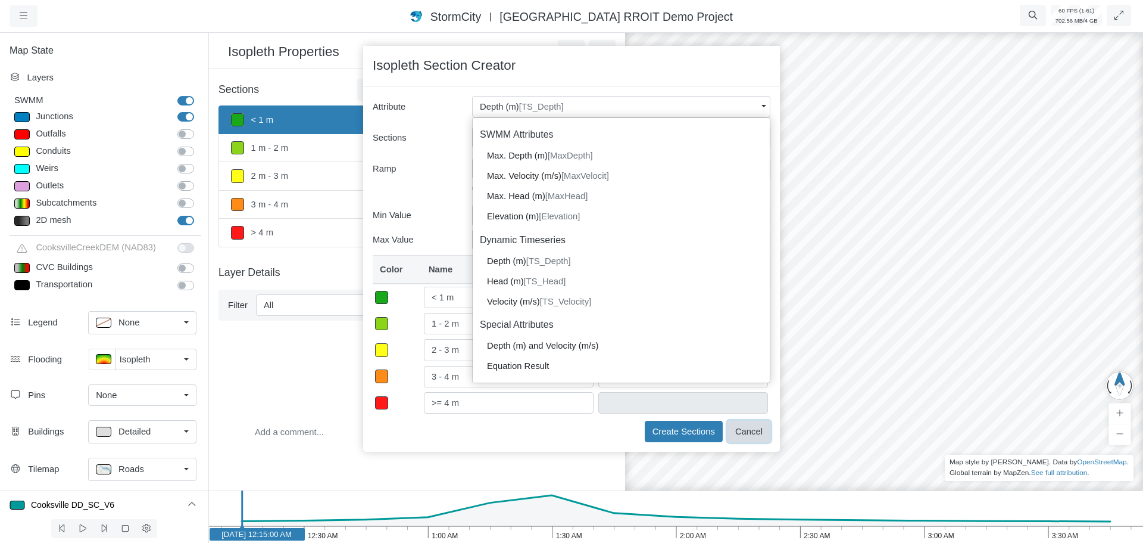
click at [749, 434] on button "Cancel" at bounding box center [749, 430] width 43 height 21
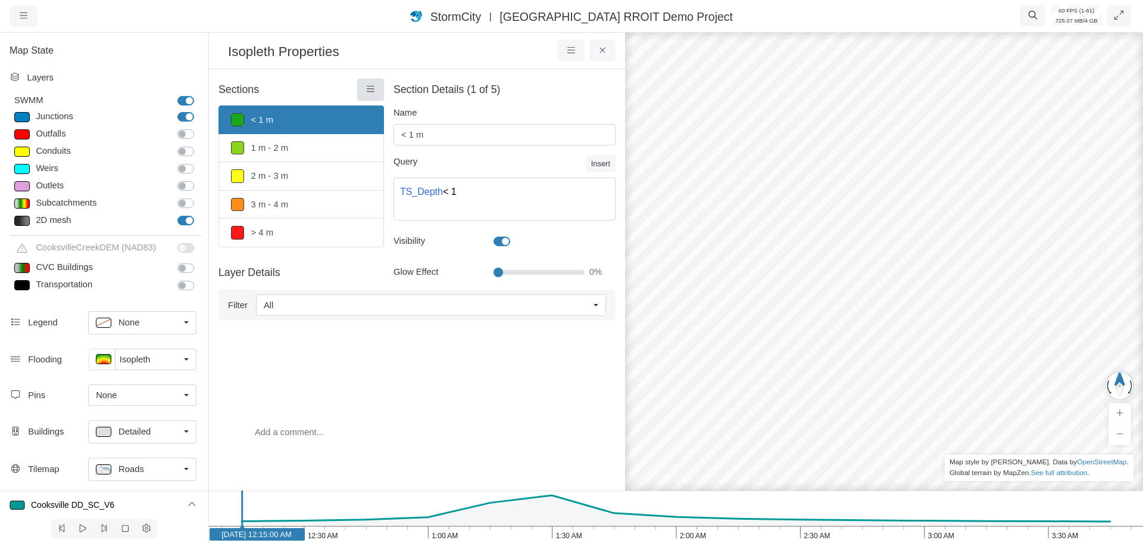
click at [370, 89] on icon at bounding box center [370, 89] width 11 height 9
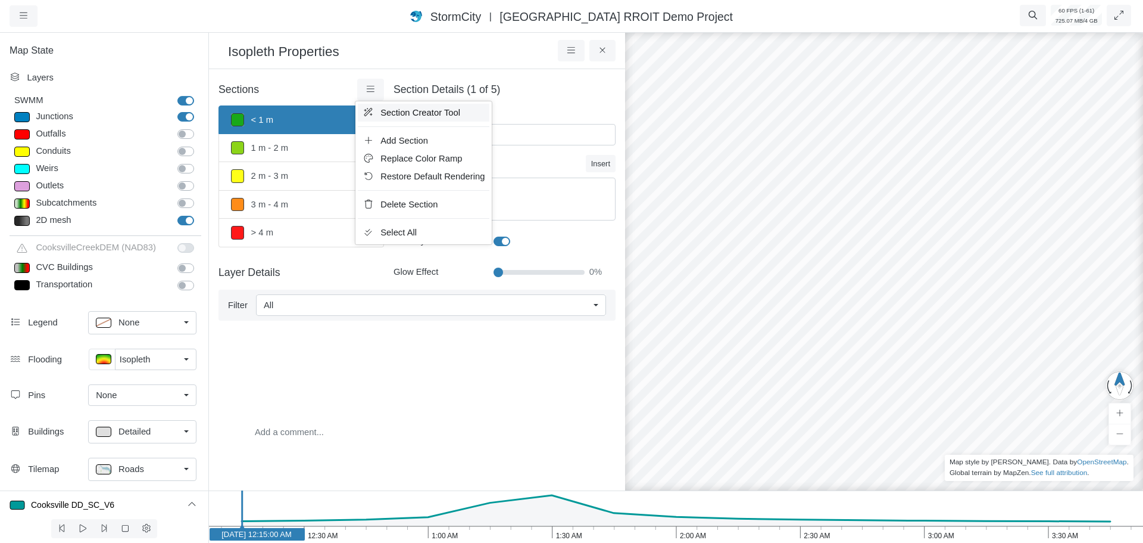
click at [409, 113] on span "Section Creator Tool" at bounding box center [421, 113] width 80 height 10
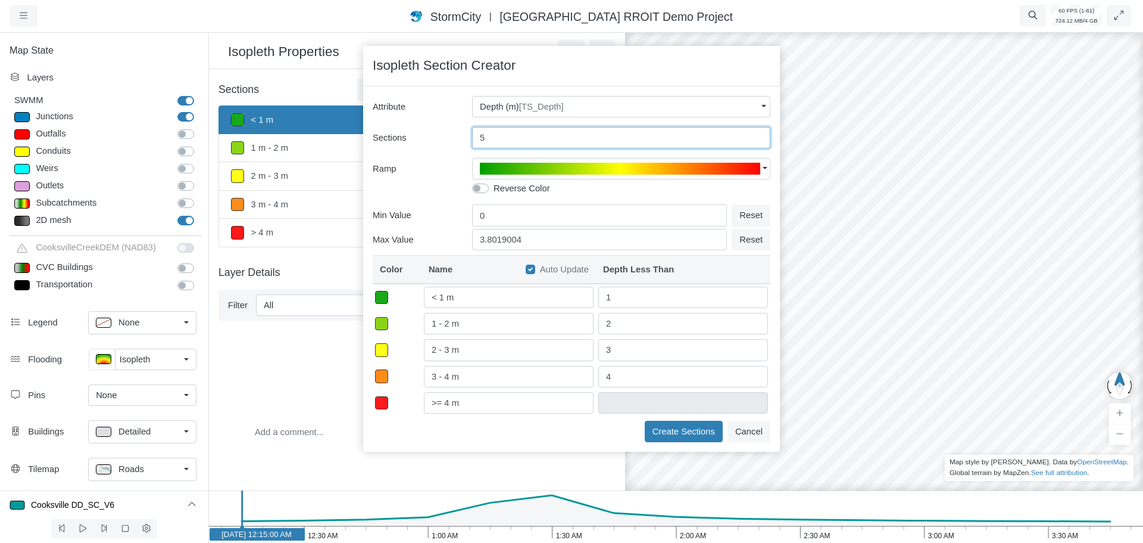
drag, startPoint x: 492, startPoint y: 135, endPoint x: 464, endPoint y: 132, distance: 28.1
click at [464, 132] on div "Sections 5" at bounding box center [572, 137] width 398 height 21
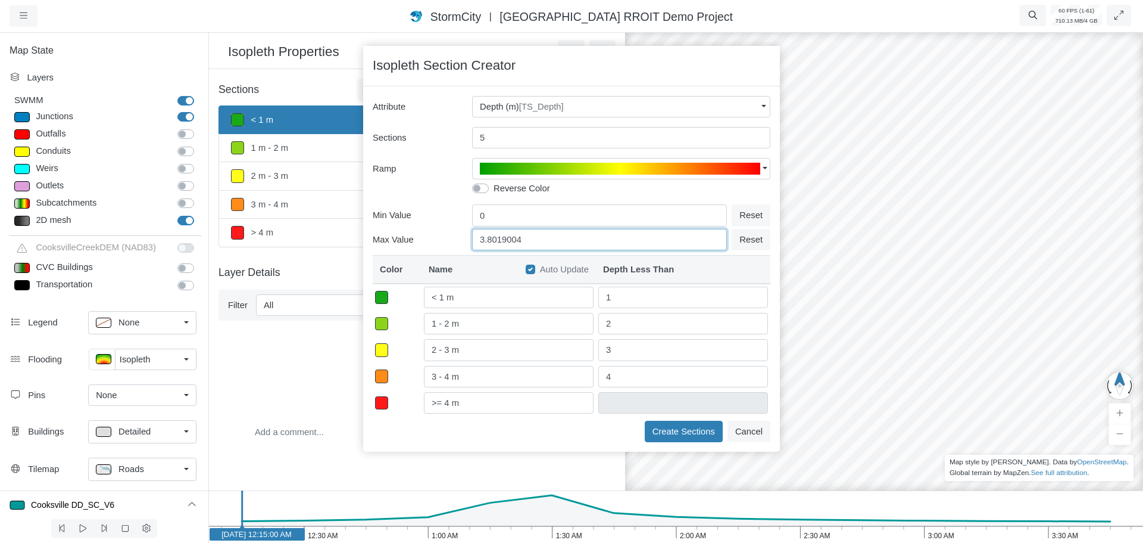
click at [497, 242] on input "3.8019004" at bounding box center [599, 239] width 255 height 21
drag, startPoint x: 481, startPoint y: 235, endPoint x: 420, endPoint y: 233, distance: 60.2
click at [420, 233] on div "Max Value 3.8019004 Reset" at bounding box center [572, 238] width 398 height 24
type input "2"
type input "< 0.5 m"
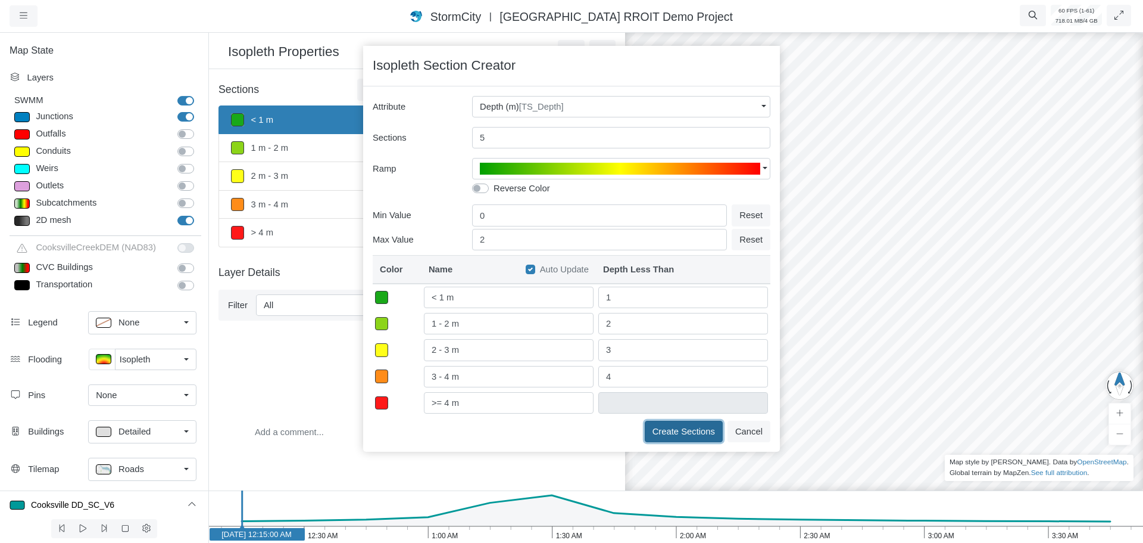
type input "0.5"
type input "0.5 - 1 m"
type input "1"
type input "1 - 1.5 m"
type input "1.5"
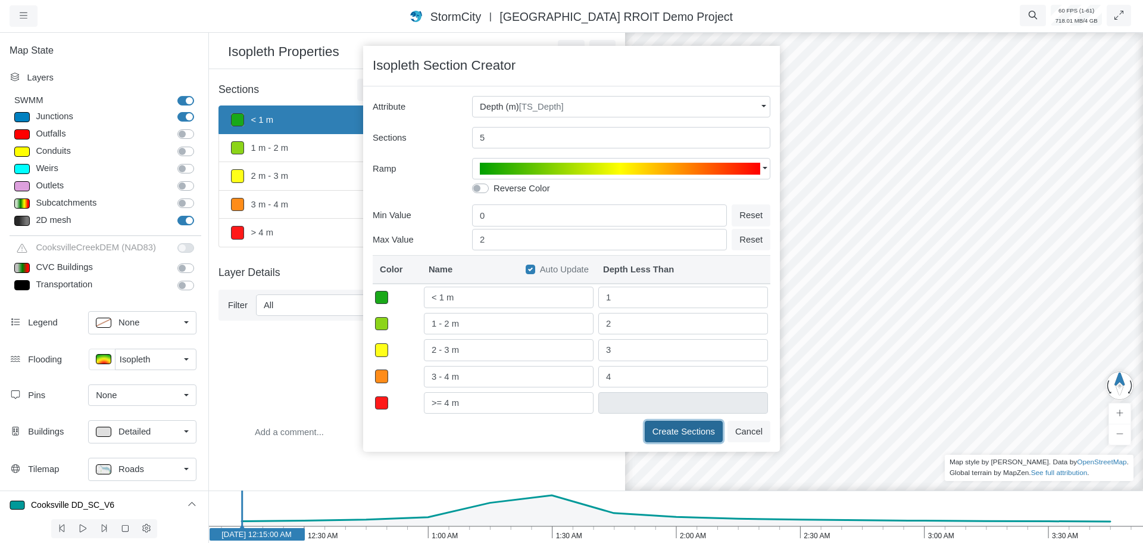
type input "1.5 - 2 m"
type input "2"
type input ">= 2 m"
click at [660, 426] on button "Create Sections" at bounding box center [684, 430] width 78 height 21
type input "< 0.5 m"
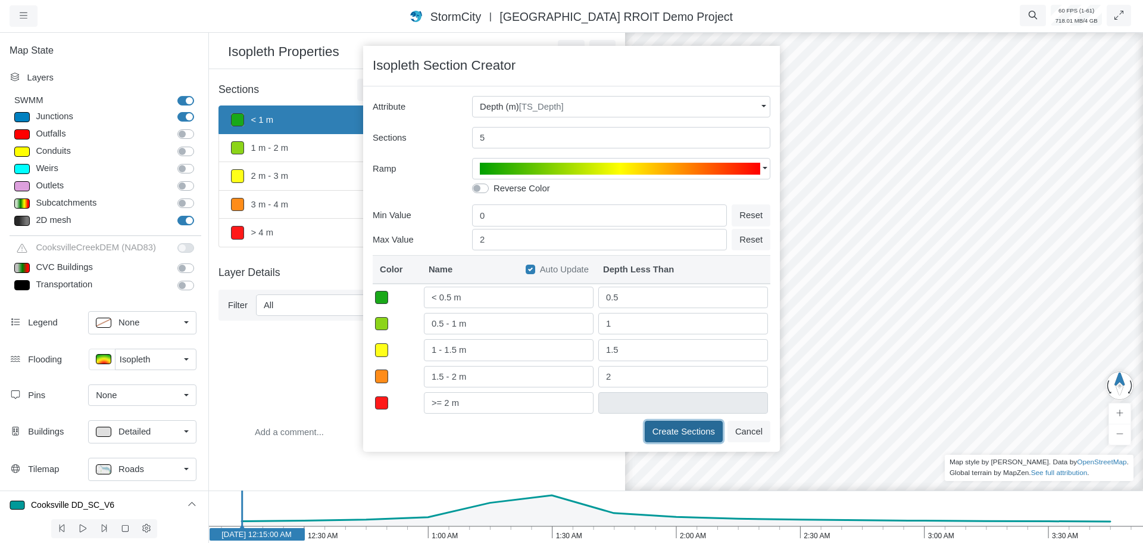
type textarea "TS_Depth < 0.5"
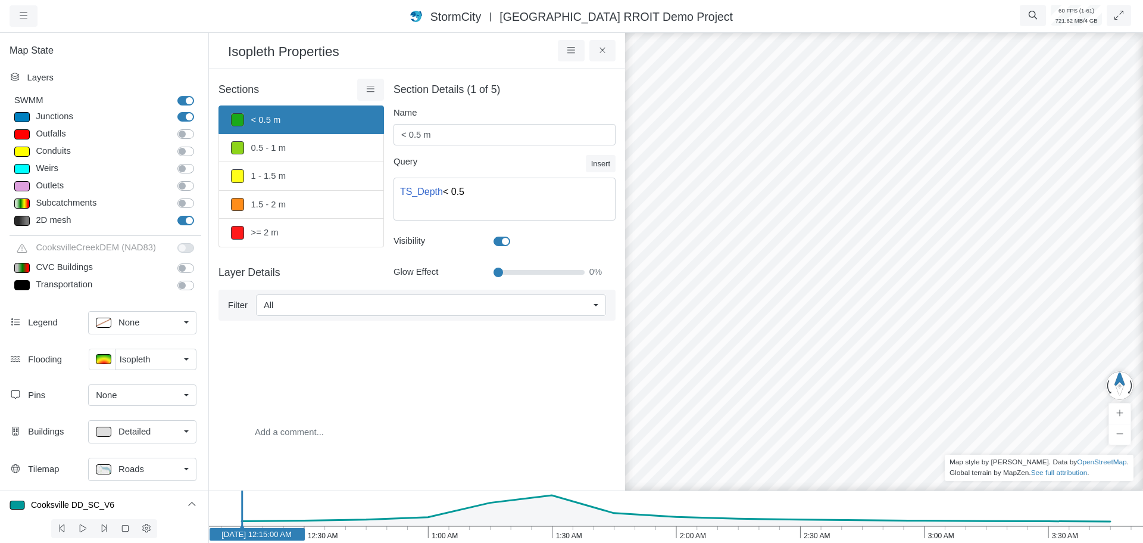
click at [548, 532] on icon "3:30 AM 3:00 AM 2:30 AM 2:00 AM 1:30 AM 1:00 AM 12:30 AM Jun 23, 2009 12:15:00 …" at bounding box center [675, 516] width 935 height 52
drag, startPoint x: 666, startPoint y: 322, endPoint x: 822, endPoint y: 263, distance: 166.8
click at [199, 214] on label "2D mesh" at bounding box center [199, 214] width 0 height 0
click at [178, 219] on input "2D mesh" at bounding box center [182, 219] width 10 height 11
checkbox input "false"
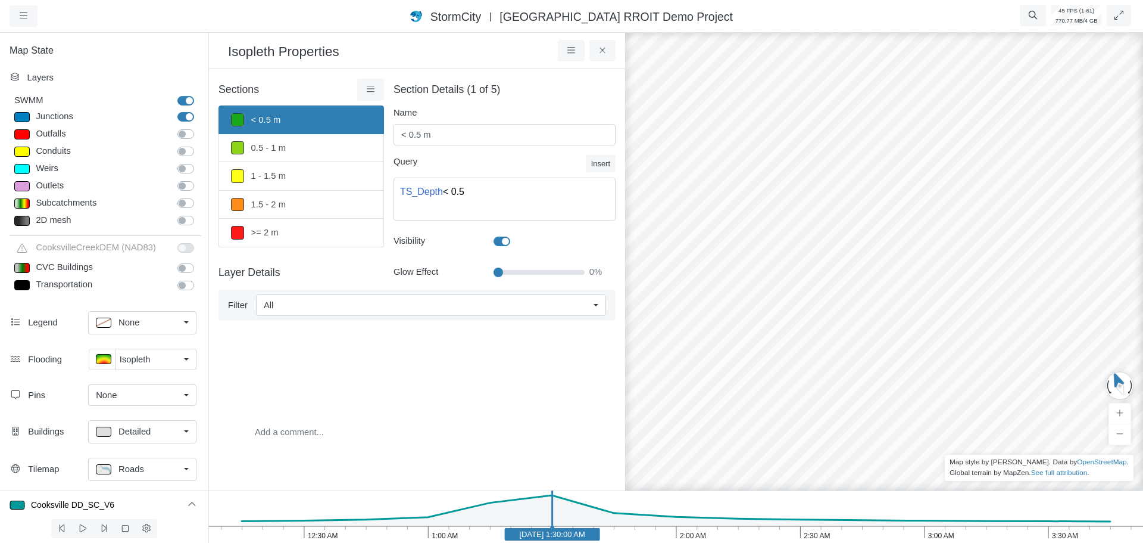
drag, startPoint x: 722, startPoint y: 311, endPoint x: 872, endPoint y: 298, distance: 150.6
click at [872, 298] on div at bounding box center [884, 286] width 1143 height 512
click at [838, 537] on icon "3:30 AM 3:00 AM 2:30 AM 2:00 AM 1:30 AM 1:00 AM 12:30 AM Jun 23, 2009 1:30:00 AM" at bounding box center [675, 516] width 935 height 52
drag, startPoint x: 735, startPoint y: 380, endPoint x: 893, endPoint y: 304, distance: 175.5
click at [893, 304] on div at bounding box center [884, 286] width 1143 height 512
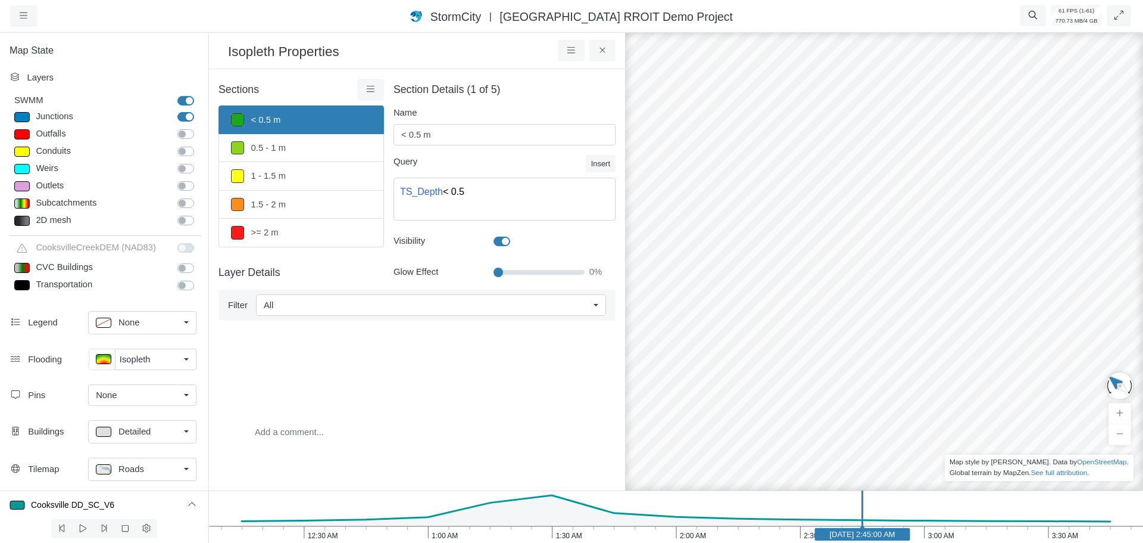
drag, startPoint x: 802, startPoint y: 330, endPoint x: 972, endPoint y: 303, distance: 172.5
drag, startPoint x: 645, startPoint y: 351, endPoint x: 893, endPoint y: 350, distance: 247.7
click at [893, 350] on div at bounding box center [884, 286] width 1143 height 512
drag, startPoint x: 737, startPoint y: 332, endPoint x: 909, endPoint y: 370, distance: 176.3
click at [909, 370] on div at bounding box center [884, 286] width 1143 height 512
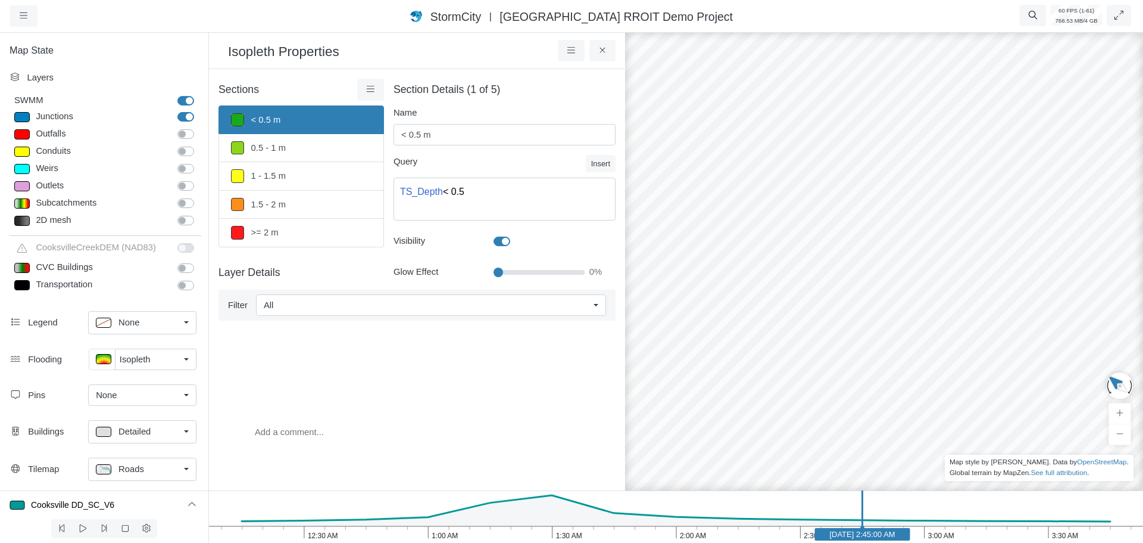
click at [27, 118] on div at bounding box center [21, 117] width 15 height 10
type input "Visible"
select select "CIRCLE"
type input "7"
checkbox input "true"
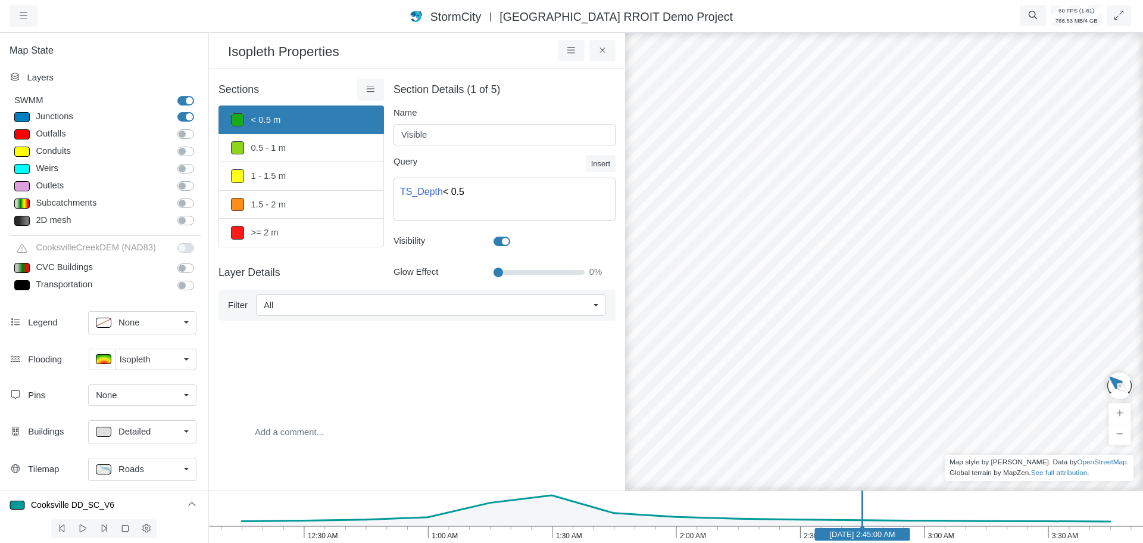
type input "7"
select select "None"
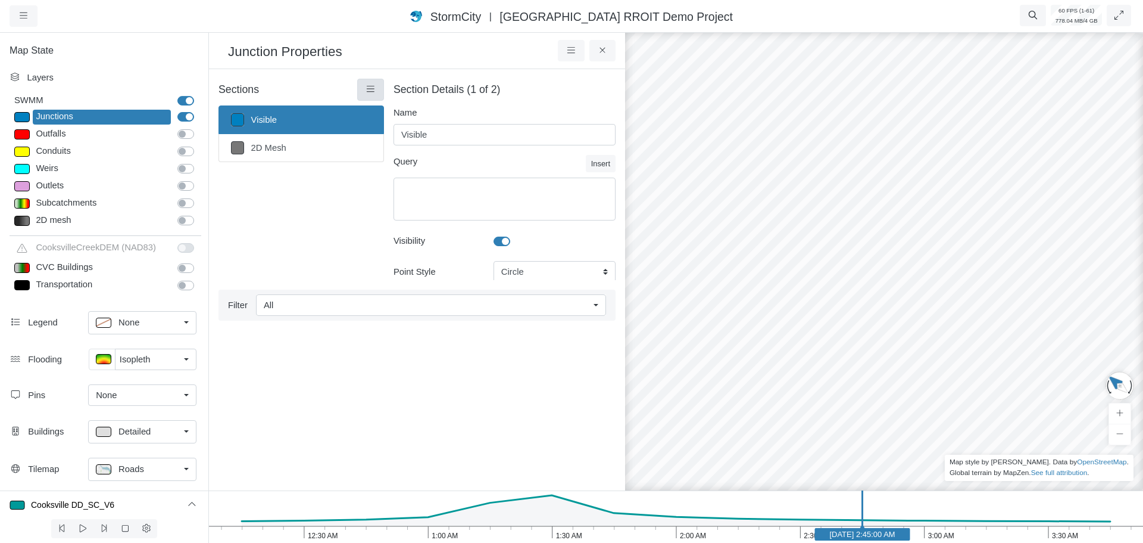
click at [368, 92] on icon at bounding box center [370, 89] width 11 height 9
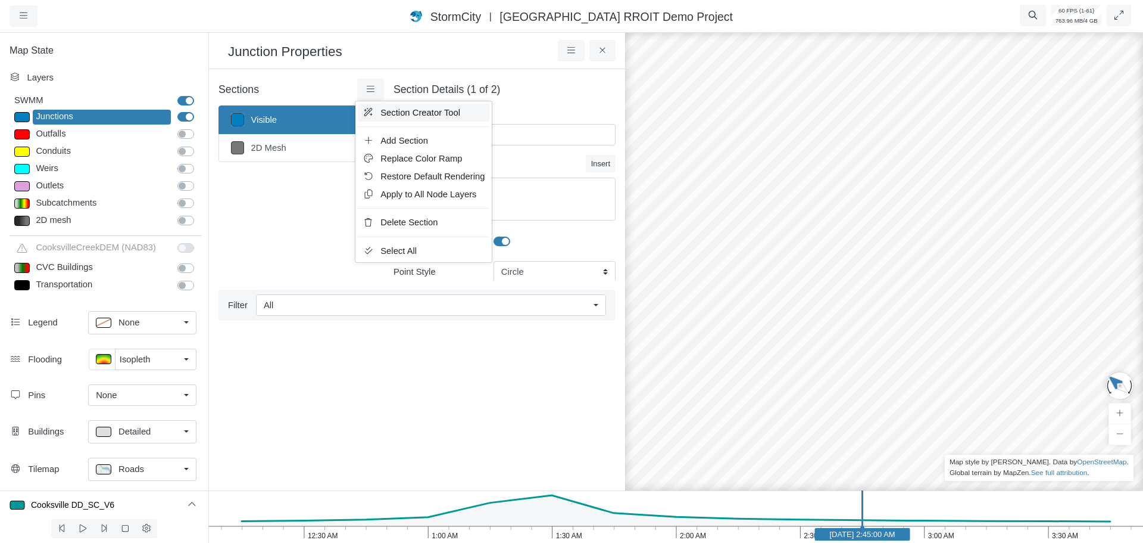
click at [391, 113] on span "Section Creator Tool" at bounding box center [421, 113] width 80 height 10
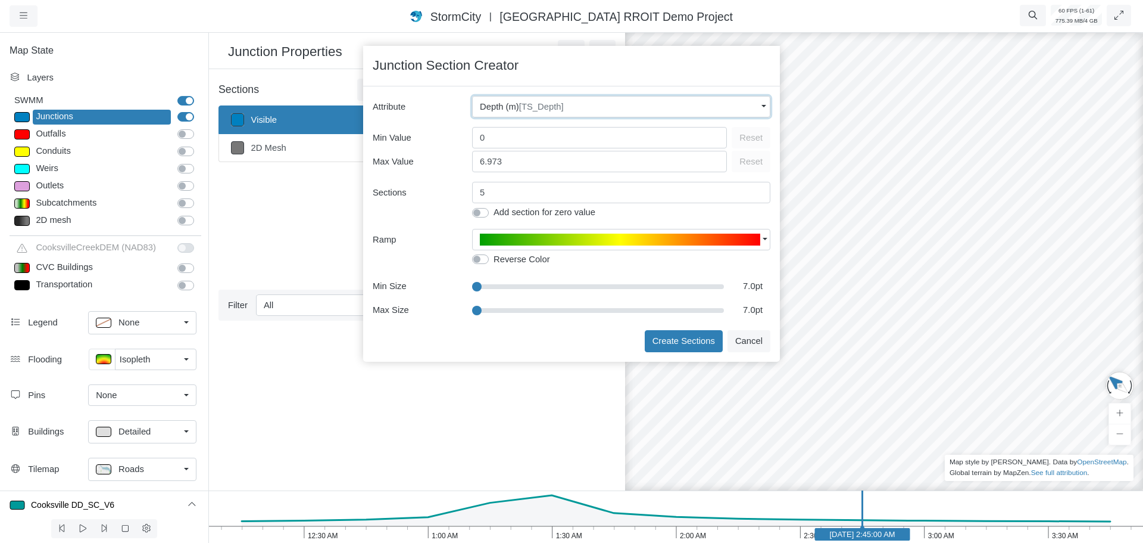
click at [534, 102] on span "[TS_Depth]" at bounding box center [541, 107] width 45 height 10
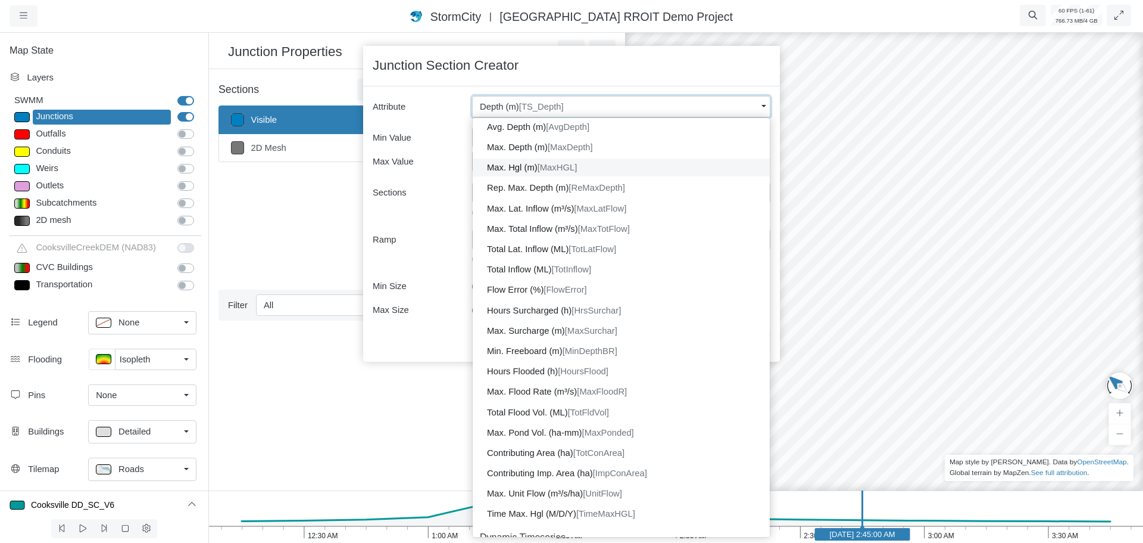
scroll to position [539, 0]
click at [571, 161] on span "[AvgDepth]" at bounding box center [567, 166] width 43 height 10
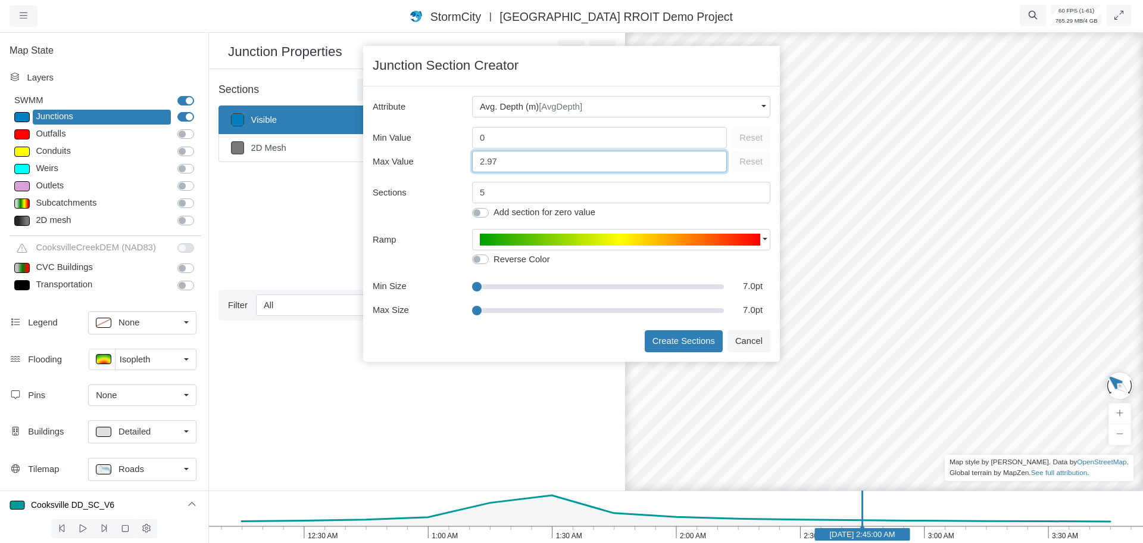
drag, startPoint x: 507, startPoint y: 162, endPoint x: 465, endPoint y: 162, distance: 41.7
click at [465, 162] on div "Max Value 2.97 Reset" at bounding box center [572, 160] width 398 height 24
type input "2"
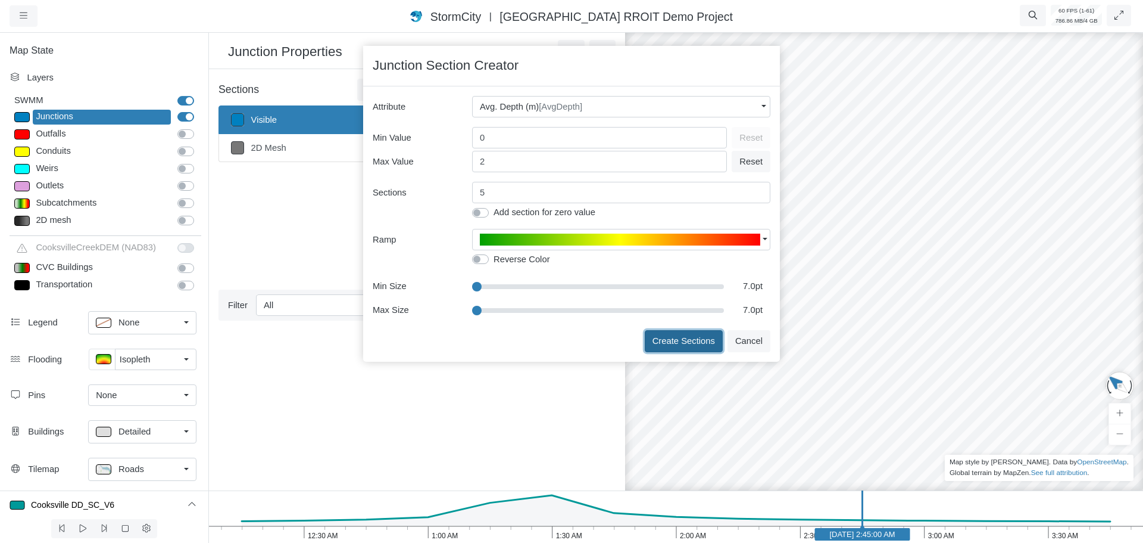
click at [661, 339] on button "Create Sections" at bounding box center [684, 340] width 78 height 21
type input "< 0.5m"
type textarea "AvgDepth < 0.5"
type input "7"
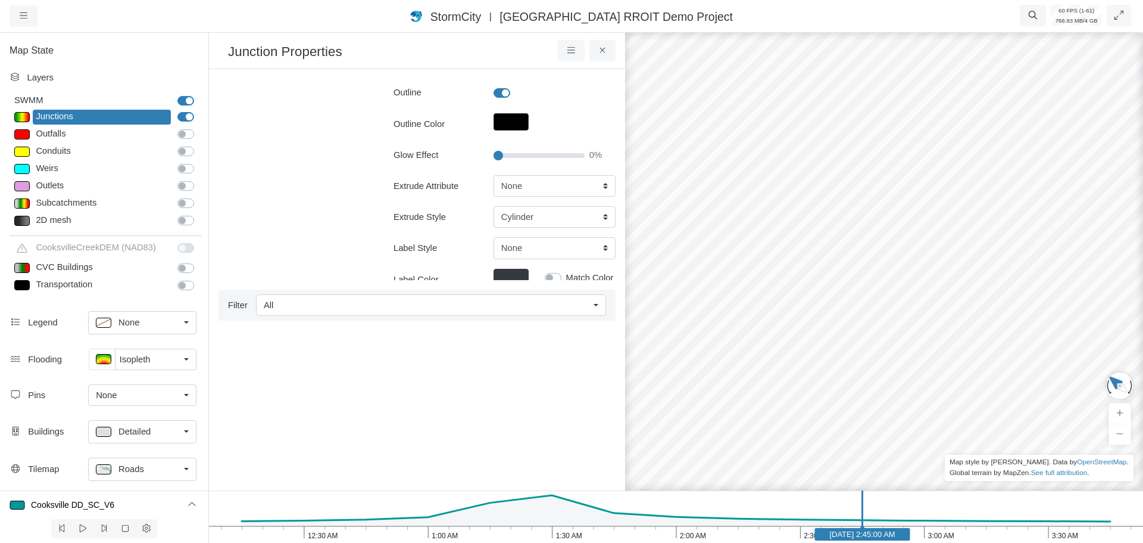
scroll to position [238, 0]
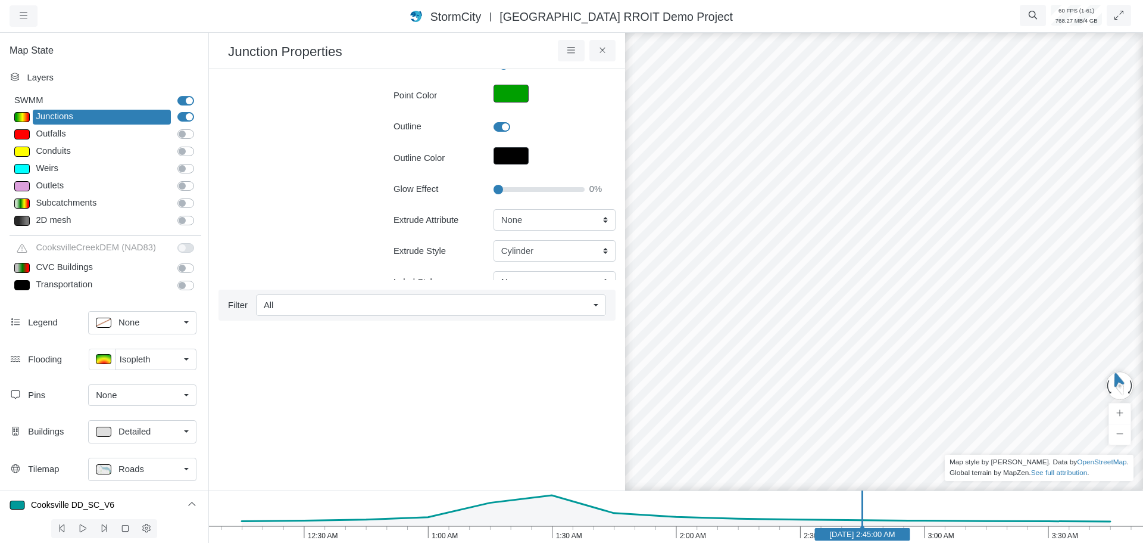
drag, startPoint x: 949, startPoint y: 321, endPoint x: 847, endPoint y: 222, distance: 141.9
drag, startPoint x: 811, startPoint y: 390, endPoint x: 961, endPoint y: 161, distance: 273.2
click at [961, 161] on div at bounding box center [884, 286] width 1143 height 512
click at [529, 222] on select "None Fixed Height X-Coordinate Y-Coordinate Invert El. Depth Initial Depth Surc…" at bounding box center [555, 219] width 122 height 21
select select "Fixed Height"
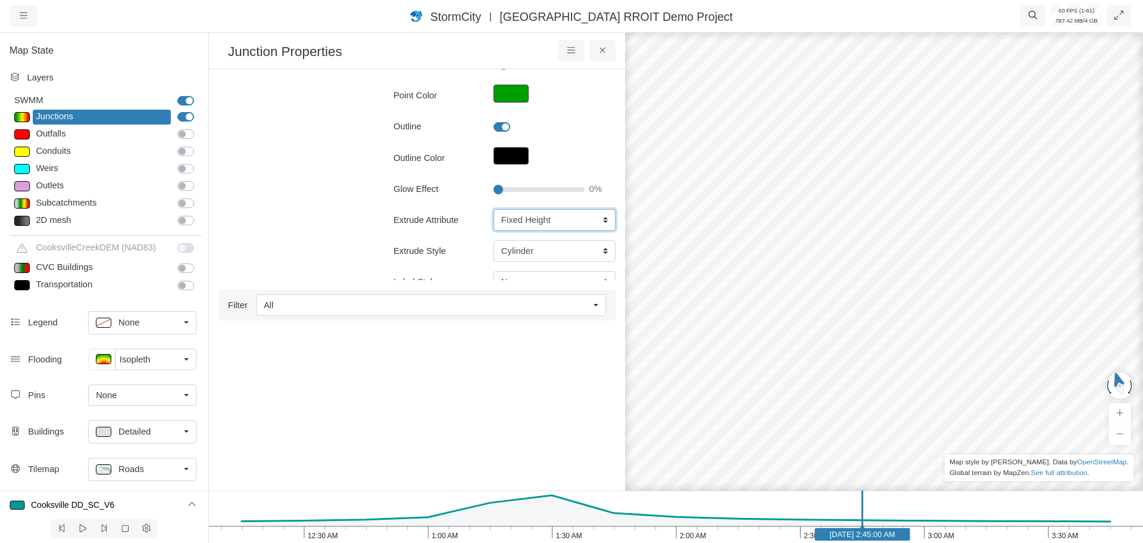
click at [494, 209] on select "None Fixed Height X-Coordinate Y-Coordinate Invert El. Depth Initial Depth Surc…" at bounding box center [555, 219] width 122 height 21
type input "7"
click at [518, 224] on select "None Fixed Height X-Coordinate Y-Coordinate Invert El. Depth Initial Depth Surc…" at bounding box center [555, 219] width 122 height 21
select select "AvgDepth"
click at [494, 209] on select "None Fixed Height X-Coordinate Y-Coordinate Invert El. Depth Initial Depth Surc…" at bounding box center [555, 219] width 122 height 21
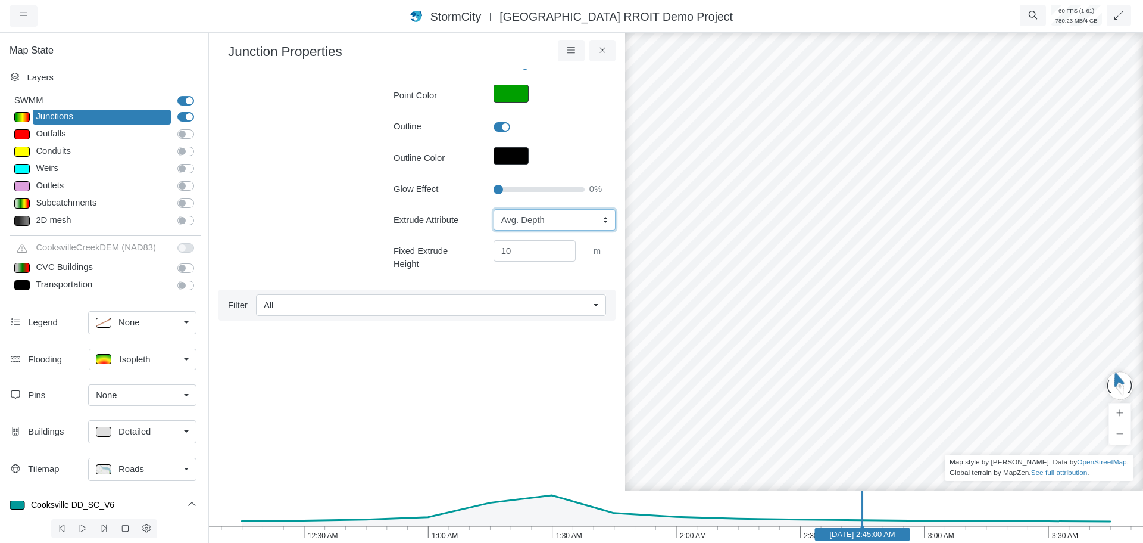
type input "7"
drag, startPoint x: 943, startPoint y: 322, endPoint x: 887, endPoint y: 310, distance: 57.4
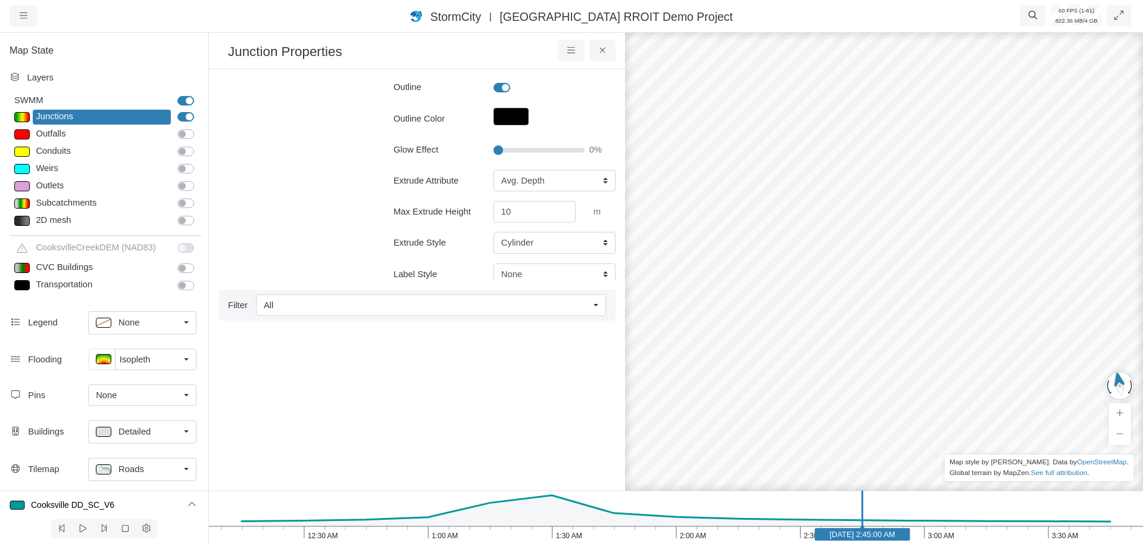
scroll to position [298, 0]
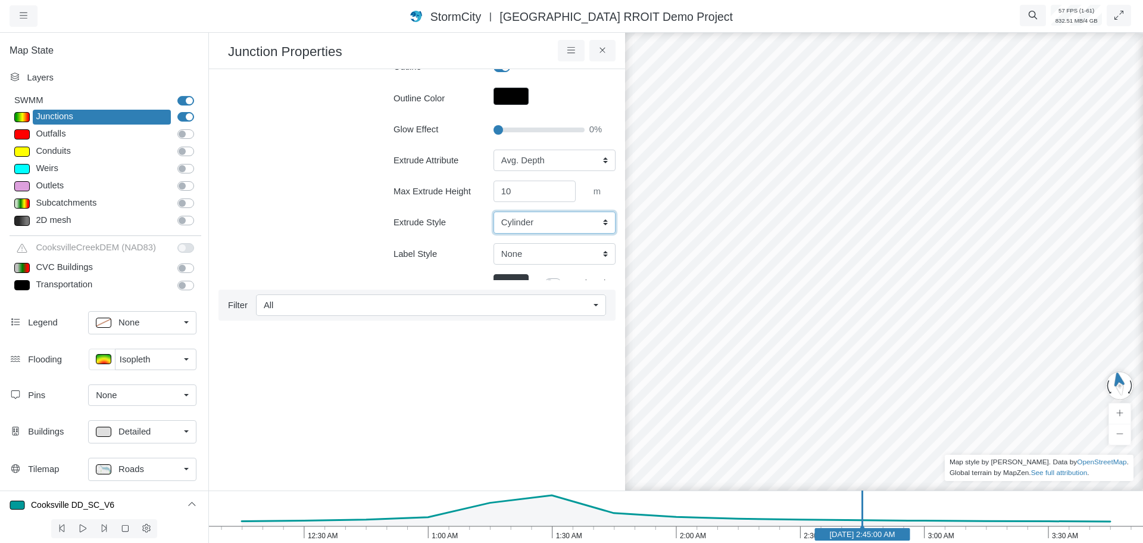
click at [523, 225] on select "Cylinder Hexagonal Prism Rectangular Prism Sphere" at bounding box center [555, 221] width 122 height 21
select select "SPH"
click at [494, 211] on select "Cylinder Hexagonal Prism Rectangular Prism Sphere" at bounding box center [555, 221] width 122 height 21
type input "7"
drag, startPoint x: 974, startPoint y: 266, endPoint x: 888, endPoint y: 331, distance: 107.5
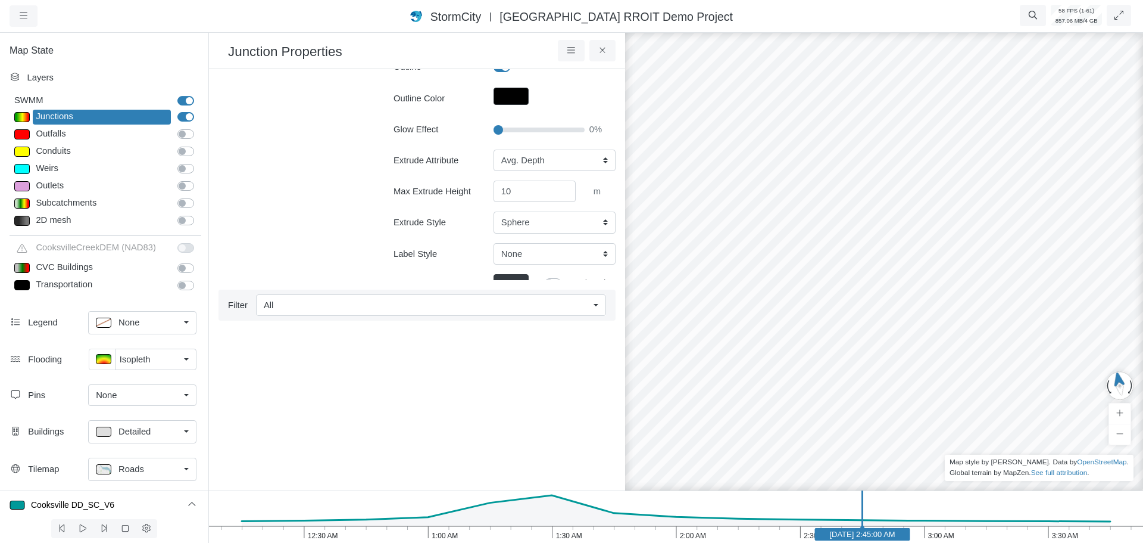
click at [888, 331] on div at bounding box center [884, 286] width 1143 height 512
click at [945, 342] on div at bounding box center [884, 286] width 1143 height 512
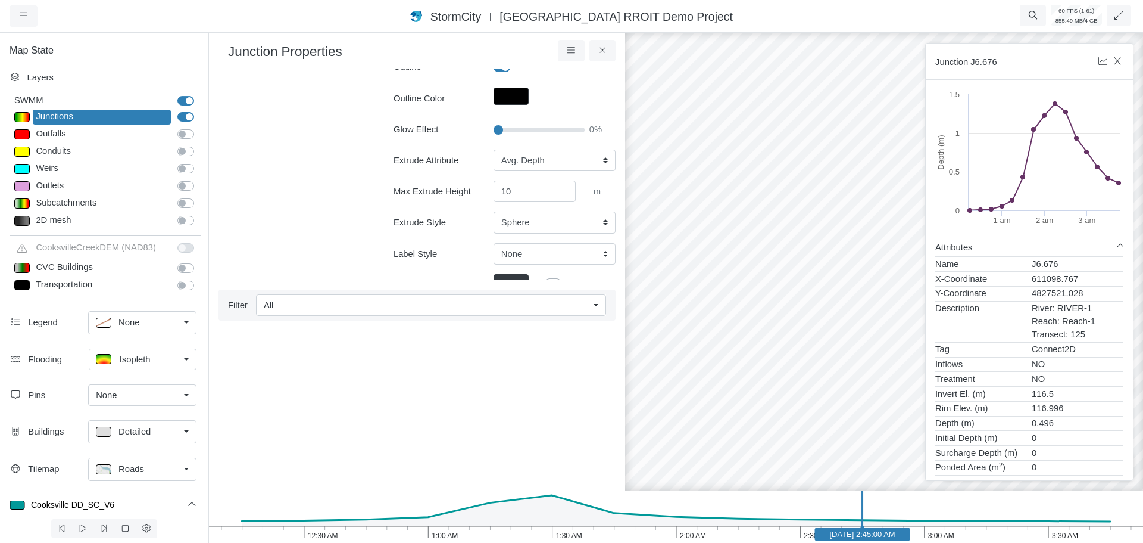
click at [849, 293] on div at bounding box center [884, 286] width 1143 height 512
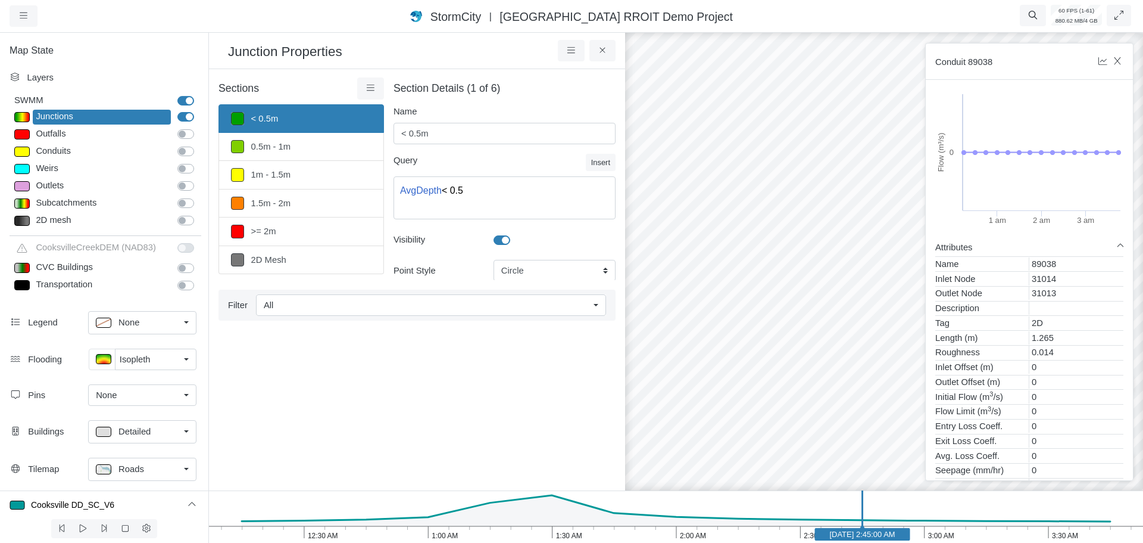
scroll to position [0, 0]
click at [307, 148] on link "0.5m - 1m" at bounding box center [302, 148] width 166 height 28
type input "0.5m - 1m"
type textarea "AvgDepth >= 0.5 AND AvgDepth < 1"
type input "7"
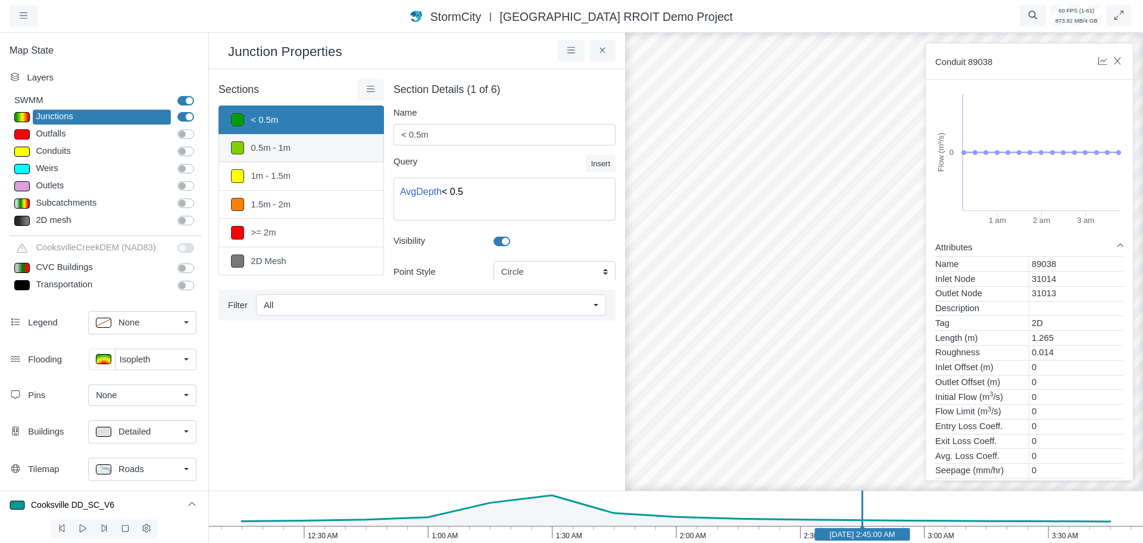
select select "None"
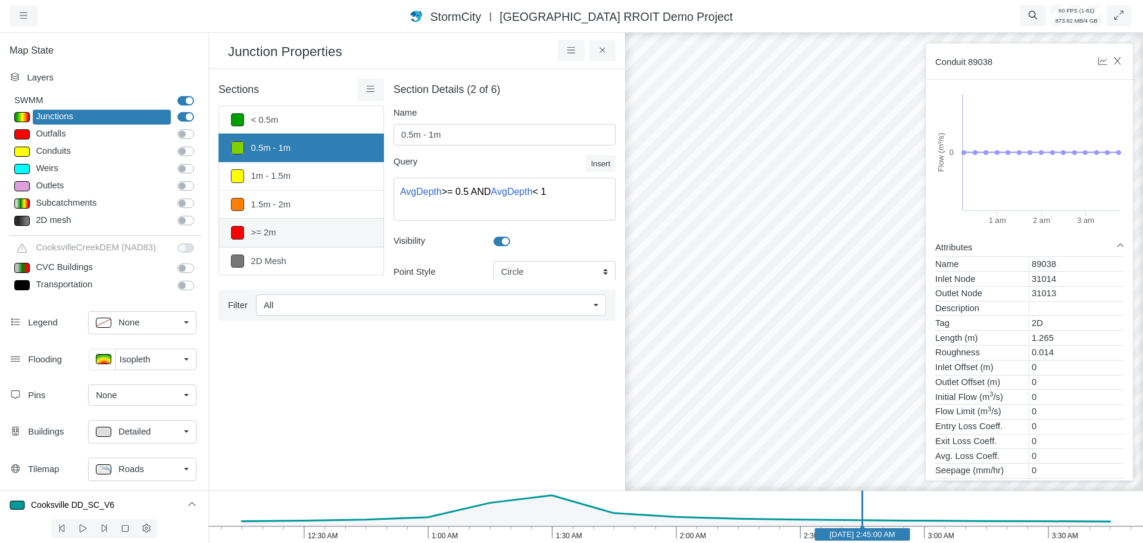
click at [313, 236] on link ">= 2m" at bounding box center [302, 233] width 166 height 28
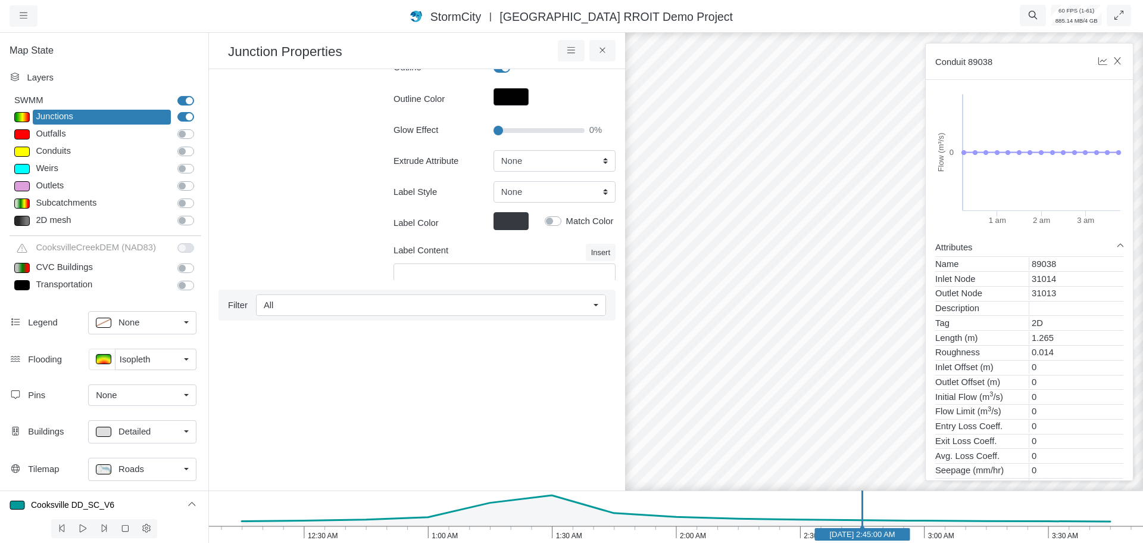
scroll to position [298, 0]
click at [520, 156] on select "None Fixed Height X-Coordinate Y-Coordinate Invert El. Depth Initial Depth Surc…" at bounding box center [555, 159] width 122 height 21
click at [344, 182] on div "Sections < 0.5m 0.5m - 1m 1m - 1.5m 1.5m - 2m >= 2m 2D Mesh Layer Details Refra…" at bounding box center [302, 53] width 166 height 544
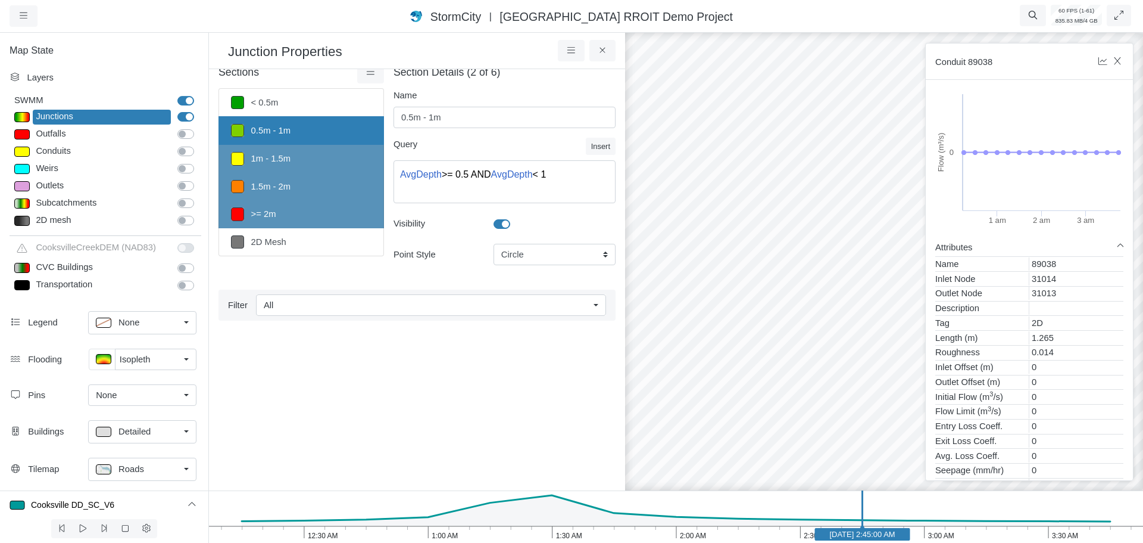
scroll to position [0, 0]
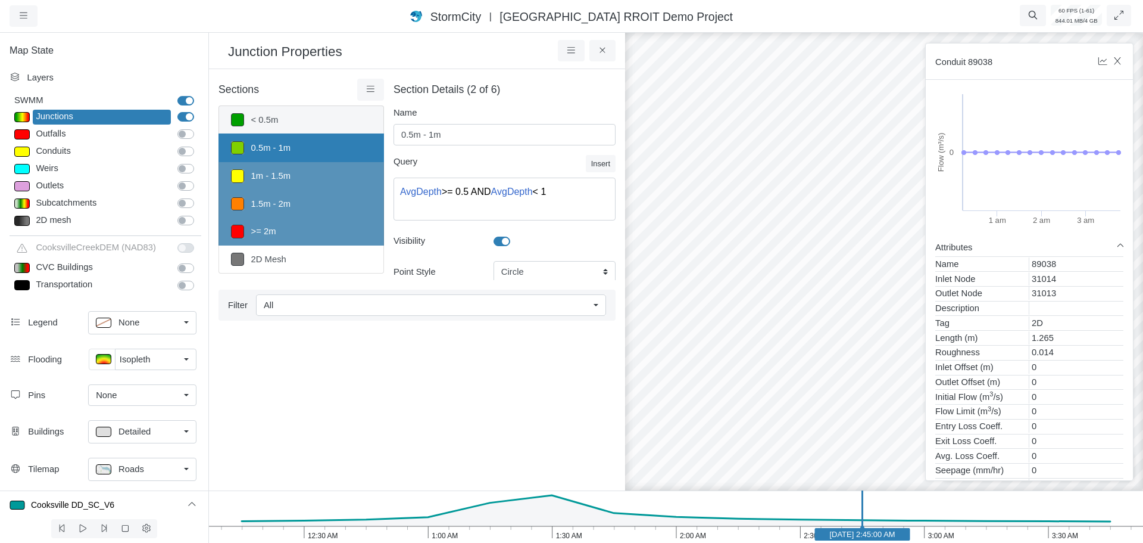
click at [292, 121] on link "< 0.5m" at bounding box center [302, 119] width 166 height 29
type input "< 0.5m"
type textarea "AvgDepth < 0.5"
type input "7.5"
select select "AvgDepth"
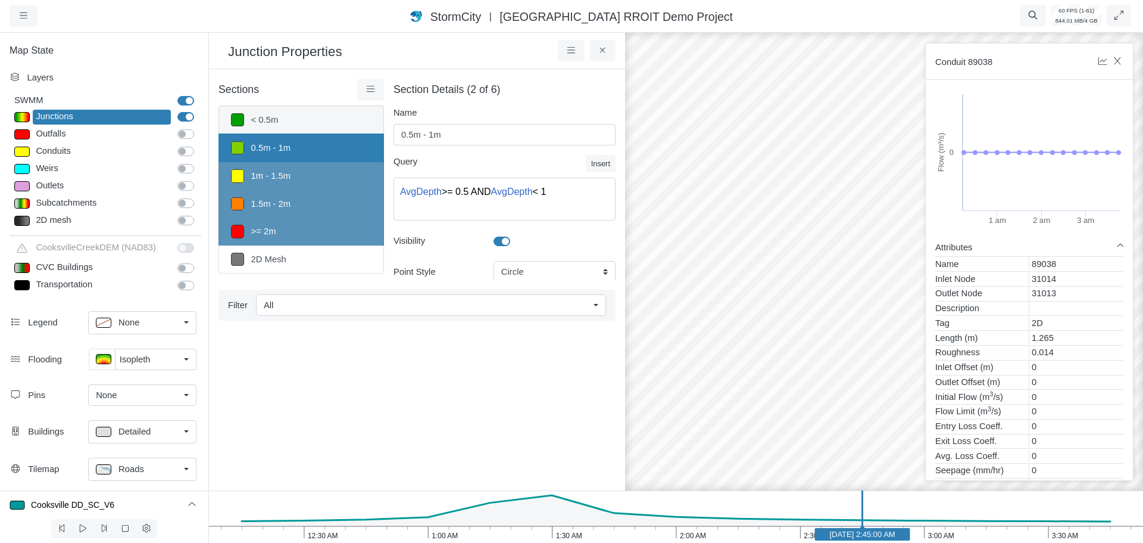
select select "SPH"
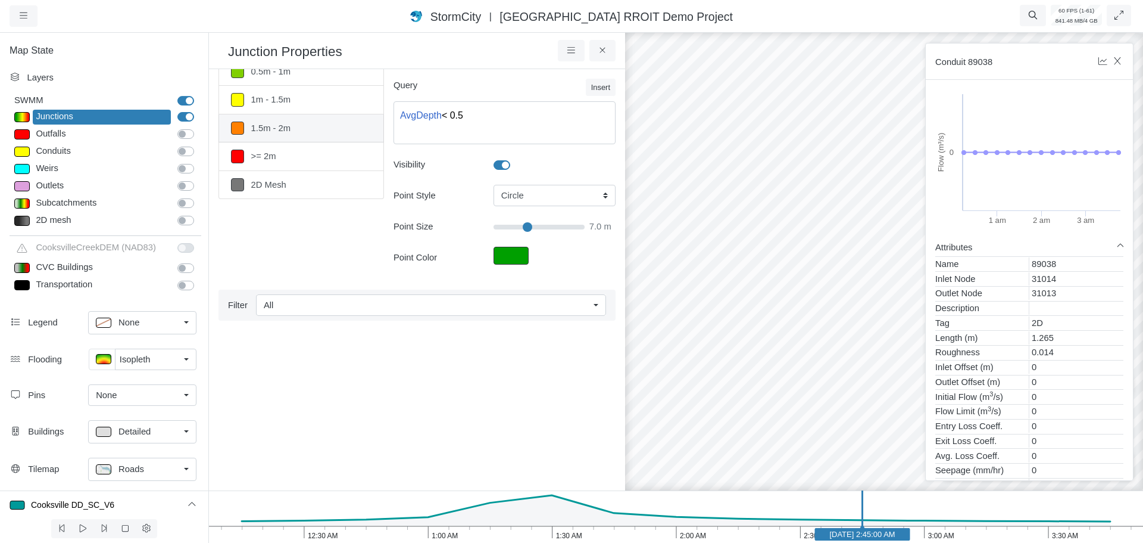
scroll to position [60, 0]
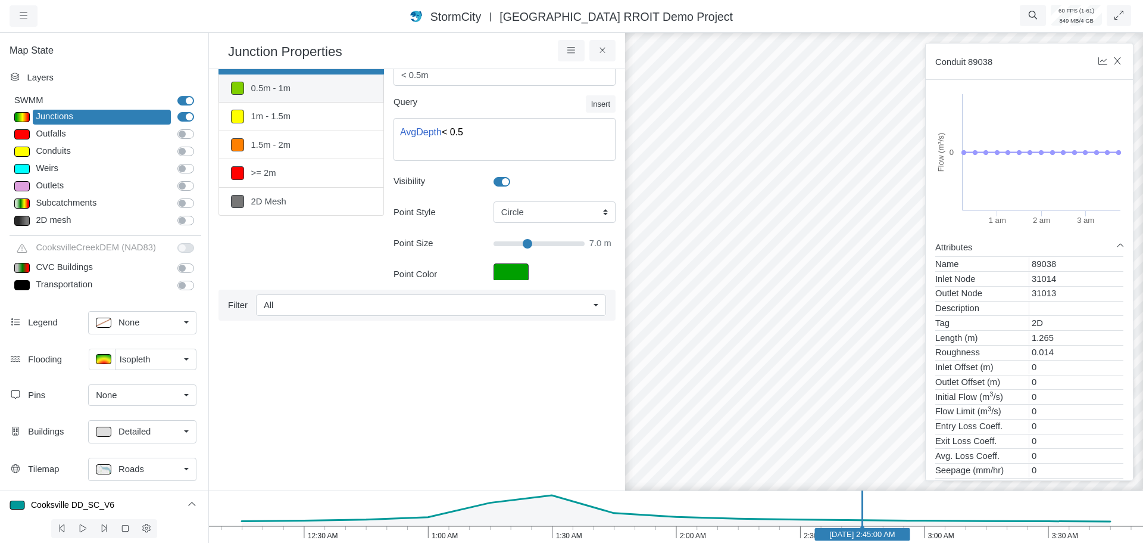
click at [295, 87] on link "0.5m - 1m" at bounding box center [302, 88] width 166 height 28
type input "0.5m - 1m"
type textarea "AvgDepth >= 0.5 AND AvgDepth < 1"
type input "7"
select select "None"
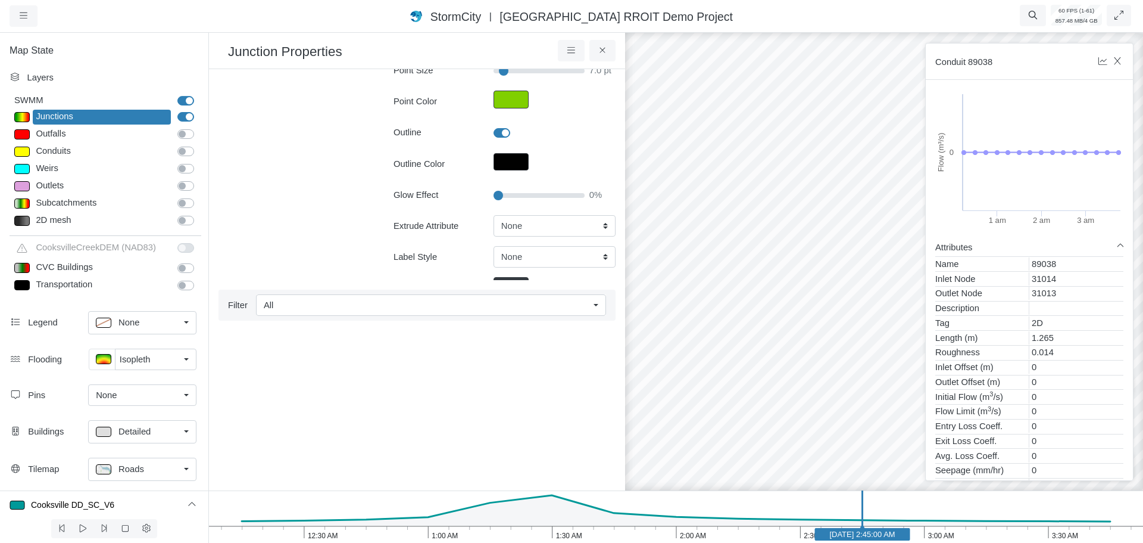
scroll to position [238, 0]
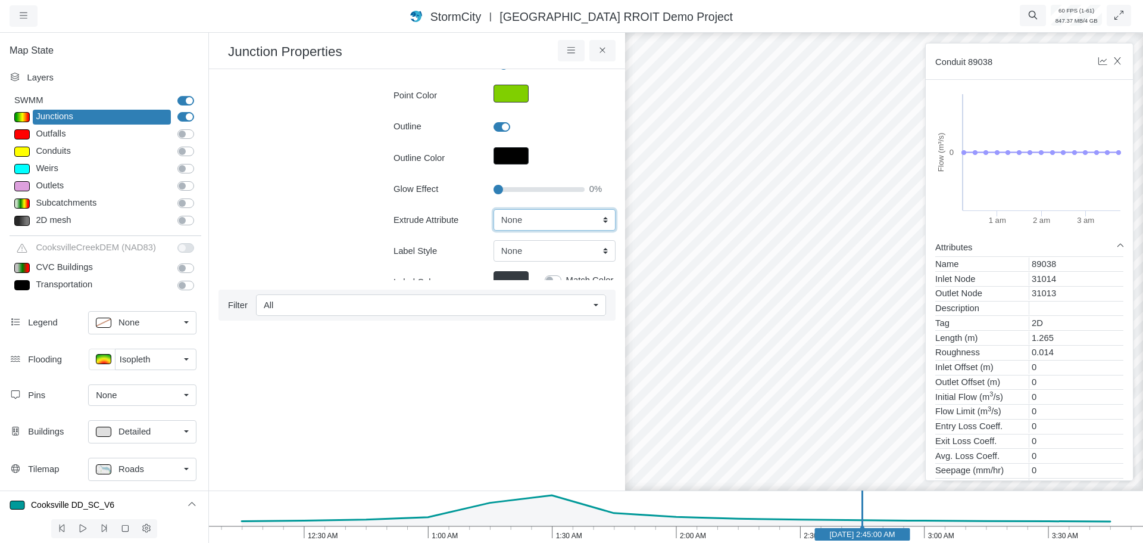
click at [534, 225] on select "None Fixed Height X-Coordinate Y-Coordinate Invert El. Depth Initial Depth Surc…" at bounding box center [555, 219] width 122 height 21
click at [299, 237] on div "Sections < 0.5m 0.5m - 1m 1m - 1.5m 1.5m - 2m >= 2m 2D Mesh Layer Details Refra…" at bounding box center [302, 112] width 166 height 544
click at [19, 118] on div at bounding box center [21, 117] width 15 height 10
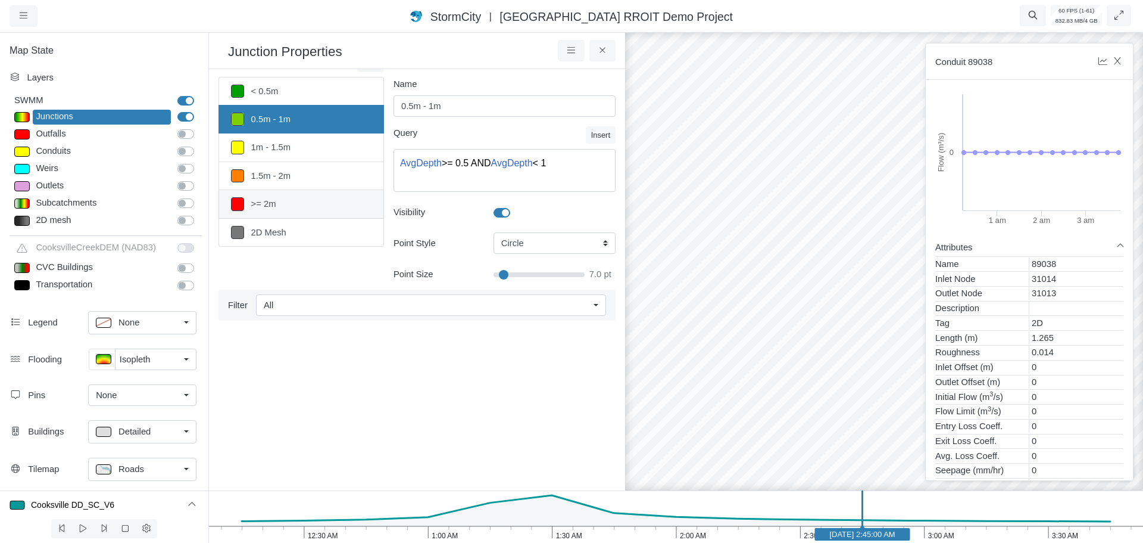
scroll to position [0, 0]
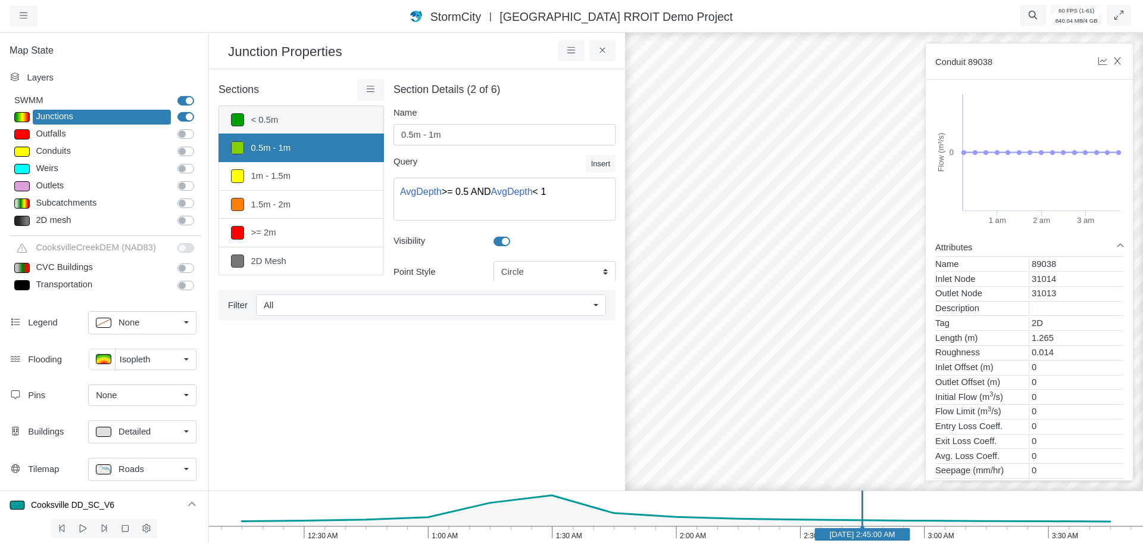
click at [310, 122] on link "< 0.5m" at bounding box center [302, 119] width 166 height 29
type input "< 0.5m"
type textarea "AvgDepth < 0.5"
type input "7.5"
select select "AvgDepth"
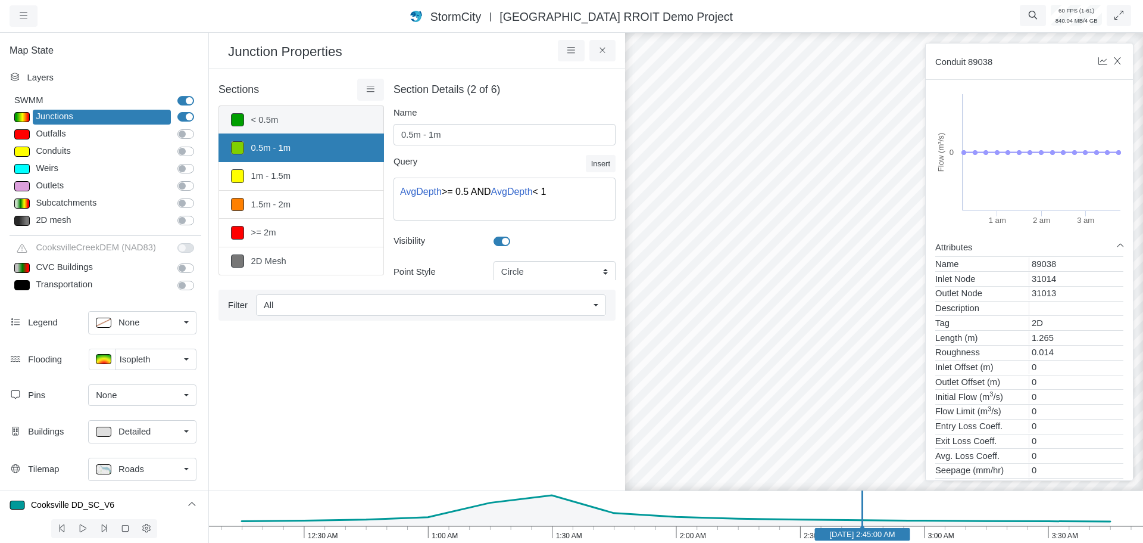
select select "SPH"
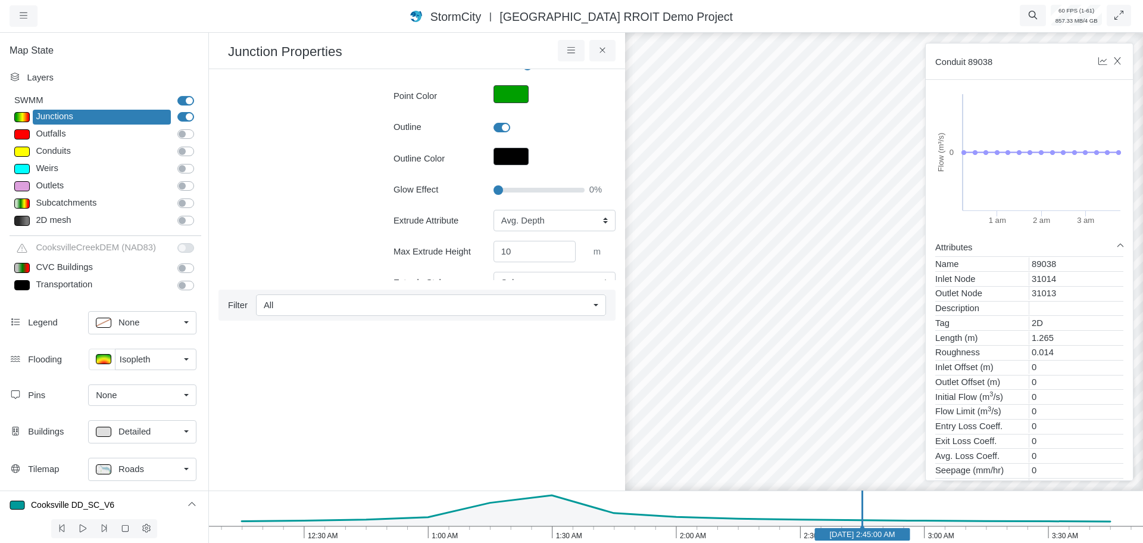
scroll to position [298, 0]
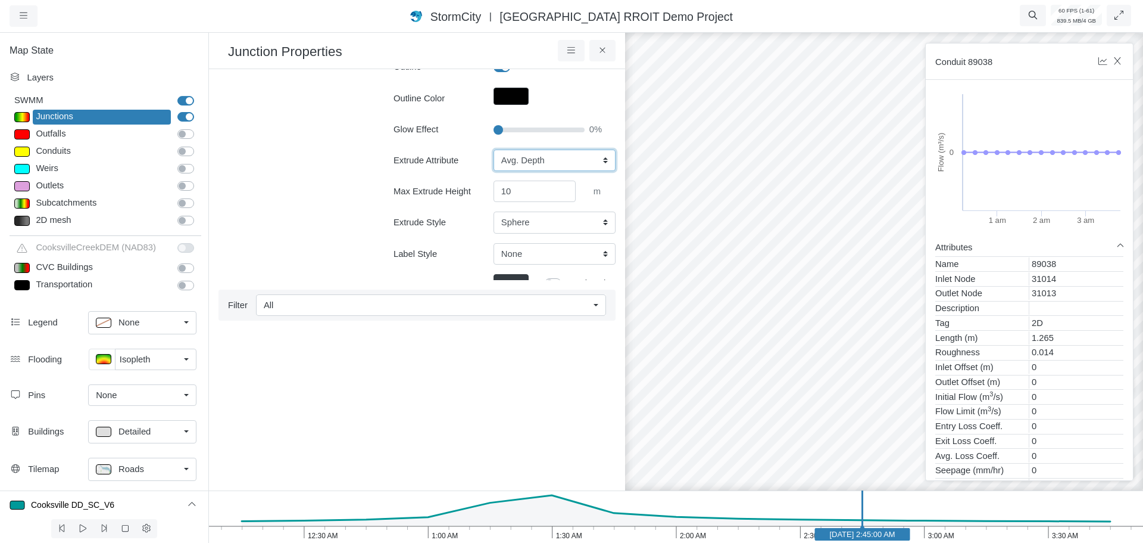
click at [547, 170] on select "None Fixed Height X-Coordinate Y-Coordinate Invert El. Depth Initial Depth Surc…" at bounding box center [555, 159] width 122 height 21
click at [279, 232] on div "Sections < 0.5m 0.5m - 1m 1m - 1.5m 1.5m - 2m >= 2m 2D Mesh Layer Details Refra…" at bounding box center [302, 84] width 166 height 606
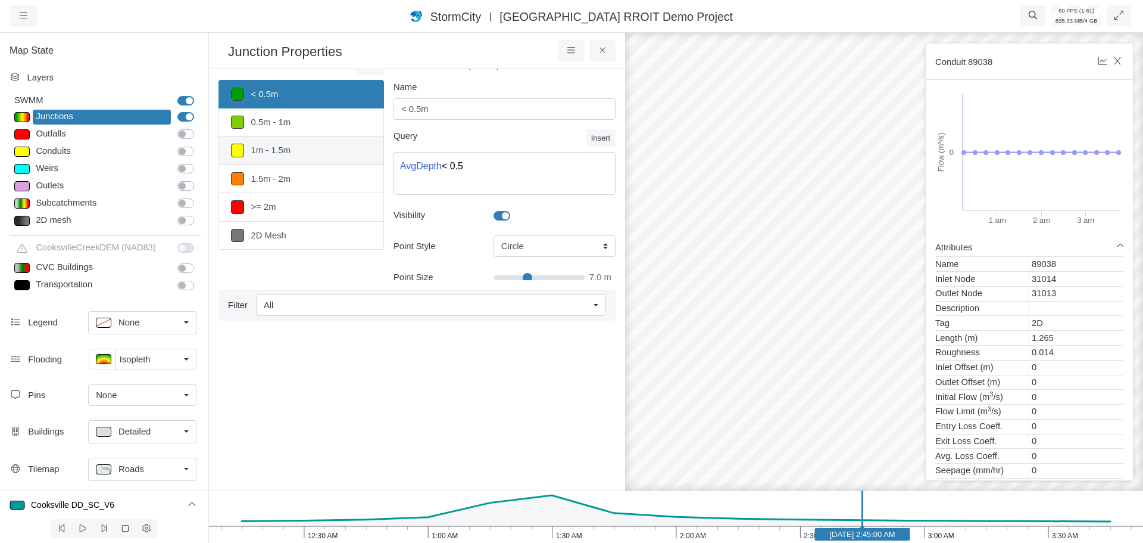
scroll to position [0, 0]
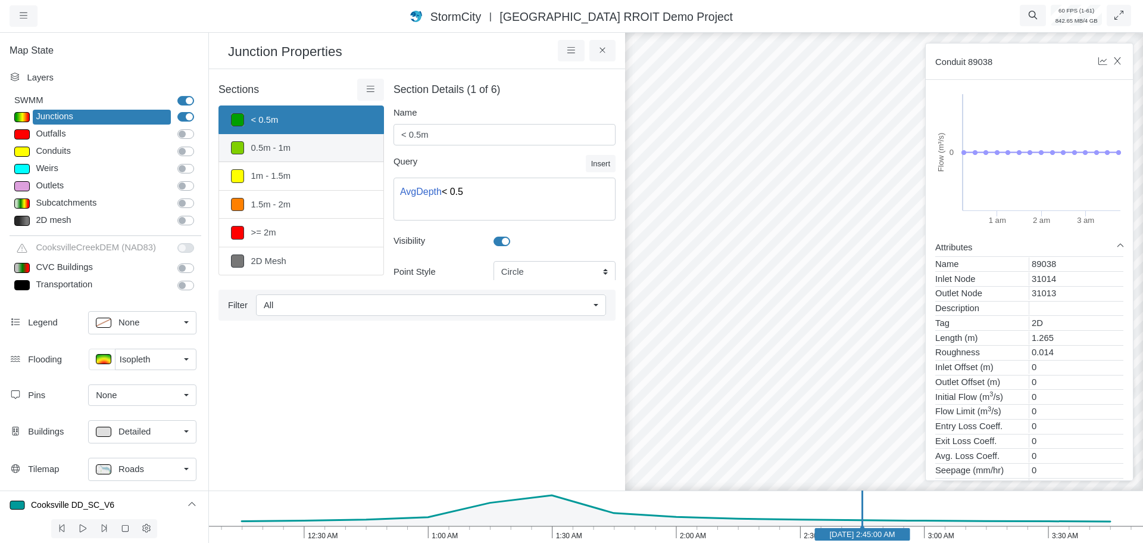
click at [304, 152] on link "0.5m - 1m" at bounding box center [302, 148] width 166 height 28
type input "0.5m - 1m"
type textarea "AvgDepth >= 0.5 AND AvgDepth < 1"
type input "7"
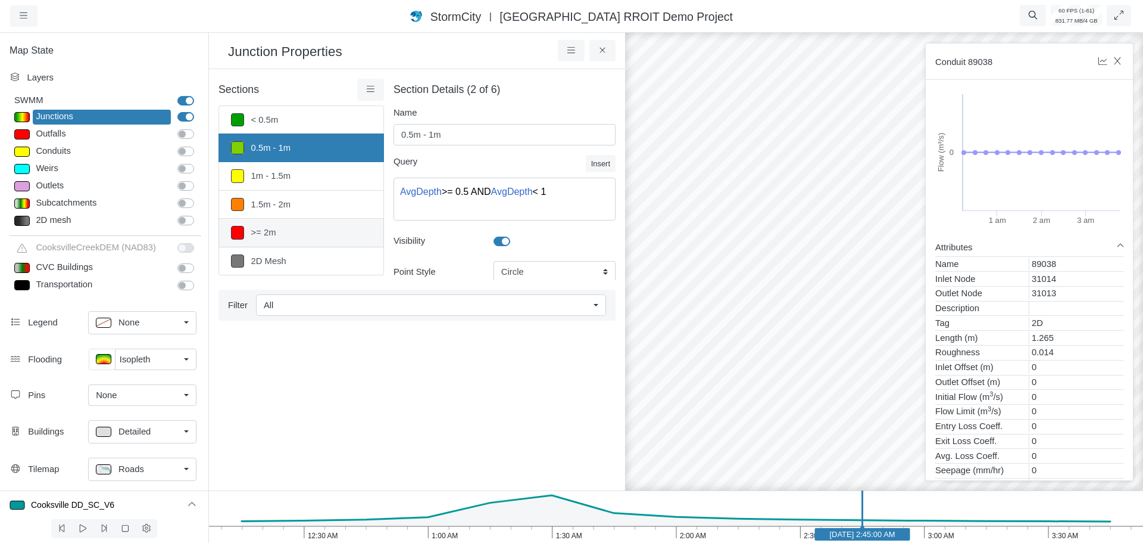
click at [320, 238] on link ">= 2m" at bounding box center [302, 233] width 166 height 28
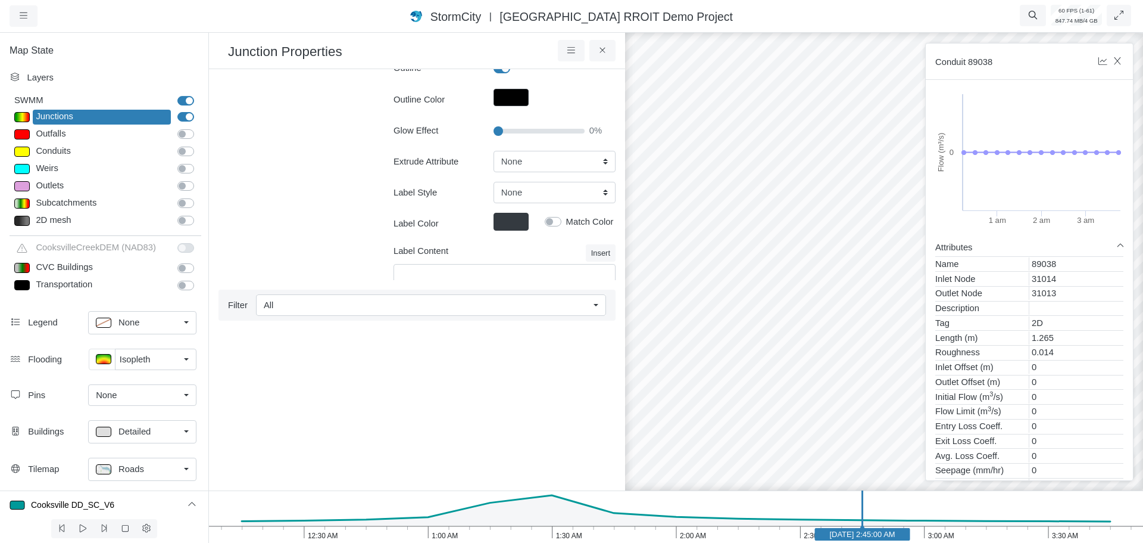
scroll to position [298, 0]
click at [516, 166] on select "None Fixed Height X-Coordinate Y-Coordinate Invert El. Depth Initial Depth Surc…" at bounding box center [555, 159] width 122 height 21
select select "AvgDepth"
click at [494, 149] on select "None Fixed Height X-Coordinate Y-Coordinate Invert El. Depth Initial Depth Surc…" at bounding box center [555, 159] width 122 height 21
type input "7"
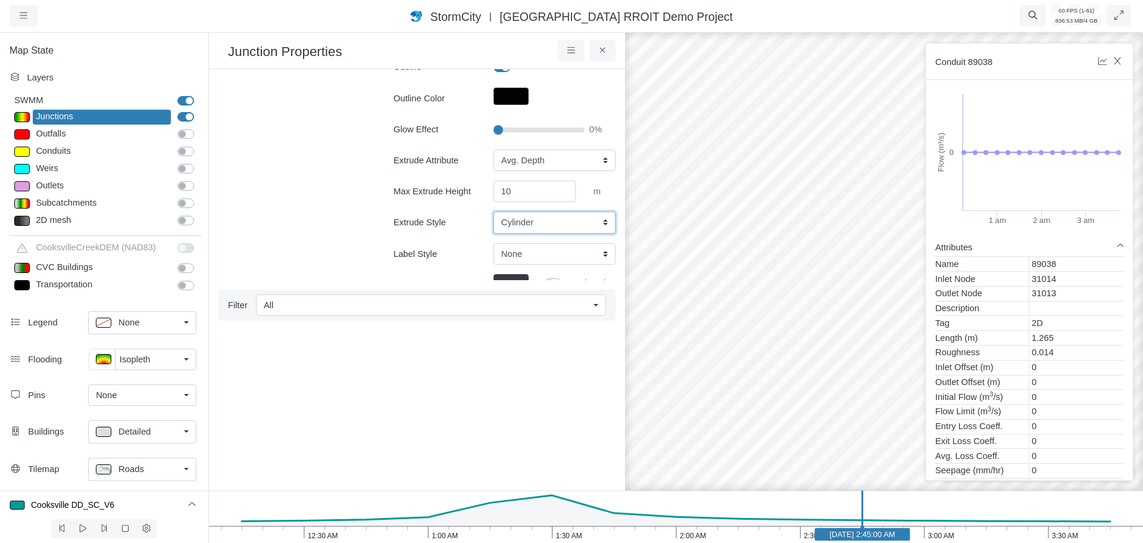
click at [526, 225] on select "Cylinder Hexagonal Prism Rectangular Prism Sphere" at bounding box center [555, 221] width 122 height 21
select select "SPH"
click at [494, 211] on select "Cylinder Hexagonal Prism Rectangular Prism Sphere" at bounding box center [555, 221] width 122 height 21
type input "7"
drag, startPoint x: 704, startPoint y: 305, endPoint x: 914, endPoint y: 315, distance: 209.8
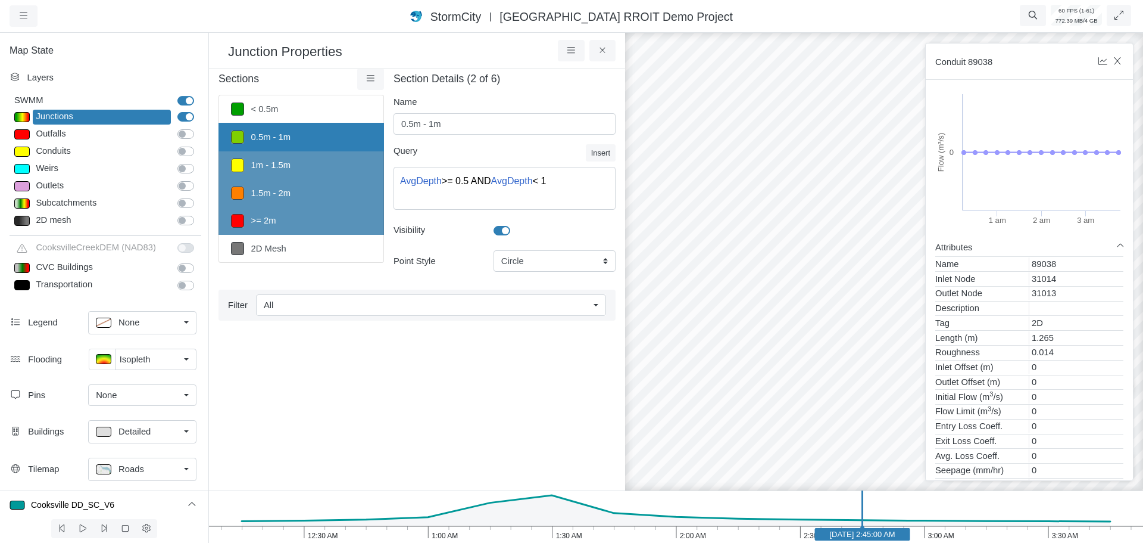
scroll to position [0, 0]
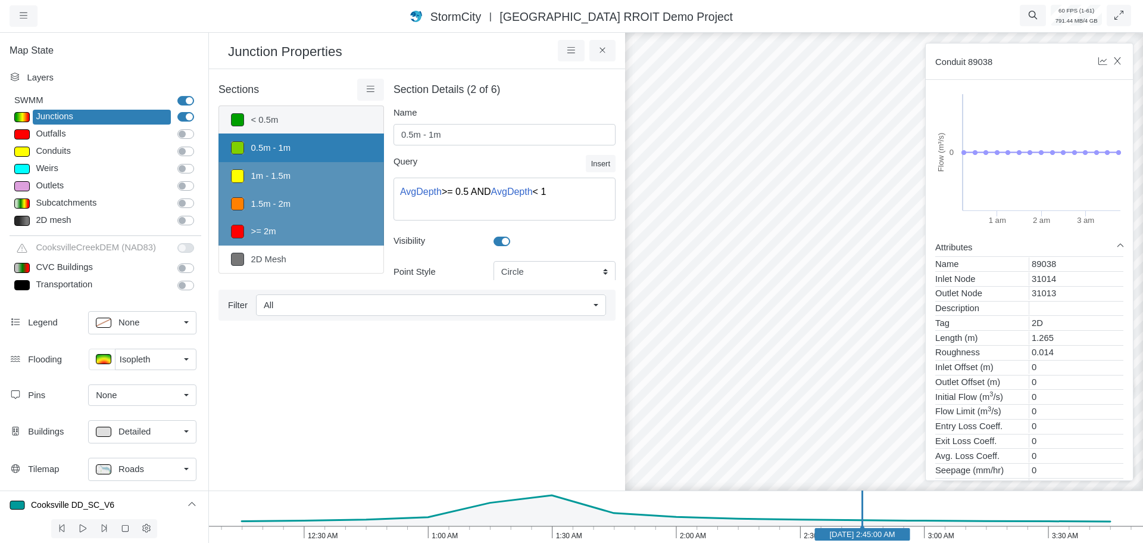
click at [311, 119] on link "< 0.5m" at bounding box center [302, 119] width 166 height 29
type input "< 0.5m"
type textarea "AvgDepth < 0.5"
type input "7"
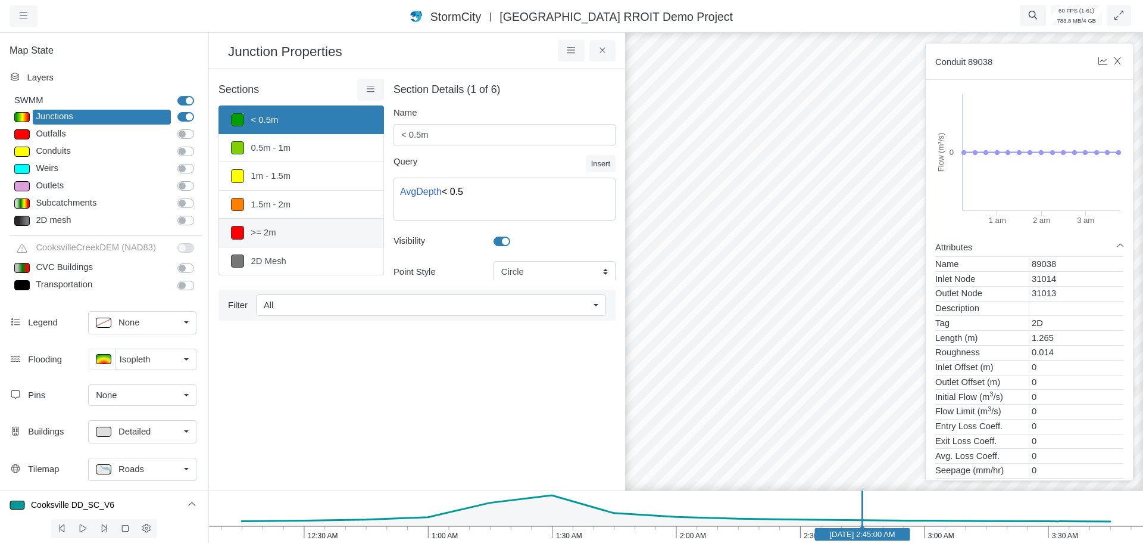
click at [314, 235] on link ">= 2m" at bounding box center [302, 233] width 166 height 28
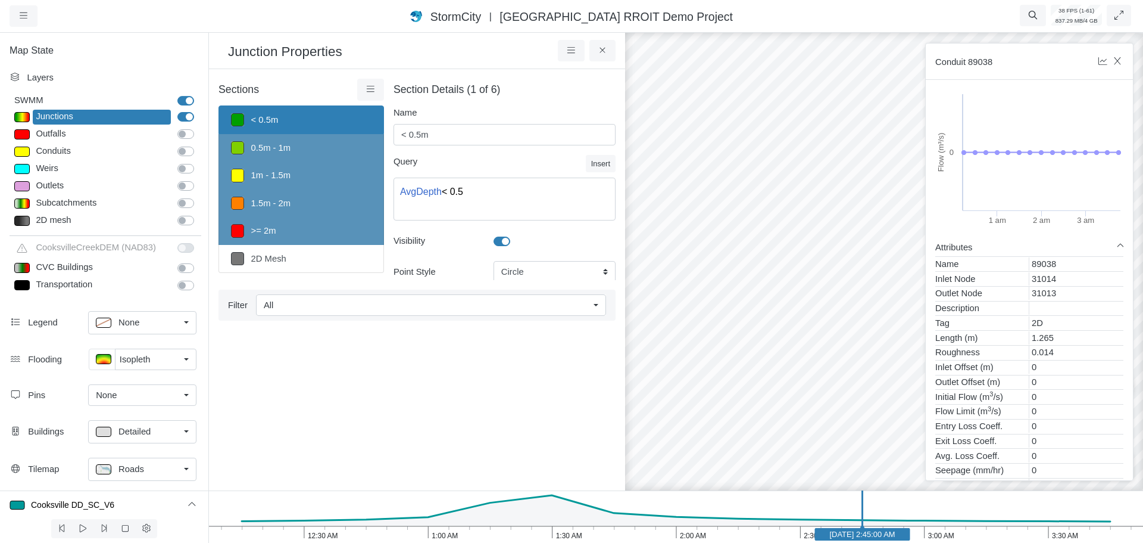
drag, startPoint x: 814, startPoint y: 225, endPoint x: 680, endPoint y: 222, distance: 134.0
click at [680, 222] on div at bounding box center [884, 286] width 1143 height 512
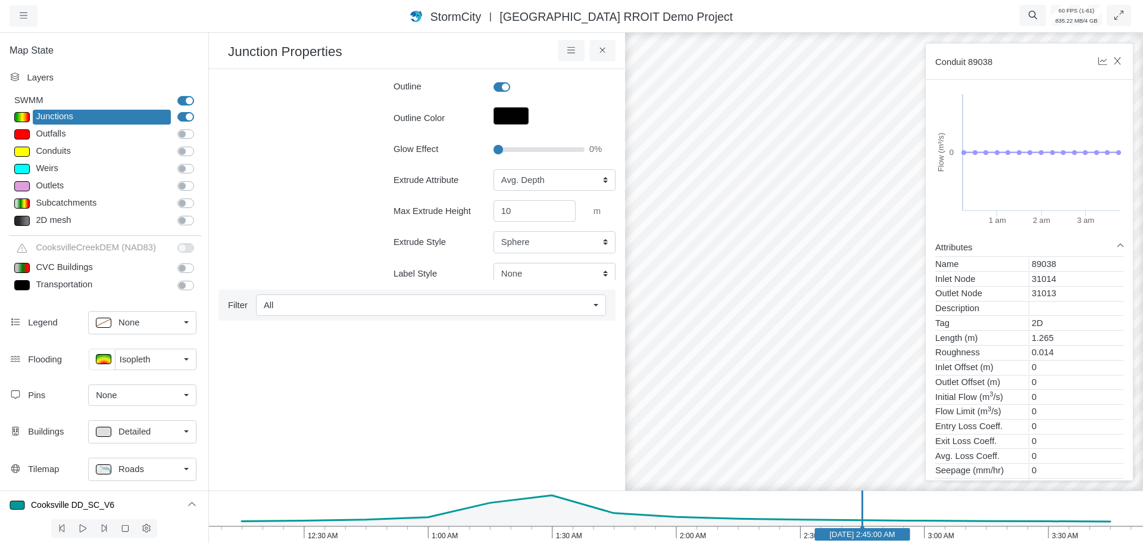
scroll to position [298, 0]
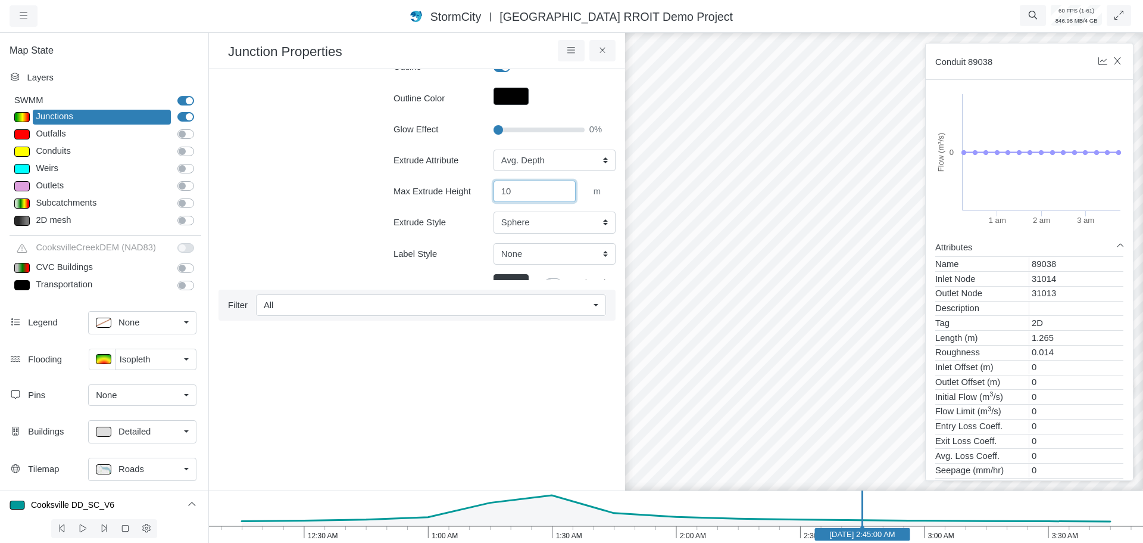
drag, startPoint x: 518, startPoint y: 192, endPoint x: 473, endPoint y: 194, distance: 44.7
click at [477, 192] on div "Max Extrude Height 10 m" at bounding box center [505, 190] width 240 height 21
type input "50"
click at [311, 190] on div "Sections < 0.5m 0.5m - 1m 1m - 1.5m 1.5m - 2m >= 2m 2D Mesh Layer Details Refra…" at bounding box center [302, 84] width 166 height 606
type input "7"
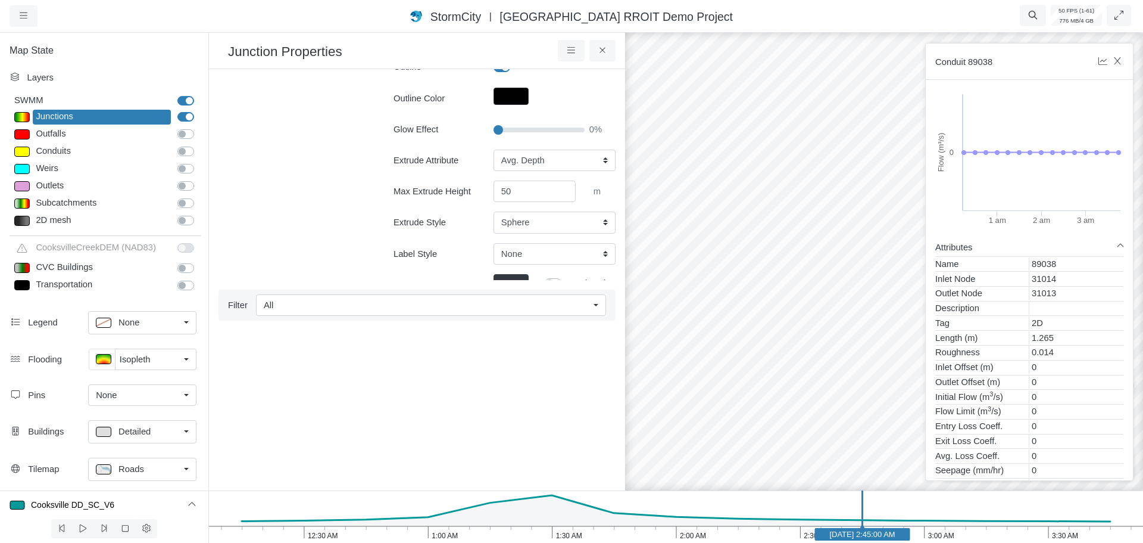
drag, startPoint x: 794, startPoint y: 422, endPoint x: 913, endPoint y: 405, distance: 120.9
drag, startPoint x: 604, startPoint y: 49, endPoint x: 575, endPoint y: 58, distance: 30.7
click at [603, 49] on icon at bounding box center [602, 50] width 11 height 9
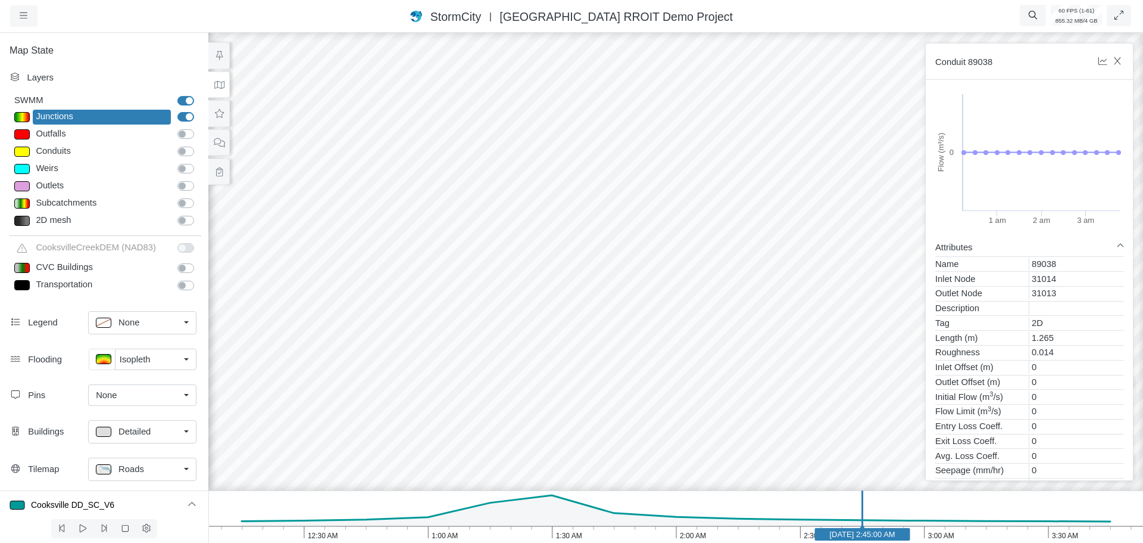
drag, startPoint x: 647, startPoint y: 387, endPoint x: 743, endPoint y: 315, distance: 119.5
click at [743, 315] on div at bounding box center [675, 286] width 1143 height 512
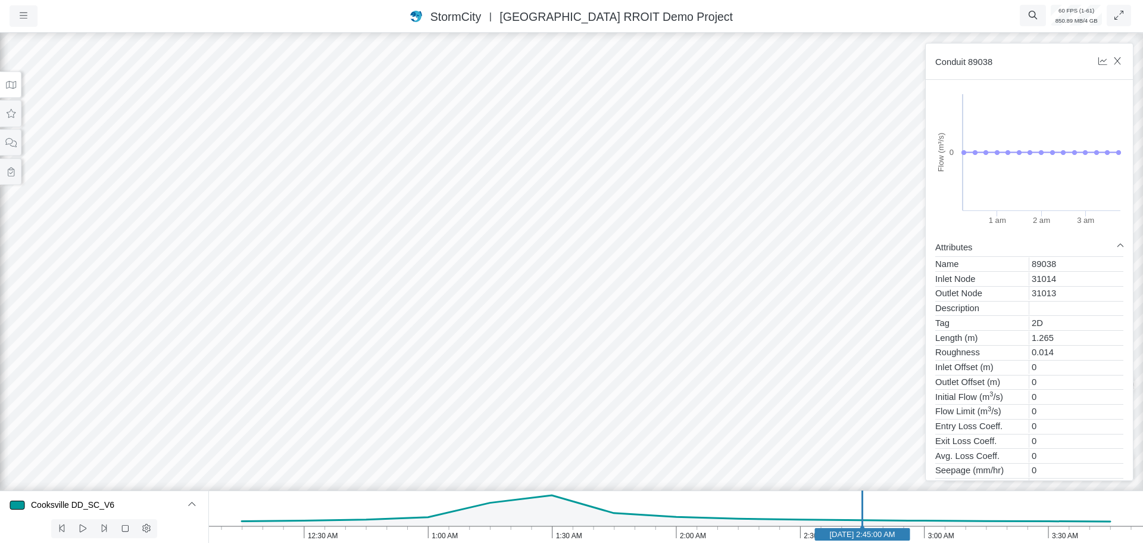
drag, startPoint x: 406, startPoint y: 384, endPoint x: 489, endPoint y: 383, distance: 82.8
drag, startPoint x: 376, startPoint y: 387, endPoint x: 588, endPoint y: 310, distance: 225.1
click at [655, 303] on div at bounding box center [571, 286] width 1143 height 512
click at [12, 116] on icon at bounding box center [10, 113] width 11 height 9
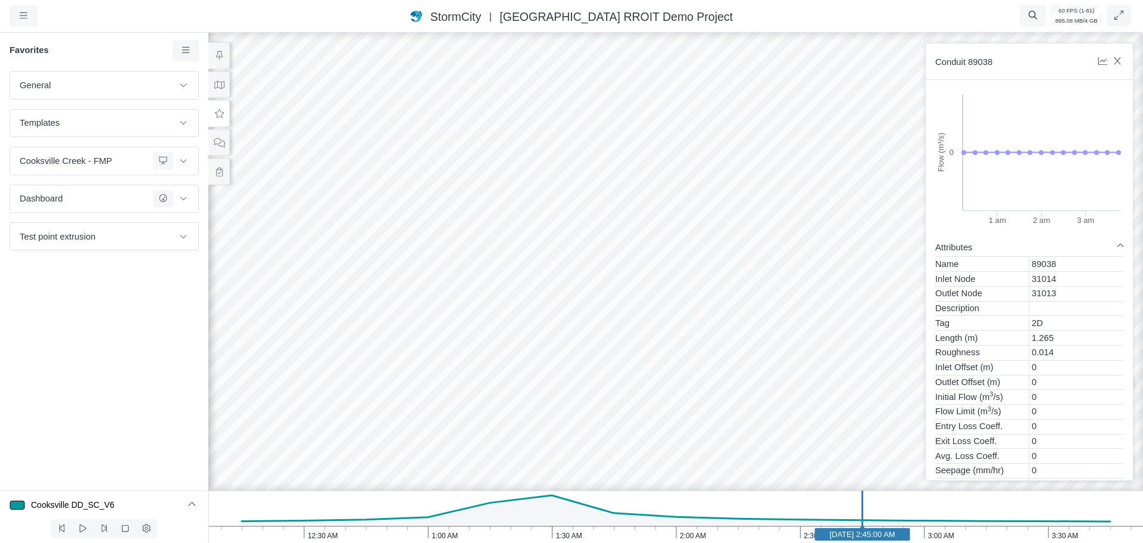
click at [119, 285] on div "General Default Map View Default Camera View Inputs - Models Minor System Templ…" at bounding box center [104, 280] width 208 height 419
click at [180, 51] on icon at bounding box center [185, 50] width 11 height 9
click at [202, 186] on span "Add Group" at bounding box center [219, 184] width 43 height 10
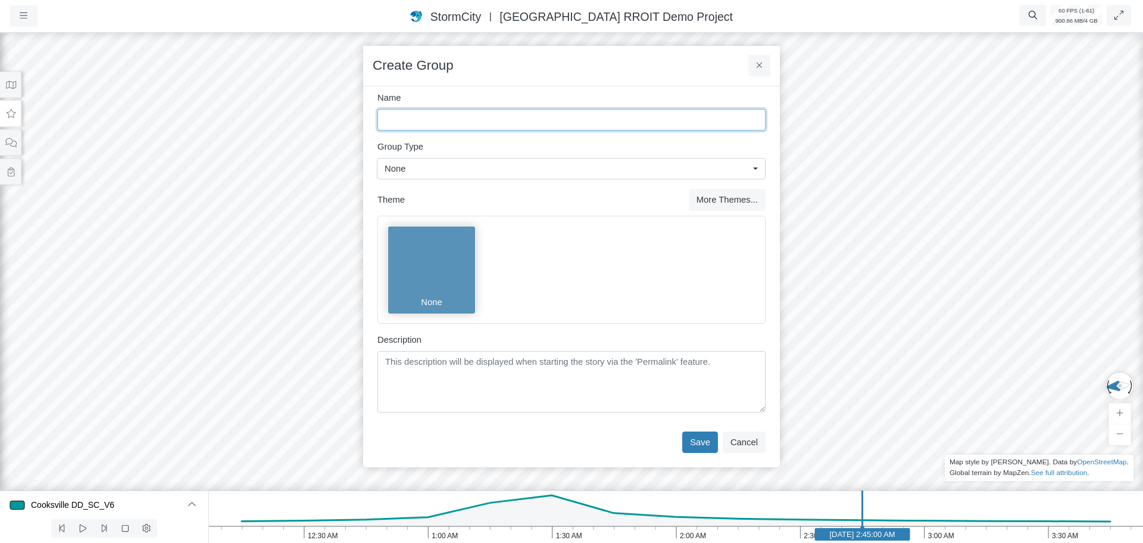
click at [432, 112] on input "Name" at bounding box center [572, 119] width 388 height 21
drag, startPoint x: 418, startPoint y: 119, endPoint x: 351, endPoint y: 117, distance: 66.7
click at [351, 117] on div "Projects Groups Users Preferences Profiles Data Centers Accounts Support About …" at bounding box center [571, 271] width 1143 height 543
type input "Test"
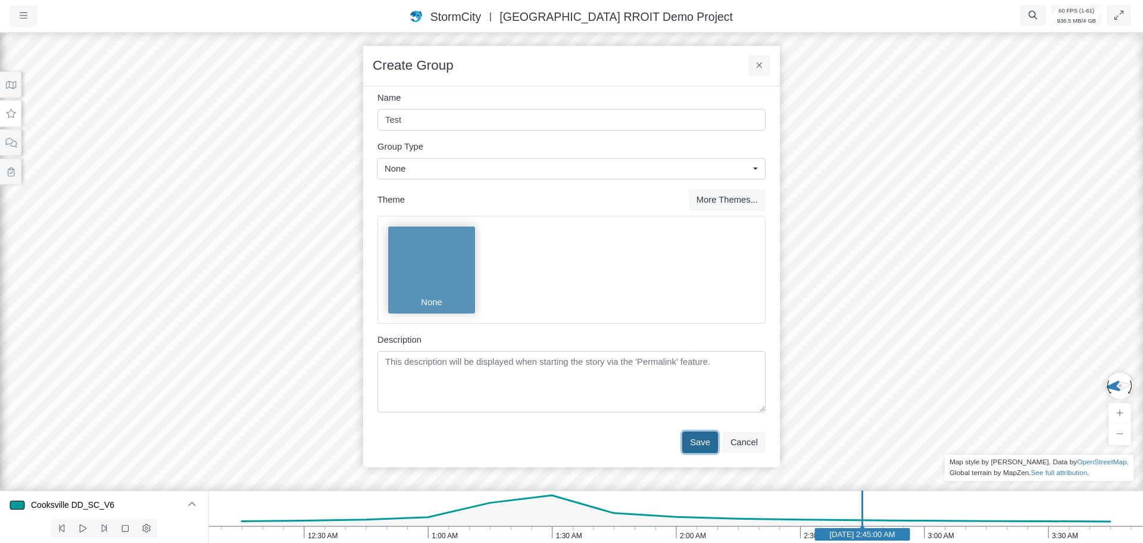
click at [699, 438] on button "Save" at bounding box center [700, 441] width 36 height 21
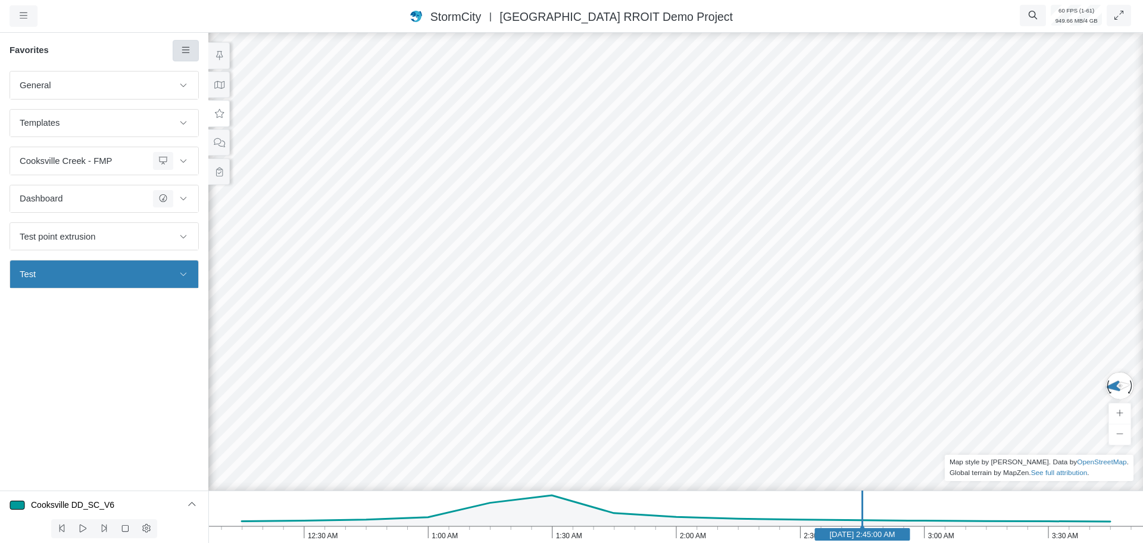
click at [185, 50] on icon at bounding box center [185, 50] width 11 height 9
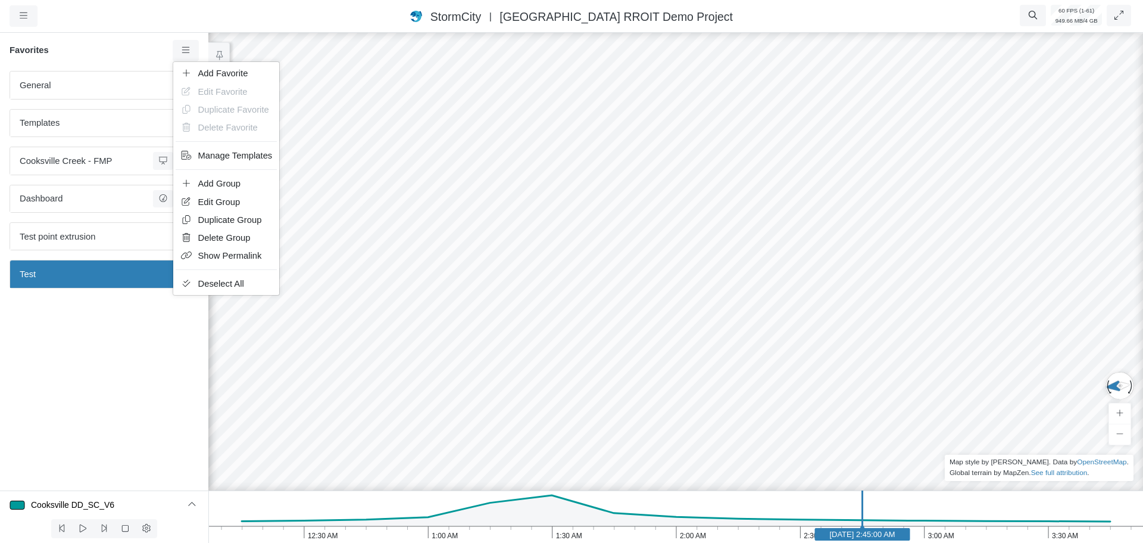
click at [210, 73] on span "Add Favorite" at bounding box center [223, 73] width 50 height 10
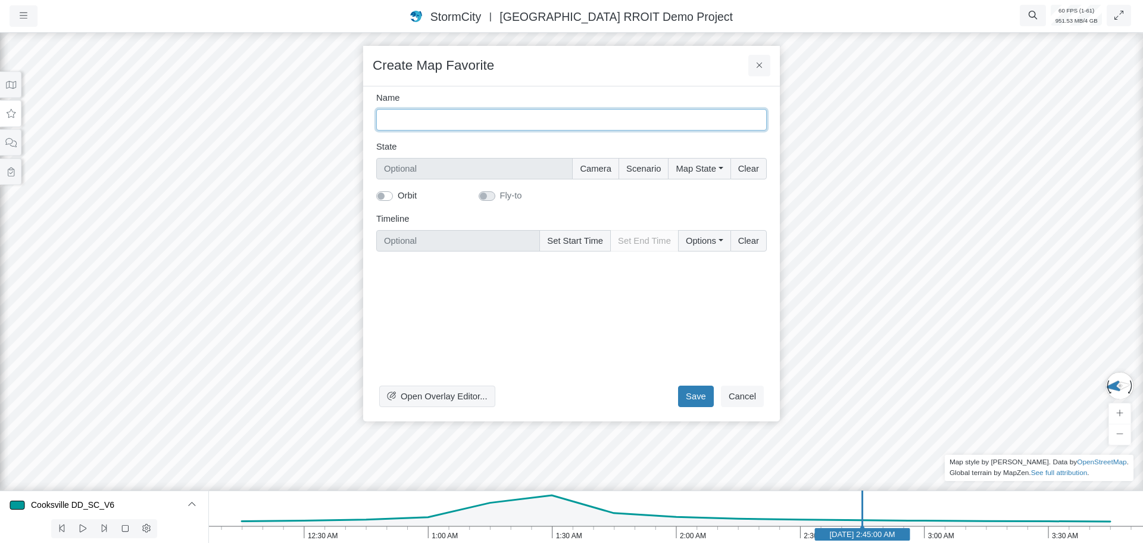
click at [430, 119] on input "Name" at bounding box center [571, 119] width 391 height 21
type input "v"
click at [444, 118] on input "Iso - sphere juntions view" at bounding box center [571, 119] width 391 height 21
type input "Iso - sphere junctions view"
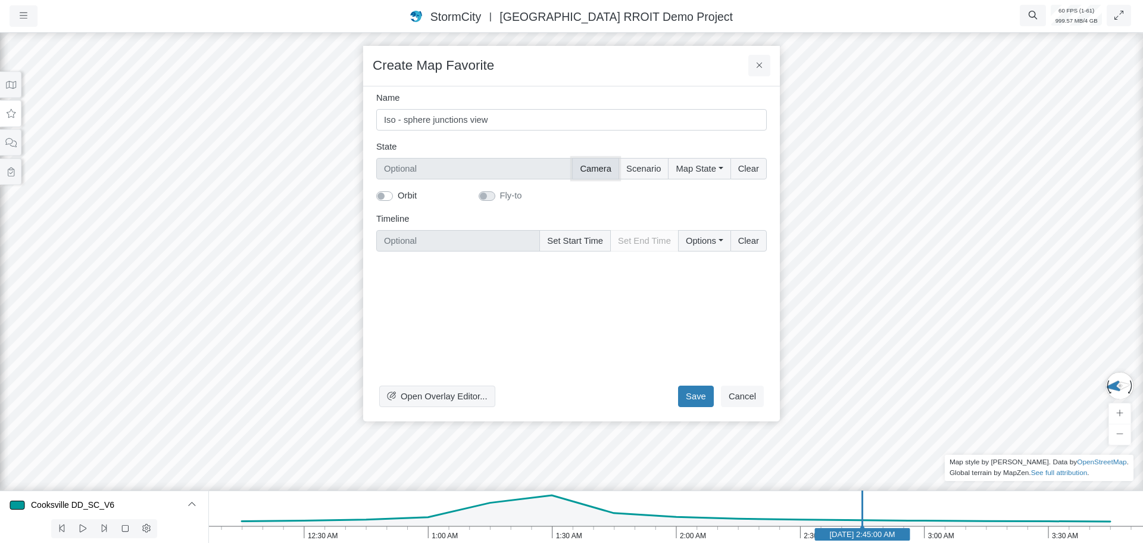
click at [596, 167] on button "Camera" at bounding box center [595, 168] width 47 height 21
type input "Camera"
checkbox input "true"
click at [646, 171] on button "Scenario" at bounding box center [644, 168] width 50 height 21
type input "Camera + Scenario"
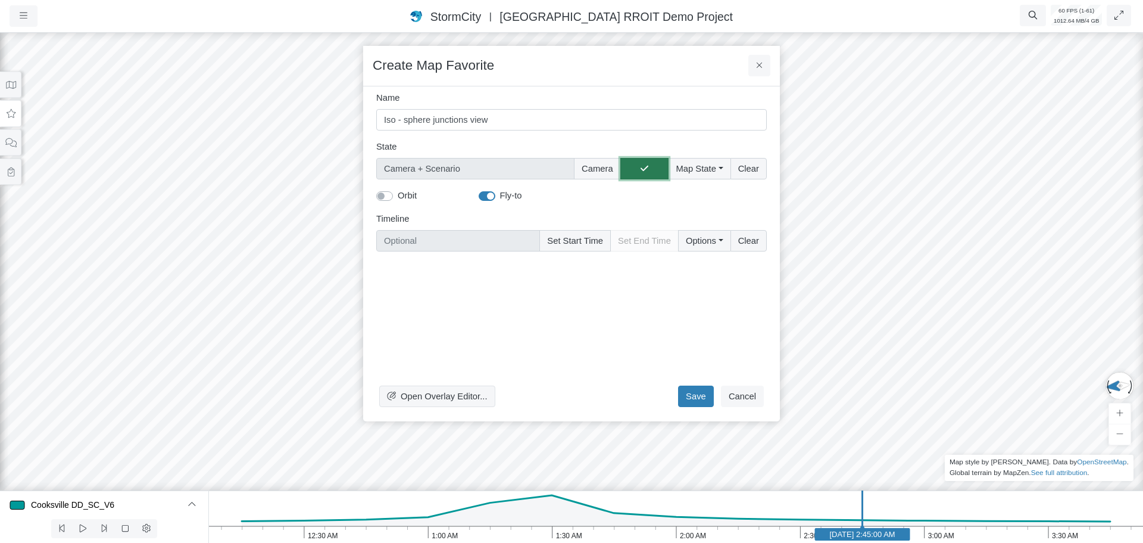
click at [649, 170] on icon "button" at bounding box center [645, 168] width 8 height 9
click at [685, 167] on button "Map State" at bounding box center [699, 168] width 62 height 21
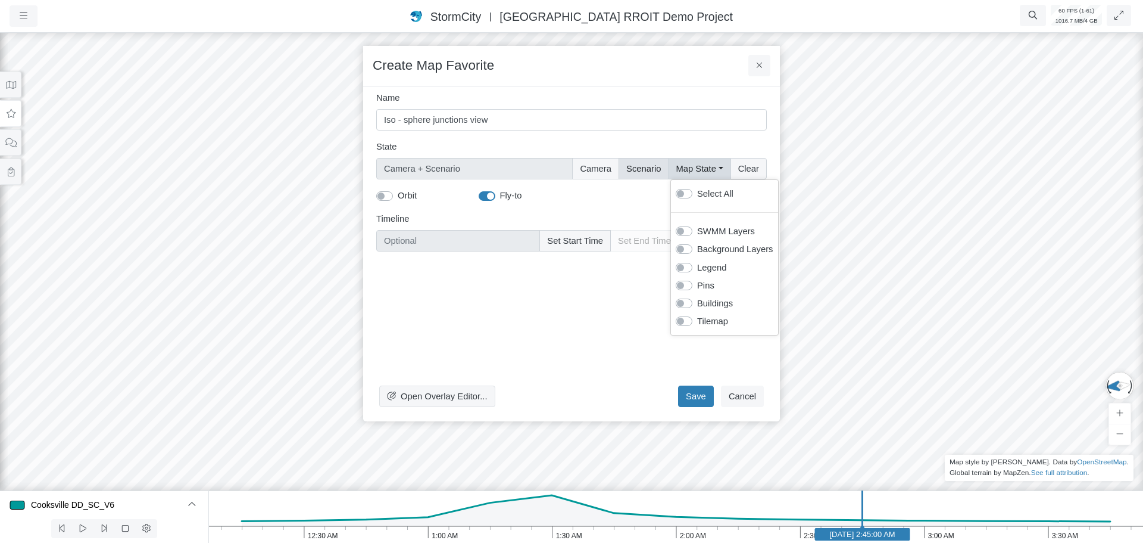
click at [697, 195] on label "Select All" at bounding box center [715, 193] width 36 height 13
click at [685, 195] on input "Select All" at bounding box center [681, 192] width 10 height 11
checkbox input "true"
type input "Camera + Full Map State + Scenario"
checkbox input "true"
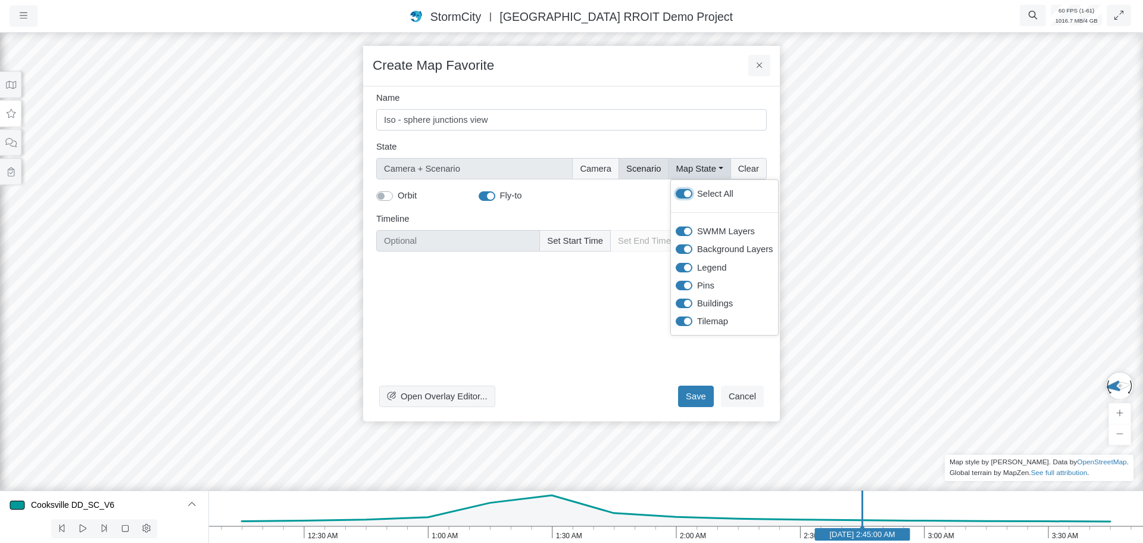
checkbox input "true"
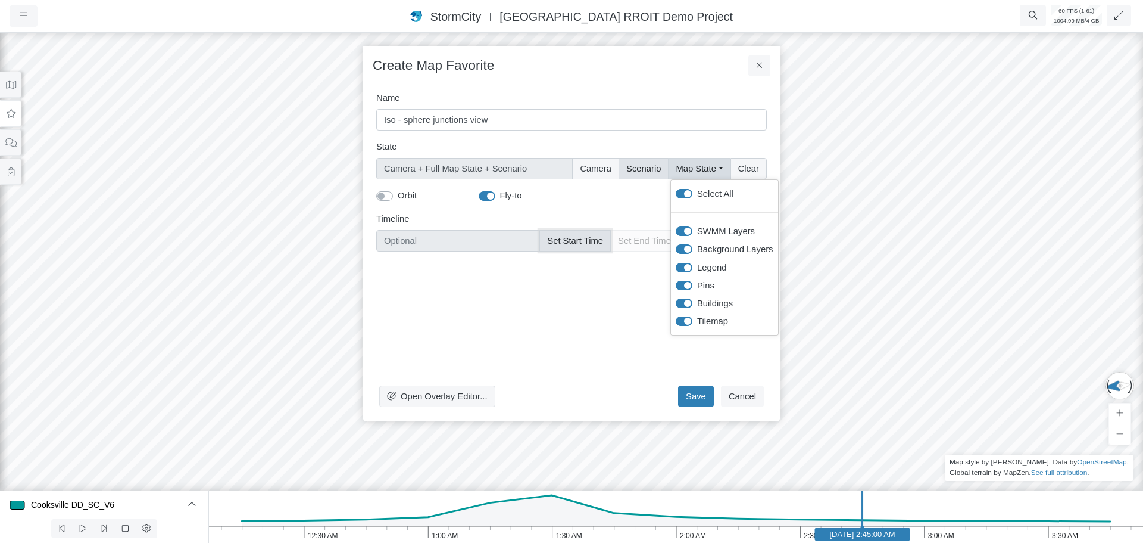
click at [585, 239] on button "Set Start Time" at bounding box center [575, 240] width 71 height 21
type input "[DATE] 2:45 AM"
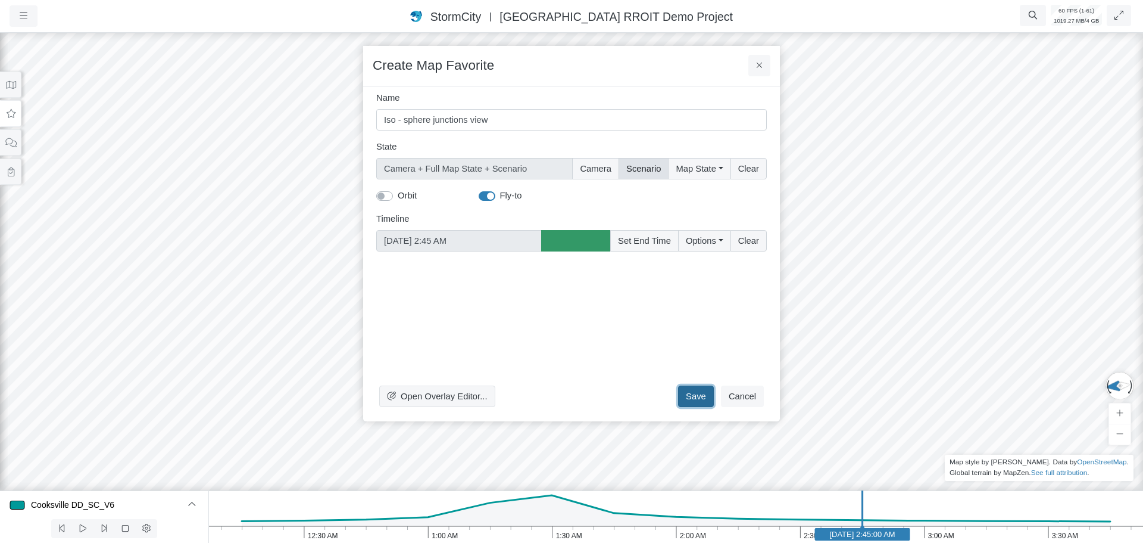
click at [691, 386] on button "Save" at bounding box center [696, 395] width 36 height 21
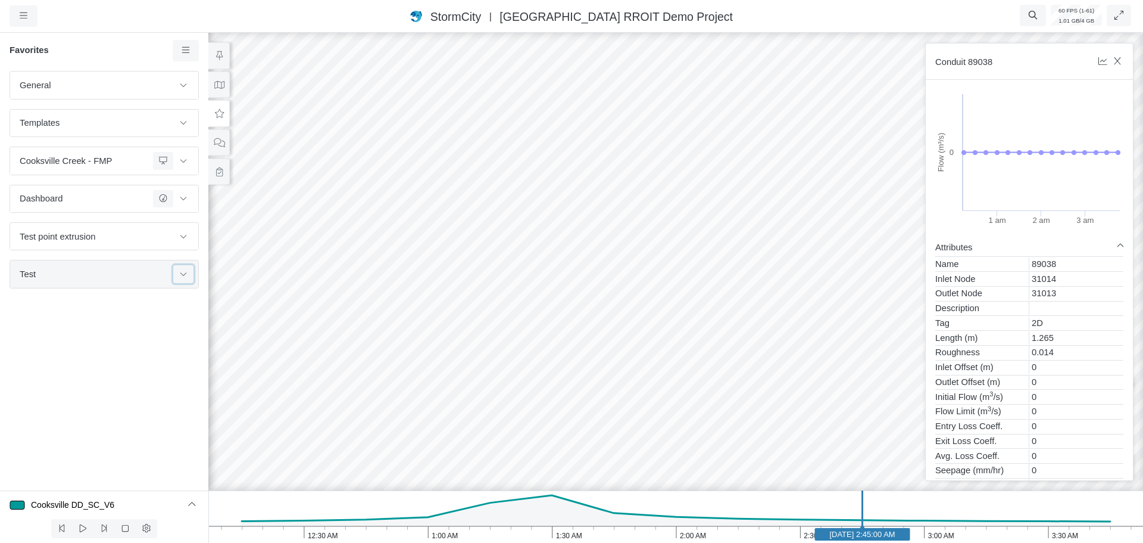
click at [177, 278] on button at bounding box center [183, 273] width 20 height 17
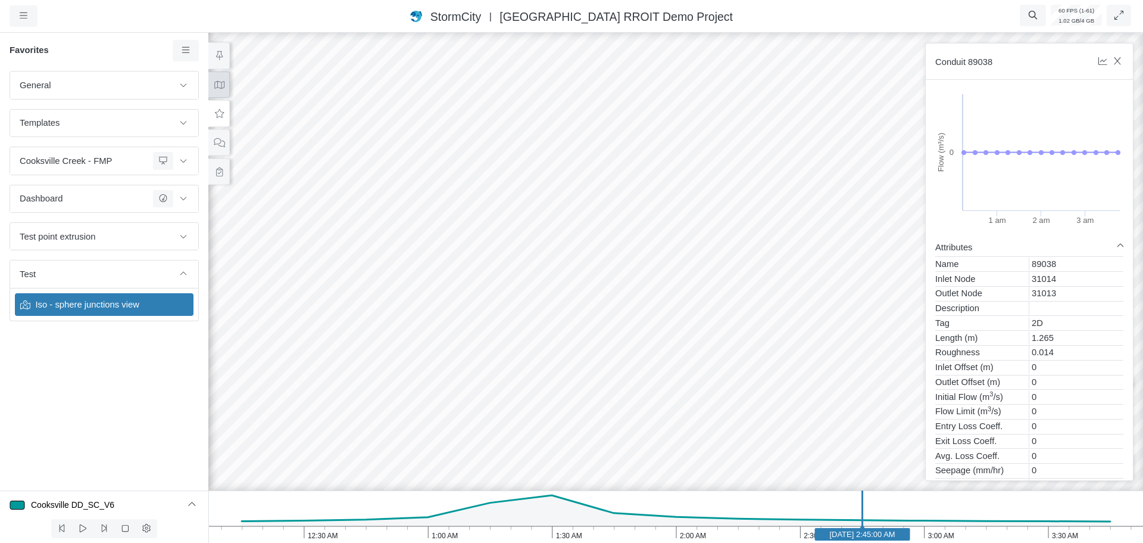
click at [220, 86] on icon at bounding box center [219, 84] width 11 height 9
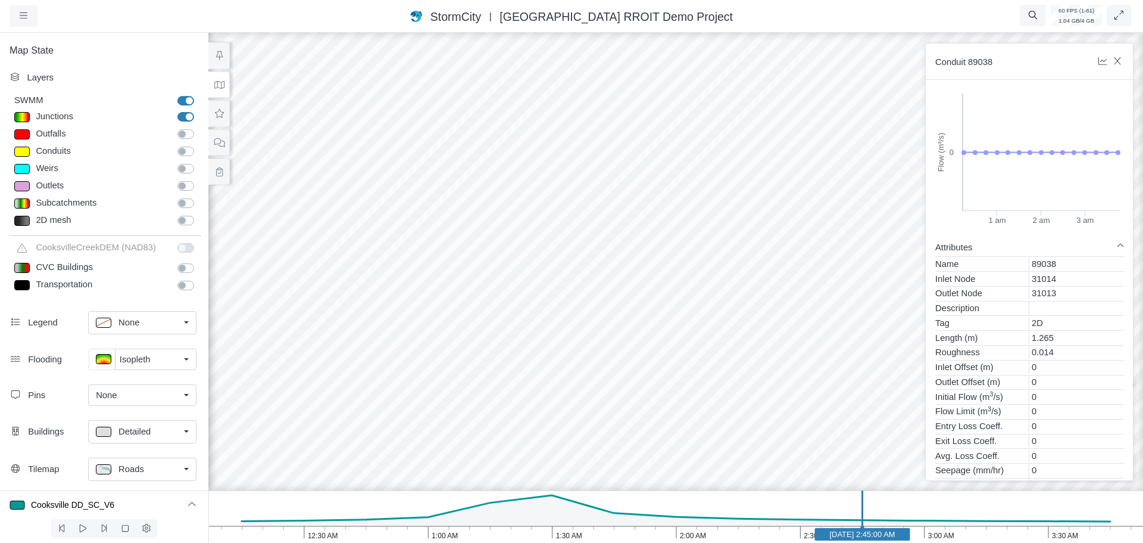
click at [20, 117] on div at bounding box center [21, 117] width 15 height 10
type input "7"
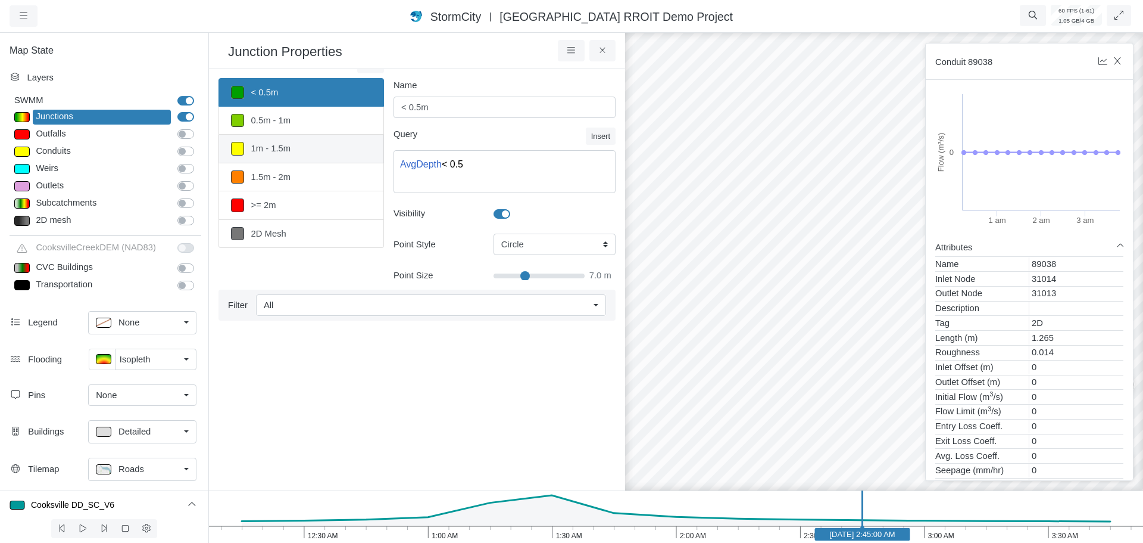
scroll to position [0, 0]
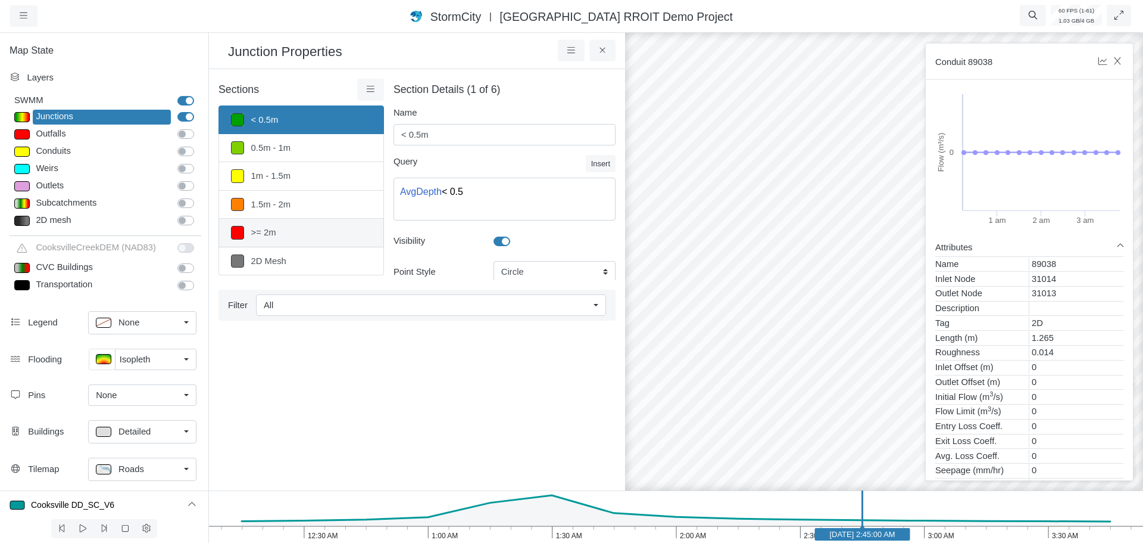
click at [298, 232] on link ">= 2m" at bounding box center [302, 233] width 166 height 28
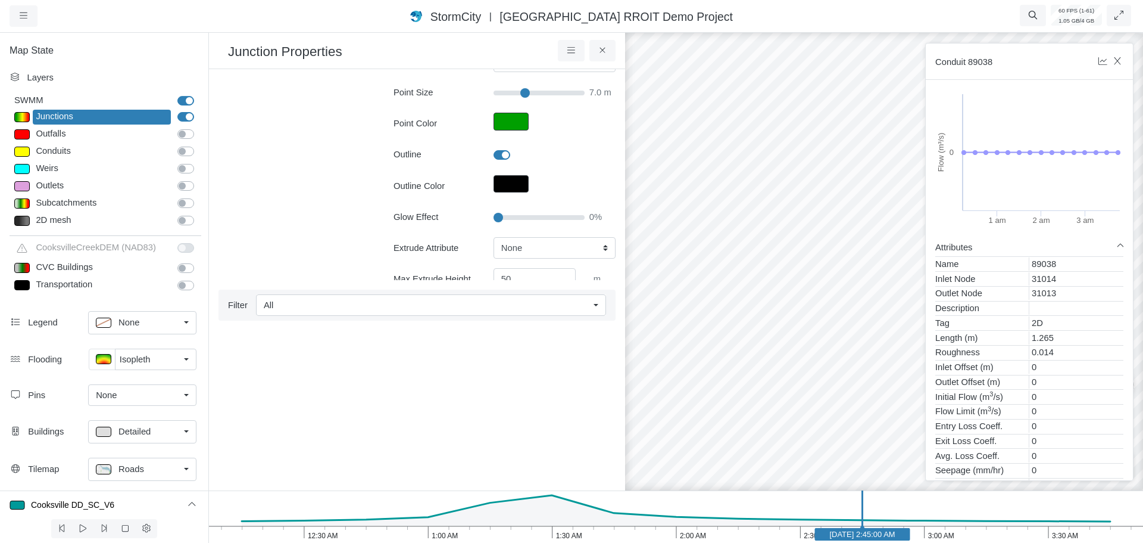
scroll to position [238, 0]
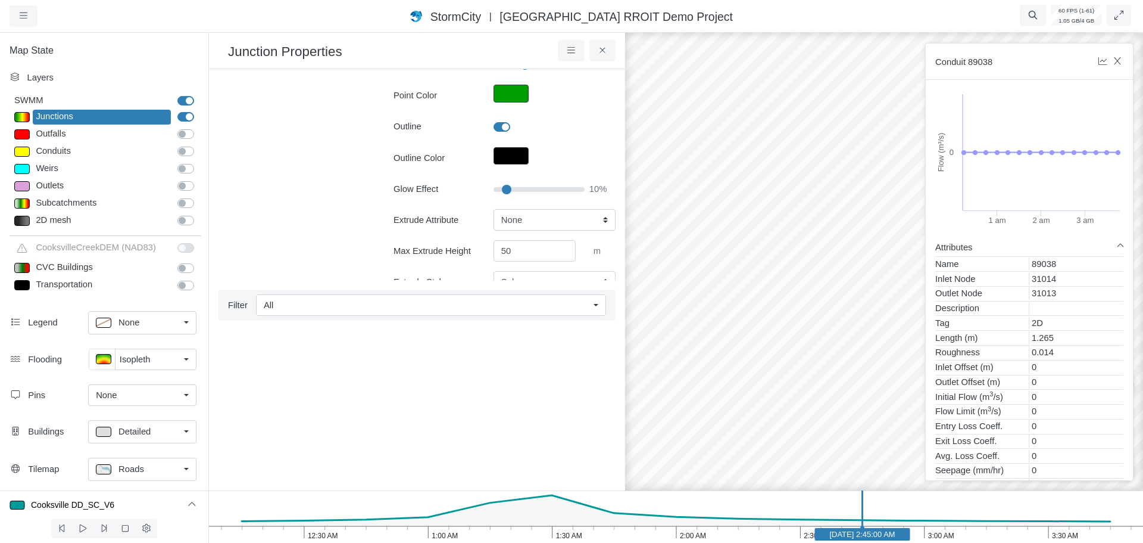
drag, startPoint x: 495, startPoint y: 189, endPoint x: 502, endPoint y: 188, distance: 7.4
type input "10"
click at [502, 188] on input "Glow Effect" at bounding box center [539, 189] width 91 height 13
type input "7"
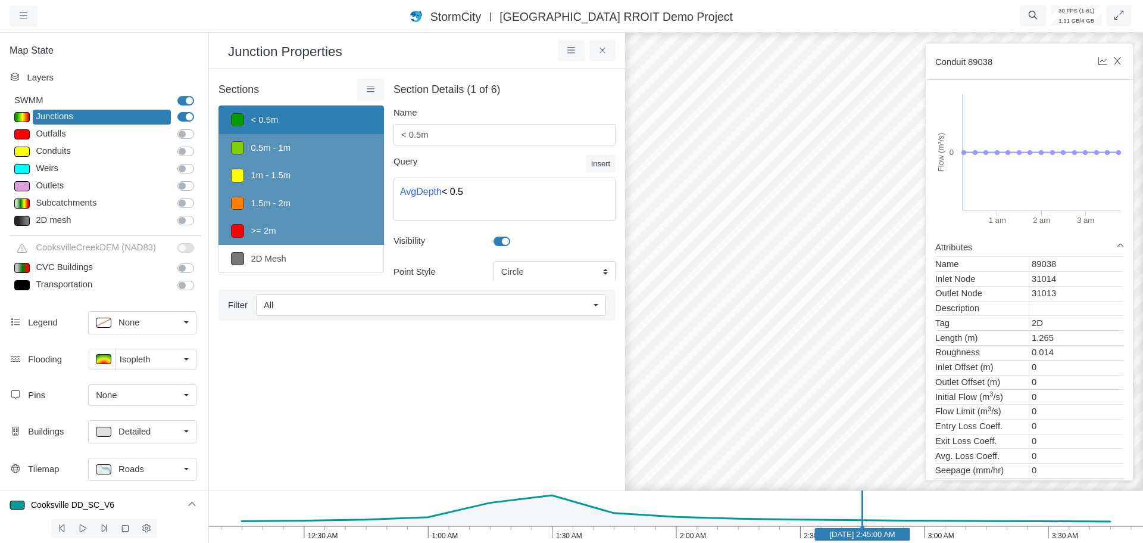
select select "CIRCLE"
select select "AvgDepth"
select select "SPH"
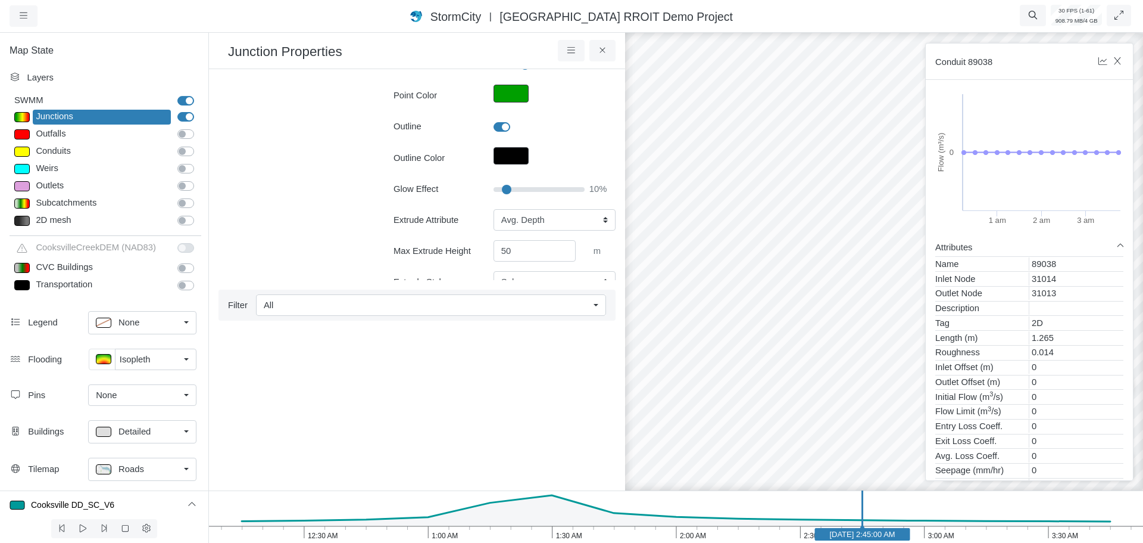
drag, startPoint x: 797, startPoint y: 381, endPoint x: 680, endPoint y: 347, distance: 122.0
click at [721, 431] on div at bounding box center [884, 286] width 1143 height 512
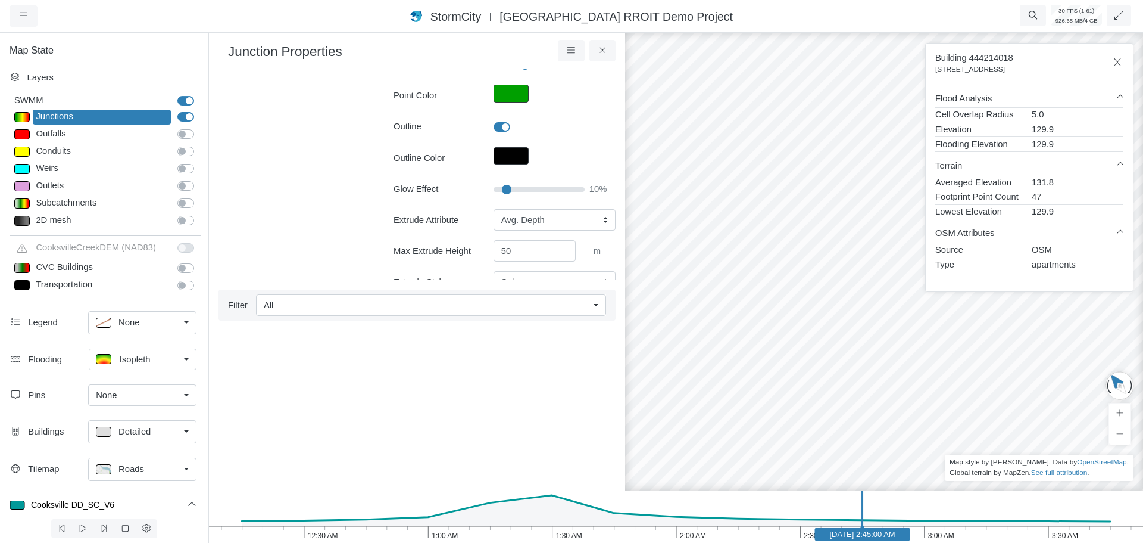
drag, startPoint x: 756, startPoint y: 331, endPoint x: 682, endPoint y: 308, distance: 77.1
click at [681, 314] on div at bounding box center [884, 286] width 1143 height 512
click at [818, 379] on div at bounding box center [884, 286] width 1143 height 512
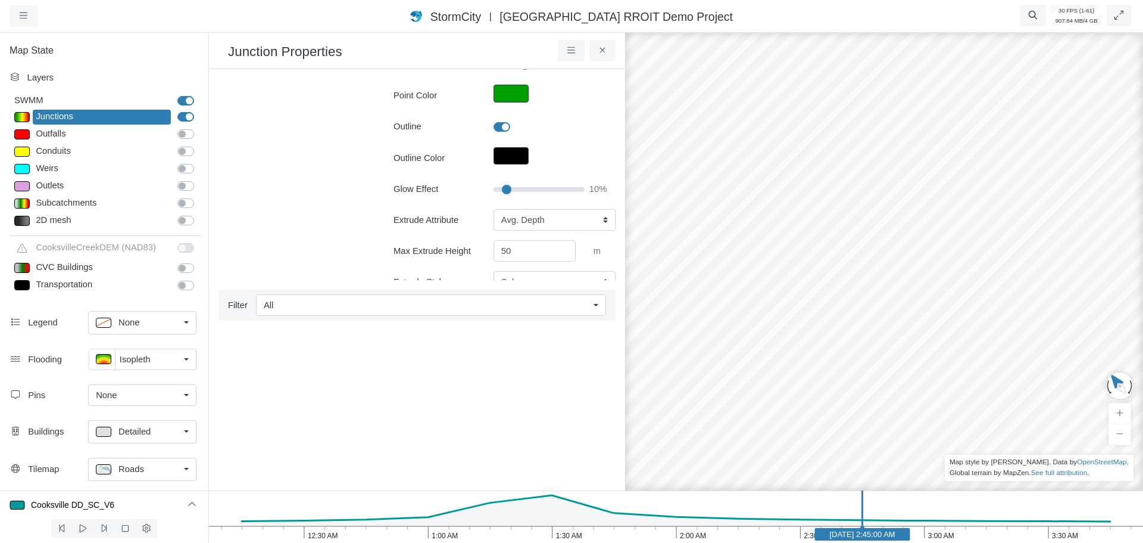
click at [747, 382] on div at bounding box center [884, 286] width 1143 height 512
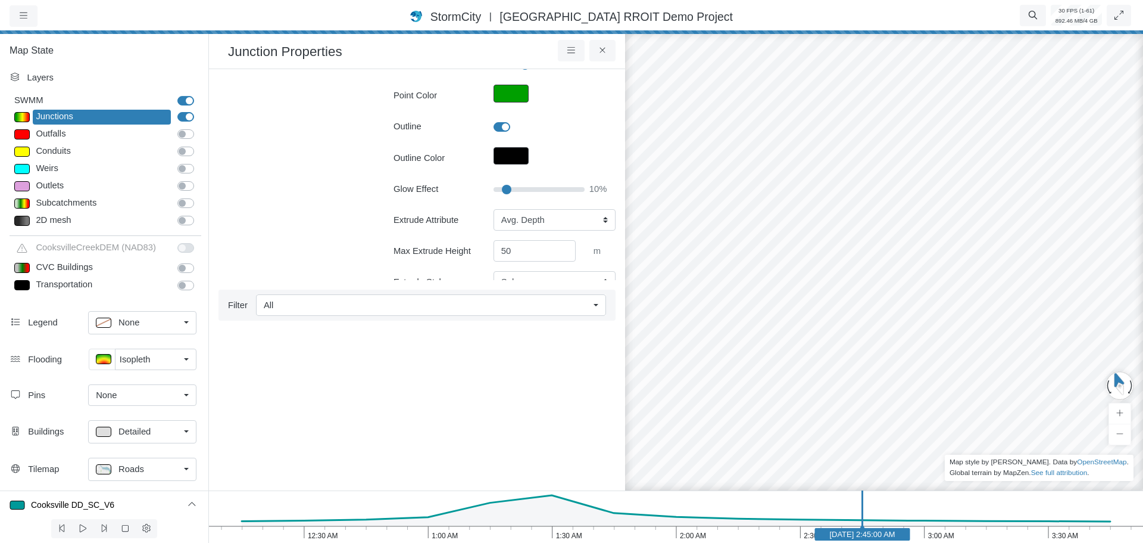
drag, startPoint x: 869, startPoint y: 357, endPoint x: 799, endPoint y: 323, distance: 78.3
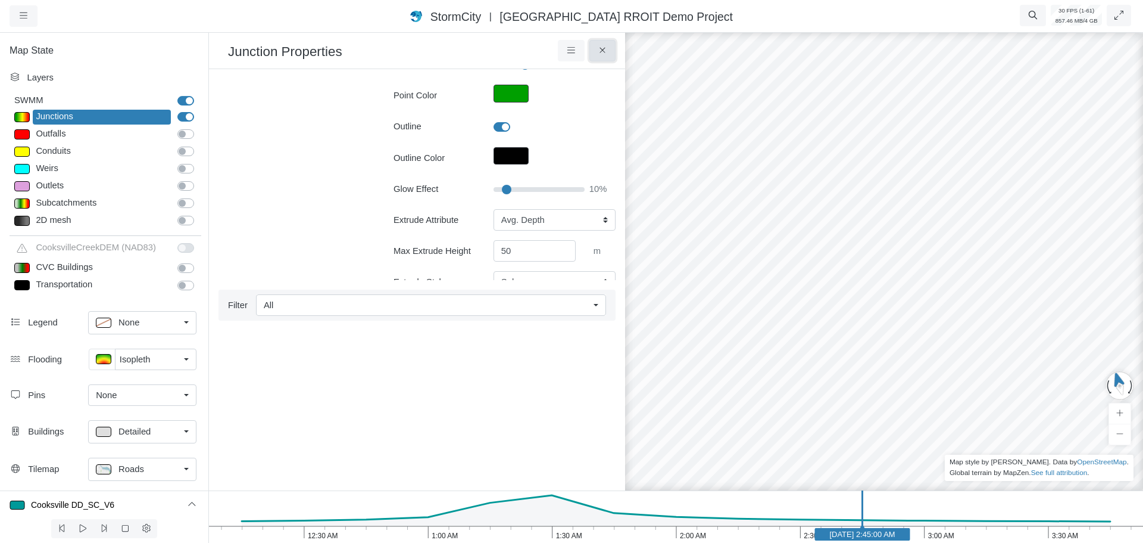
click at [604, 54] on icon at bounding box center [602, 50] width 11 height 9
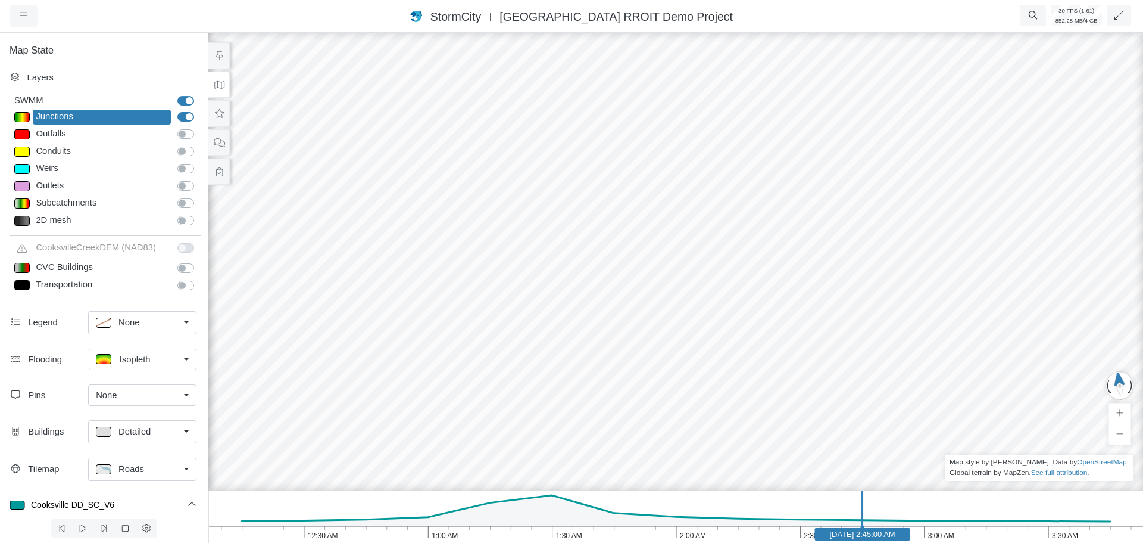
drag, startPoint x: 747, startPoint y: 304, endPoint x: 399, endPoint y: 294, distance: 348.5
